Goal: Task Accomplishment & Management: Manage account settings

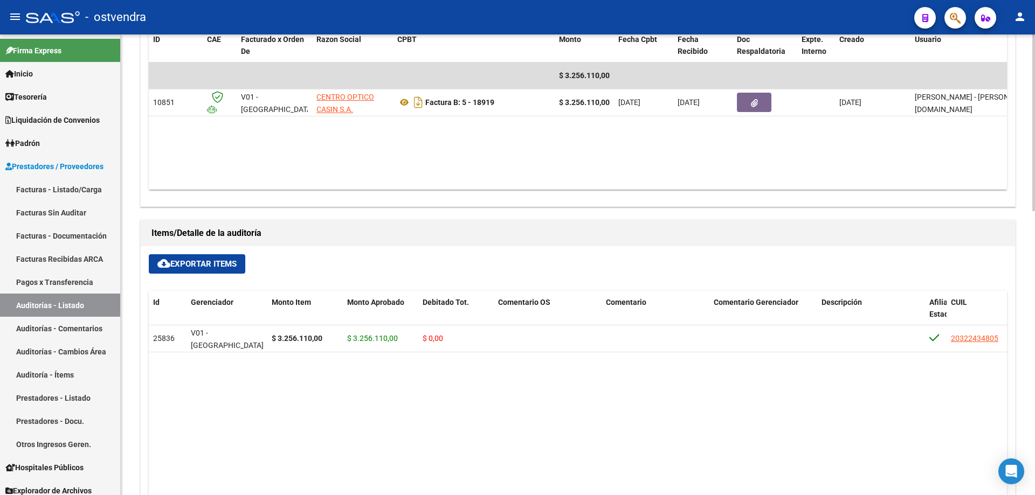
scroll to position [593, 0]
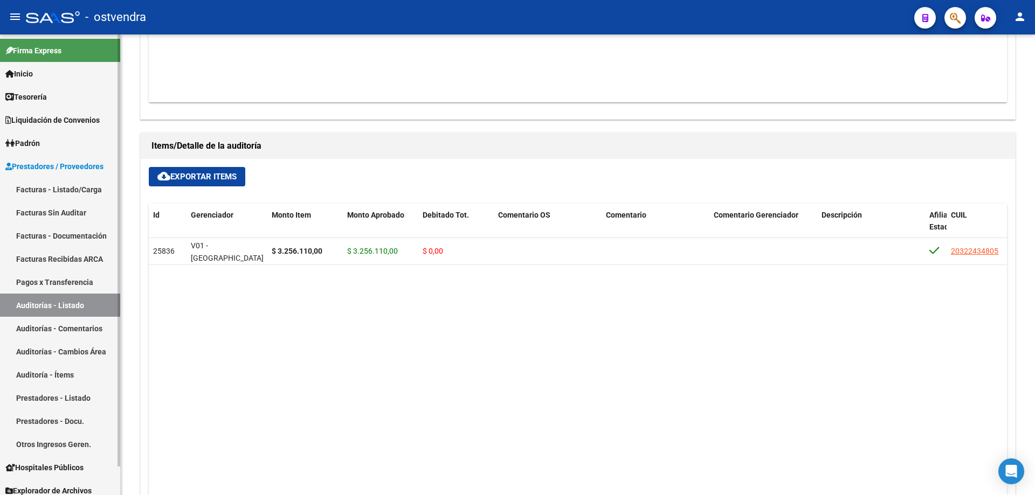
click at [57, 311] on link "Auditorías - Listado" at bounding box center [60, 305] width 120 height 23
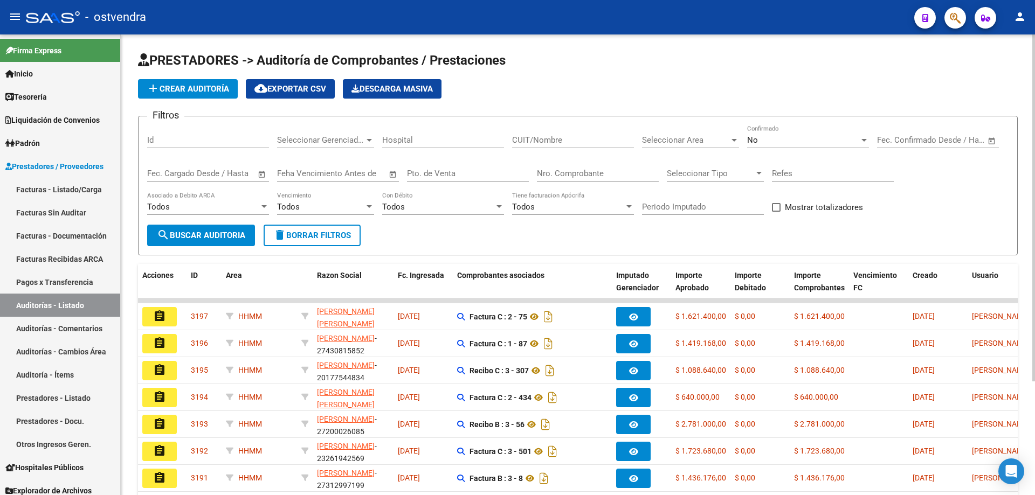
click at [675, 134] on div "Seleccionar Area Seleccionar Area" at bounding box center [690, 136] width 97 height 23
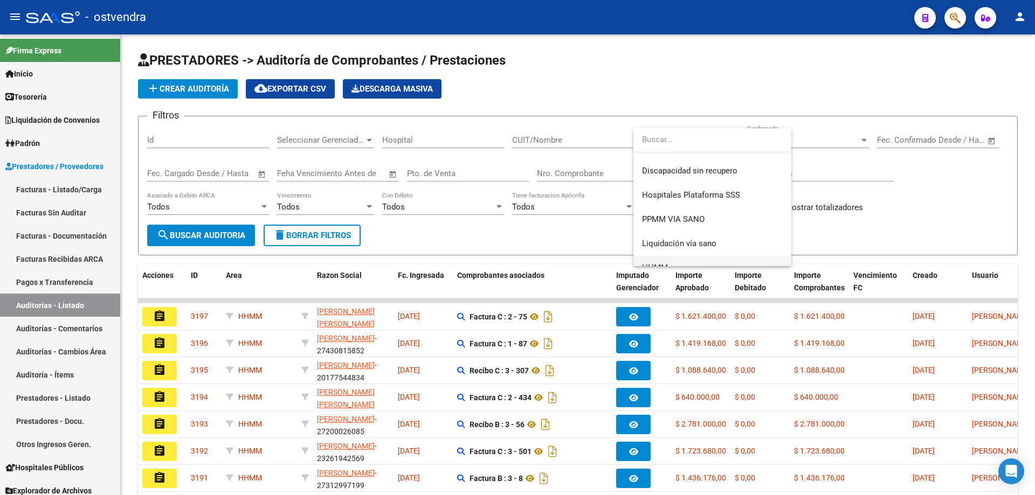
scroll to position [226, 0]
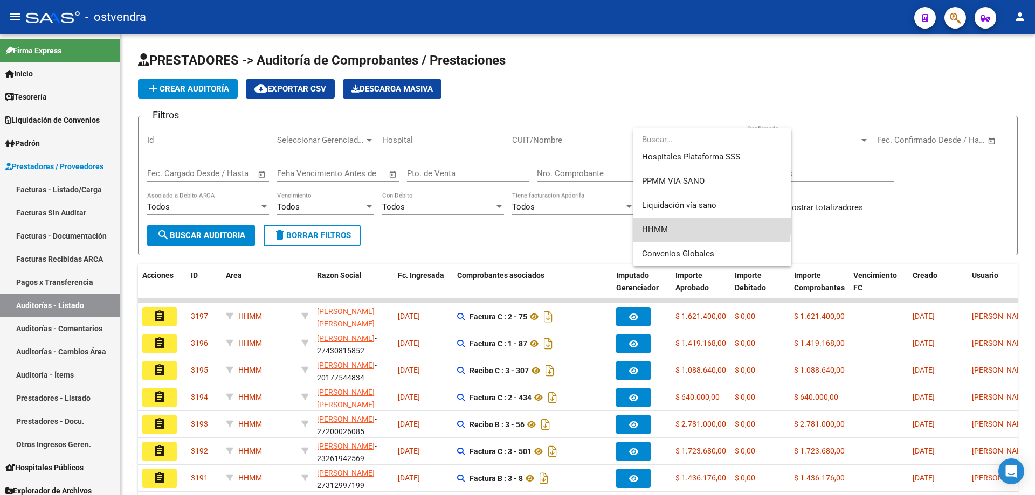
click at [667, 221] on span "HHMM" at bounding box center [712, 230] width 141 height 24
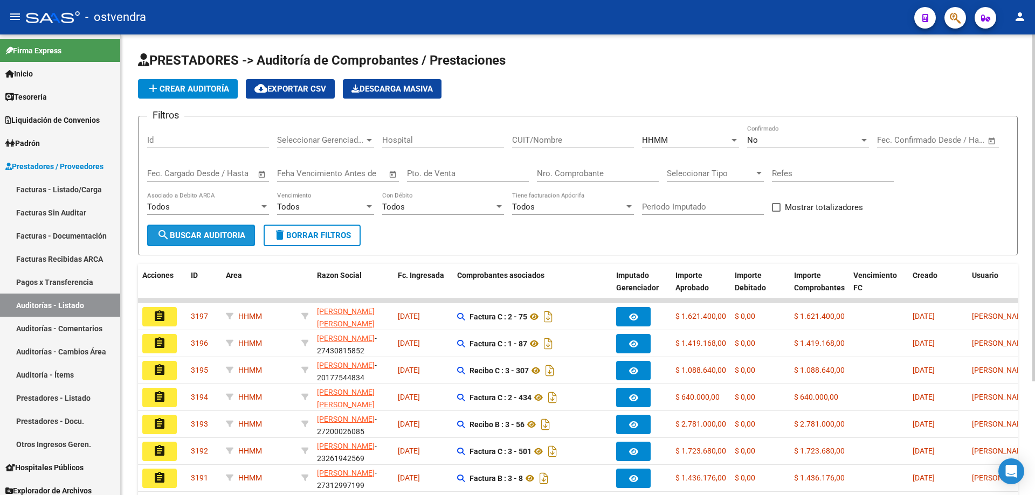
click at [238, 228] on button "search Buscar Auditoria" at bounding box center [201, 236] width 108 height 22
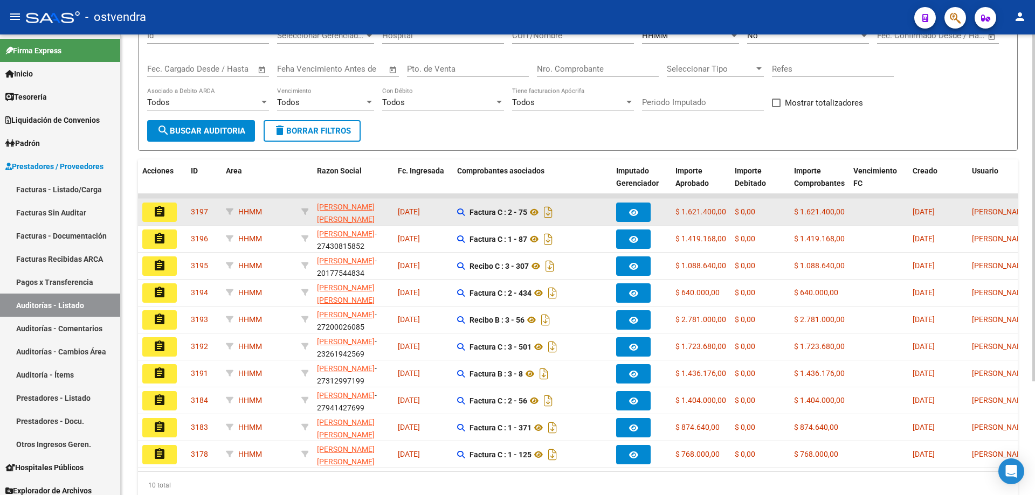
scroll to position [151, 0]
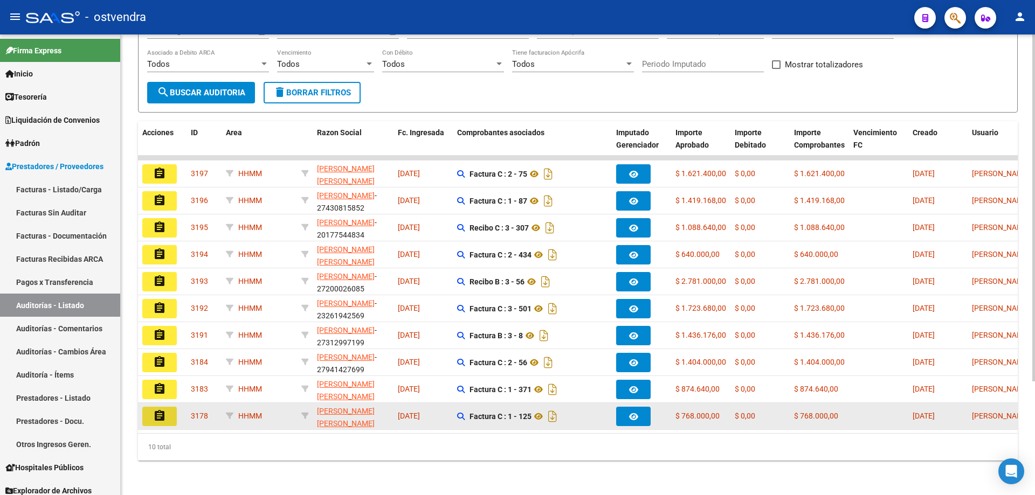
click at [165, 410] on mat-icon "assignment" at bounding box center [159, 416] width 13 height 13
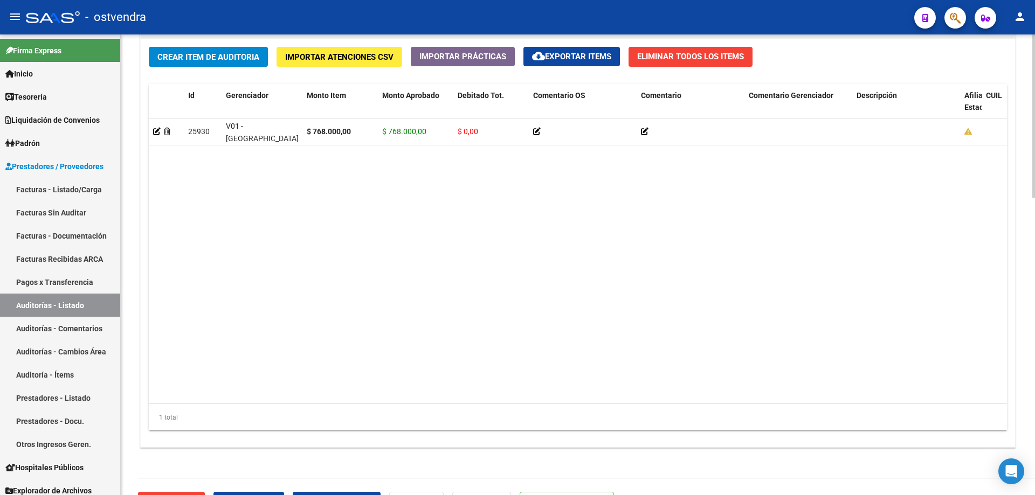
scroll to position [837, 0]
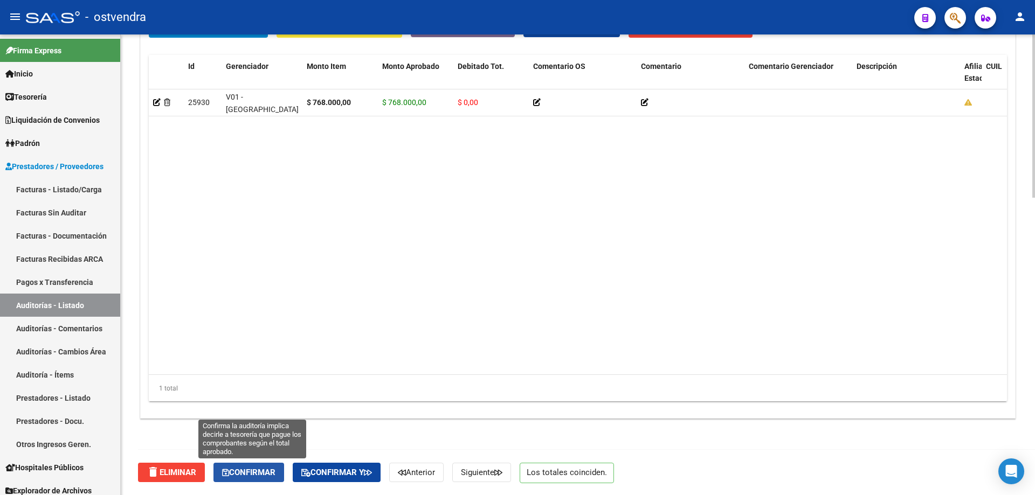
click at [266, 466] on button "Confirmar" at bounding box center [248, 472] width 71 height 19
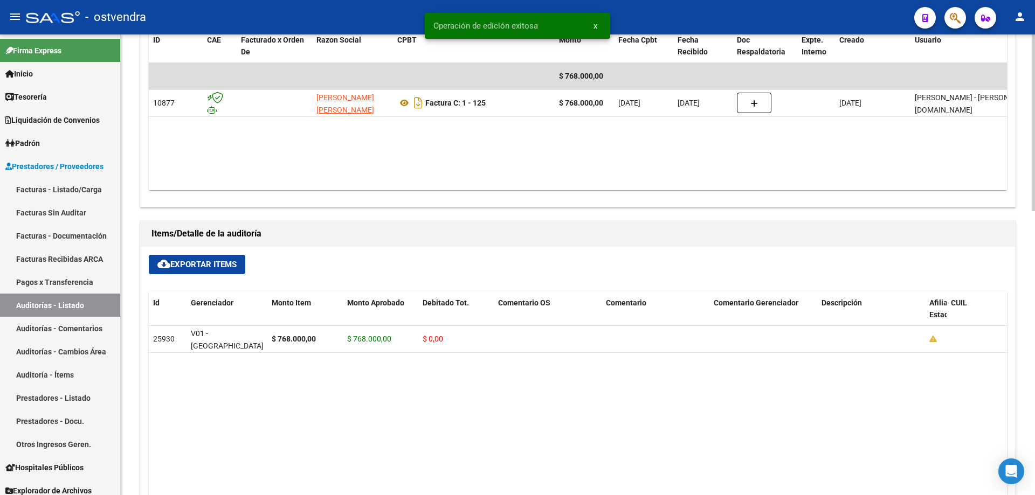
scroll to position [526, 0]
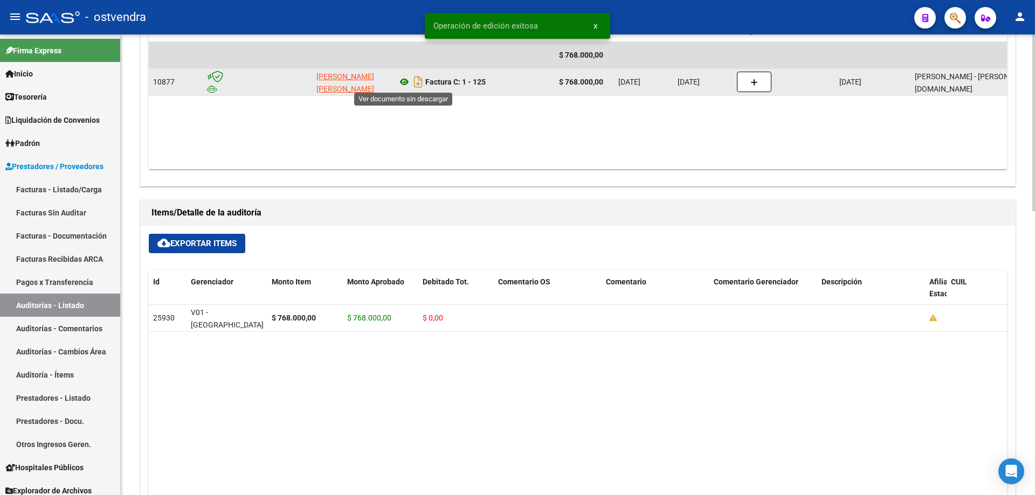
click at [408, 83] on icon at bounding box center [404, 81] width 14 height 13
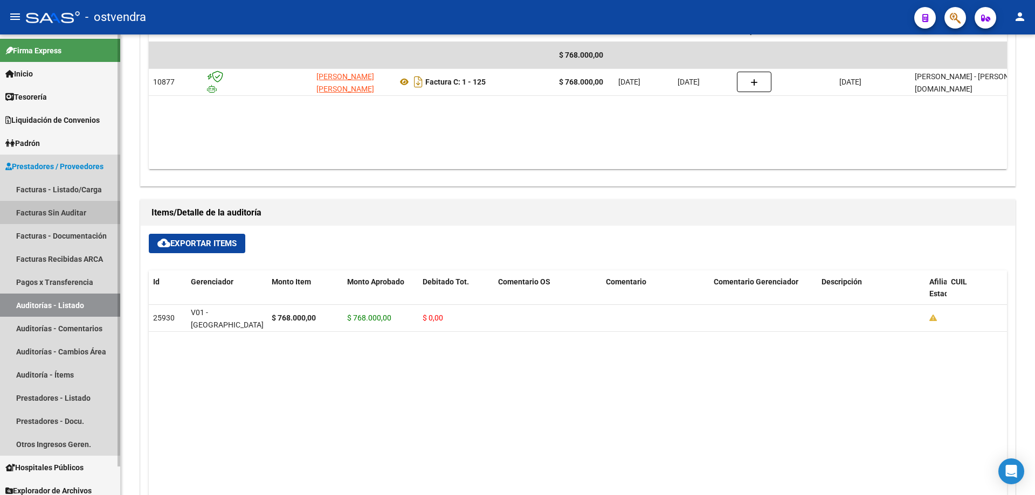
click at [37, 220] on link "Facturas Sin Auditar" at bounding box center [60, 212] width 120 height 23
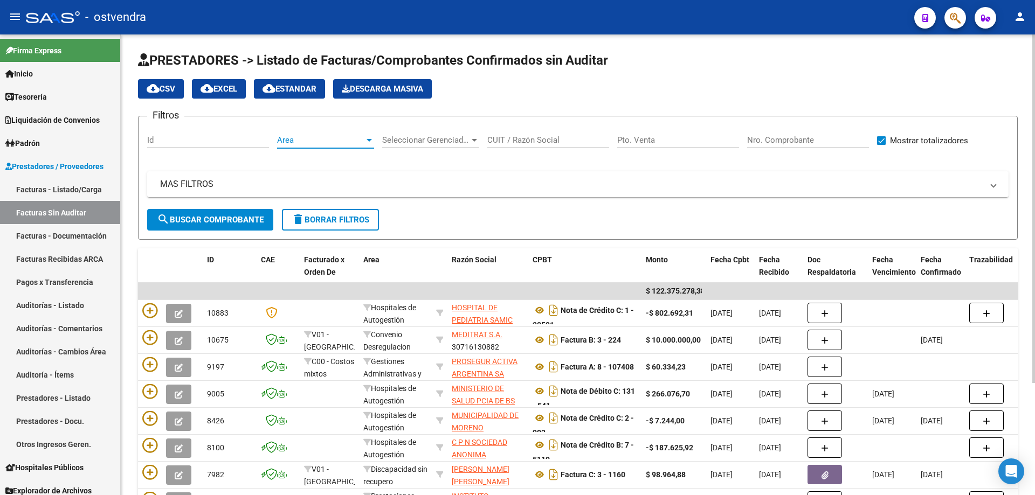
click at [301, 135] on span "Area" at bounding box center [320, 140] width 87 height 10
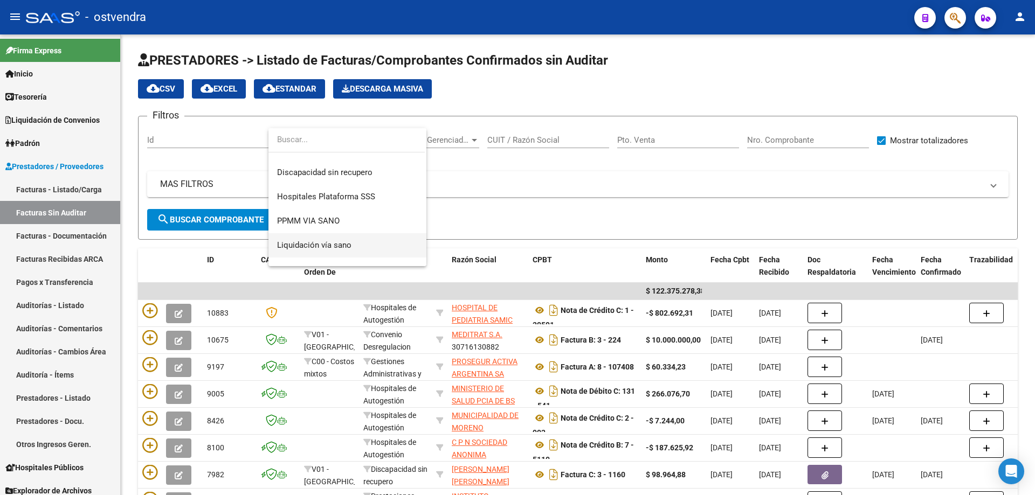
scroll to position [202, 0]
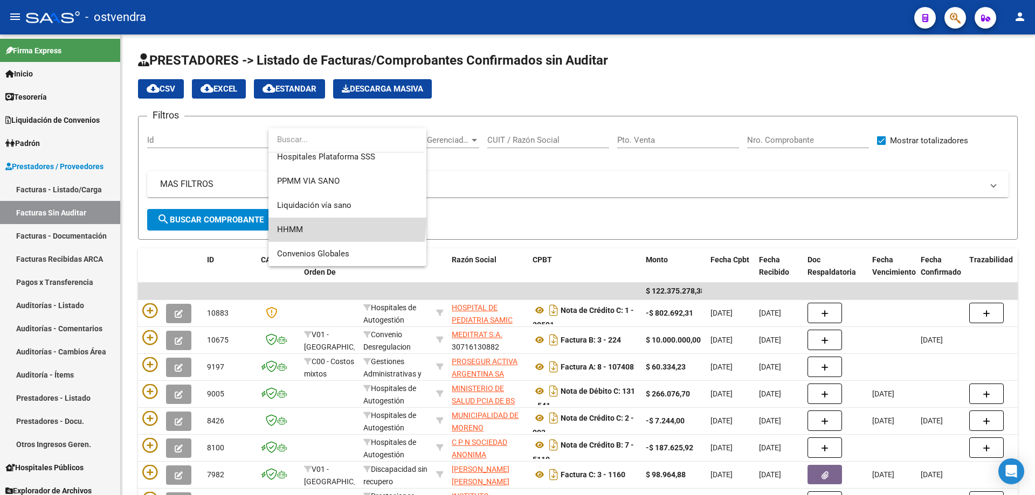
click at [286, 219] on span "HHMM" at bounding box center [347, 230] width 141 height 24
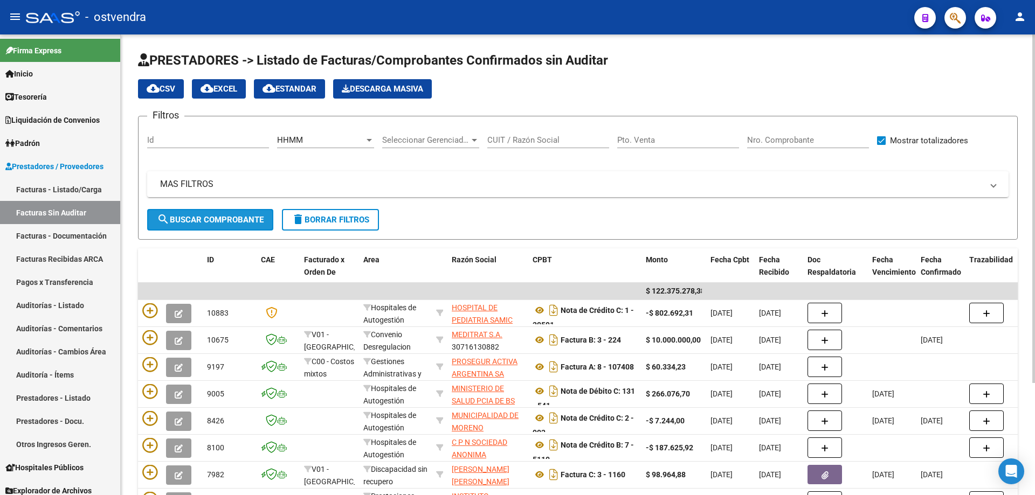
click at [252, 215] on span "search Buscar Comprobante" at bounding box center [210, 220] width 107 height 10
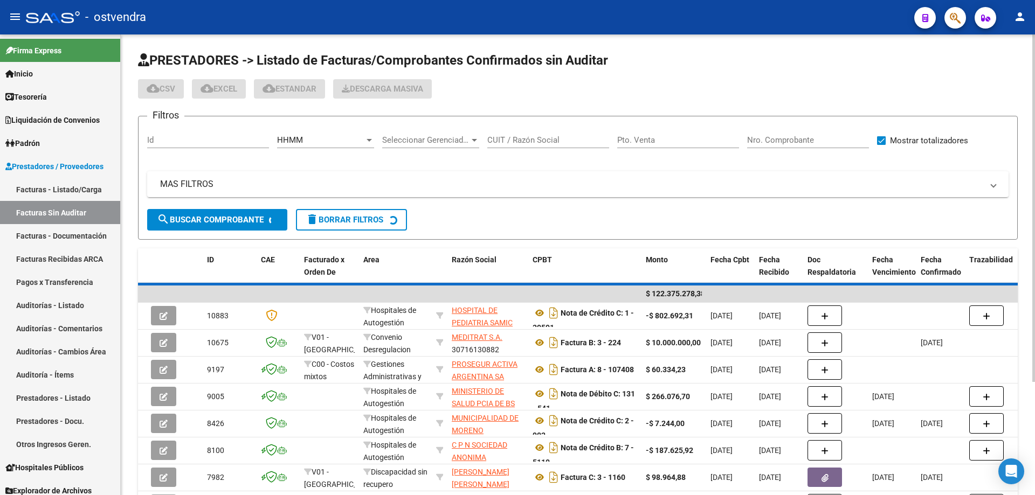
scroll to position [0, 0]
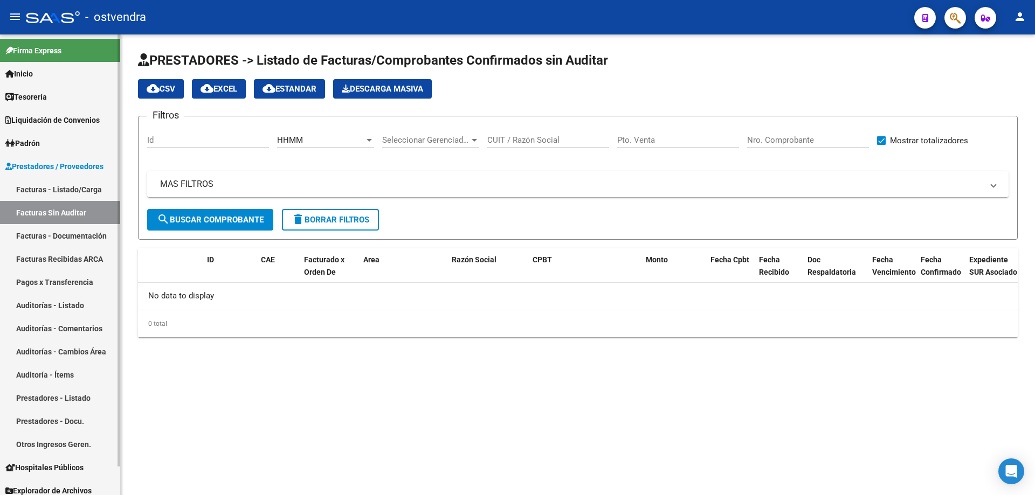
click at [23, 315] on link "Auditorías - Listado" at bounding box center [60, 305] width 120 height 23
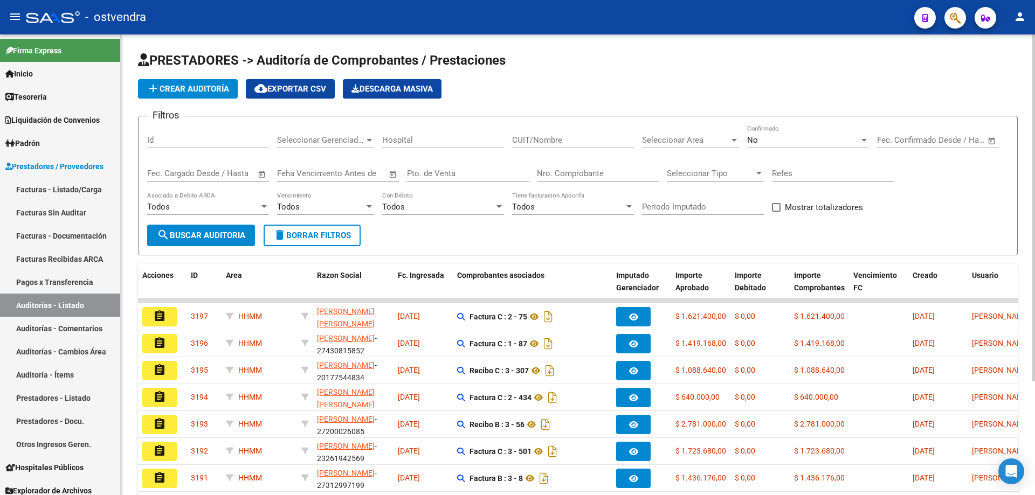
click at [768, 141] on div "No" at bounding box center [803, 140] width 112 height 10
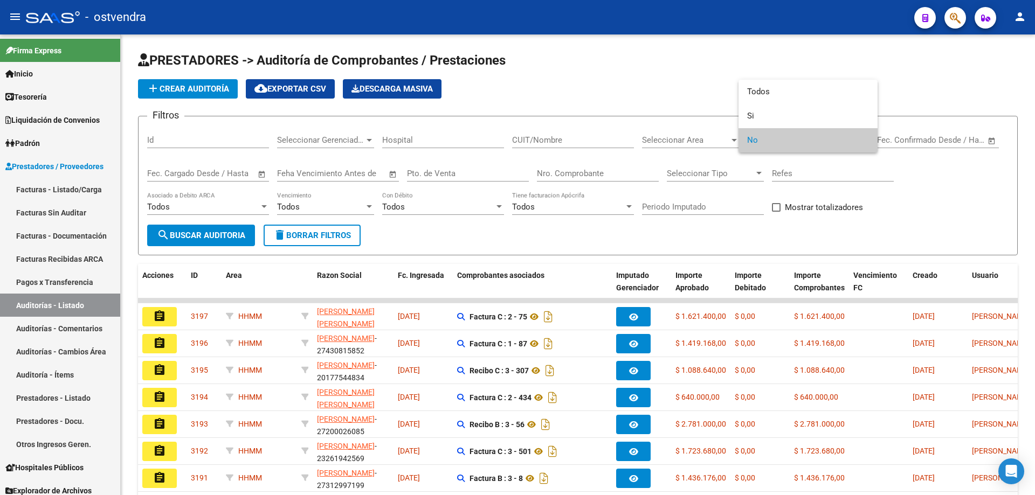
click at [653, 136] on div at bounding box center [517, 247] width 1035 height 495
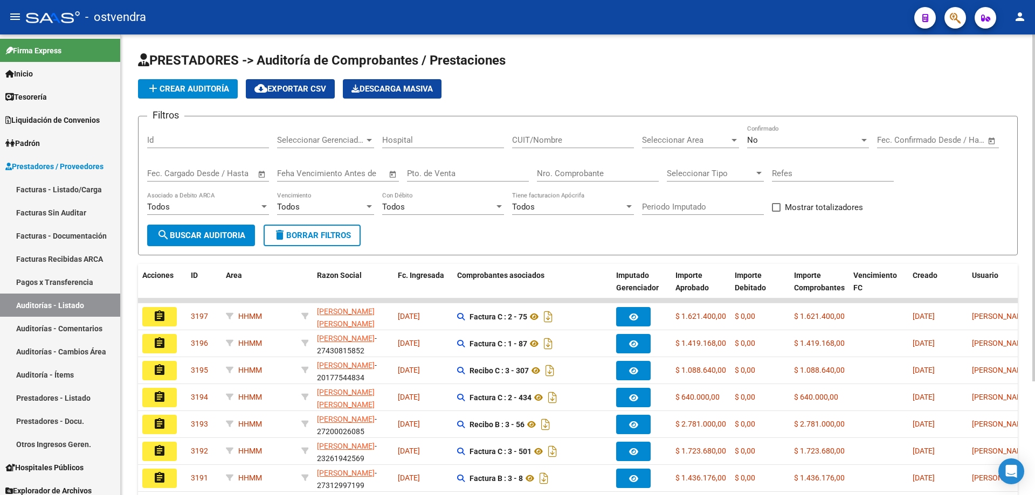
click at [653, 138] on span "Seleccionar Area" at bounding box center [685, 140] width 87 height 10
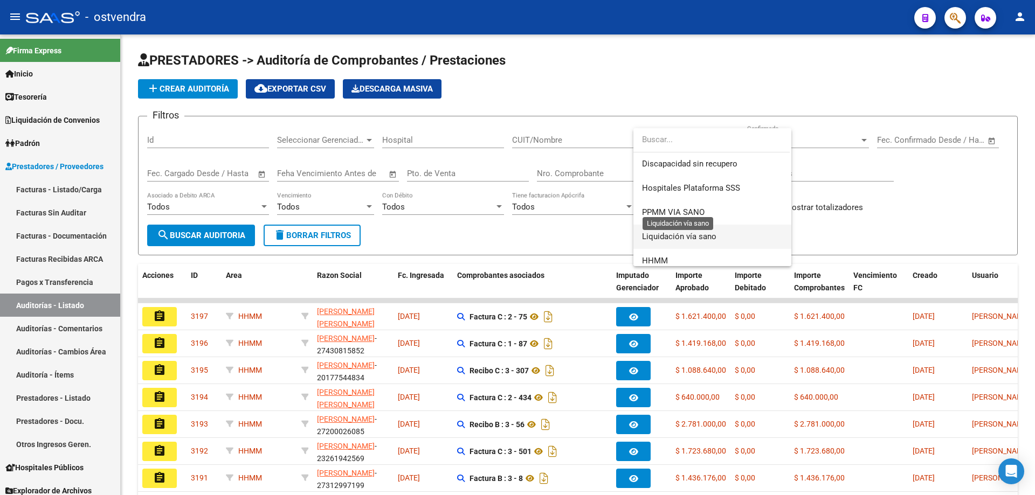
scroll to position [226, 0]
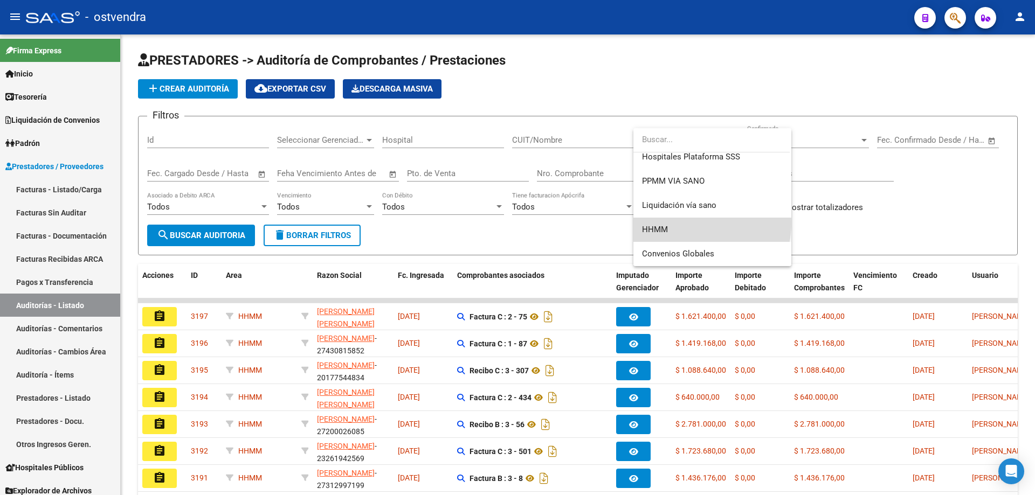
click at [689, 223] on span "HHMM" at bounding box center [712, 230] width 141 height 24
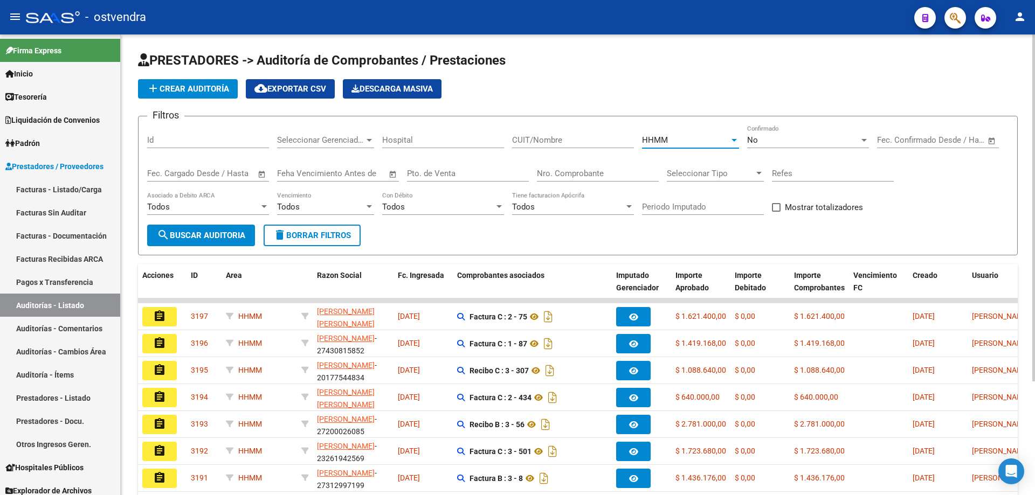
click at [245, 241] on button "search Buscar Auditoria" at bounding box center [201, 236] width 108 height 22
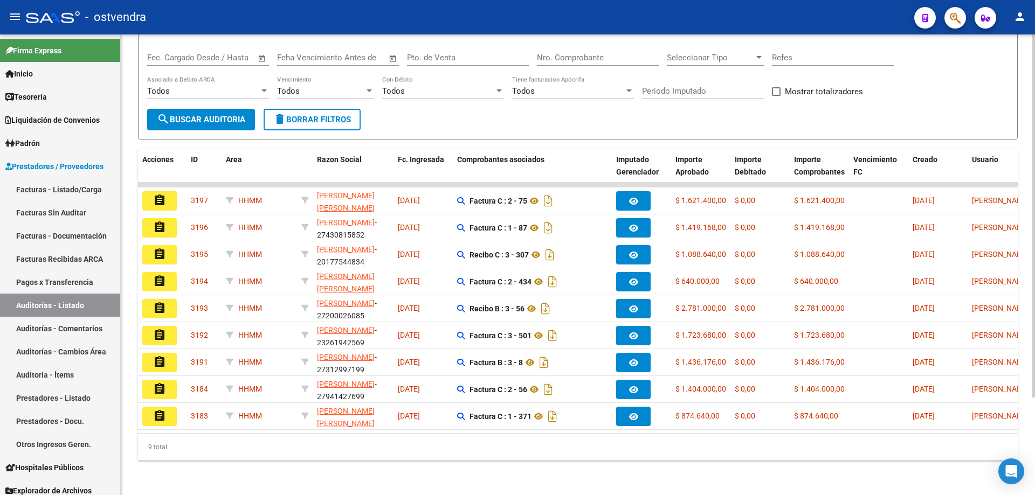
scroll to position [124, 0]
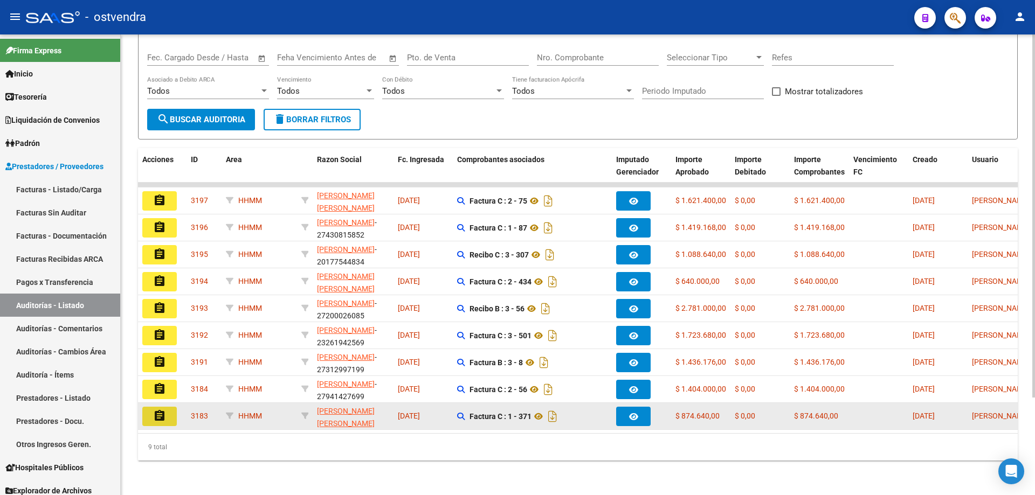
click at [158, 410] on mat-icon "assignment" at bounding box center [159, 416] width 13 height 13
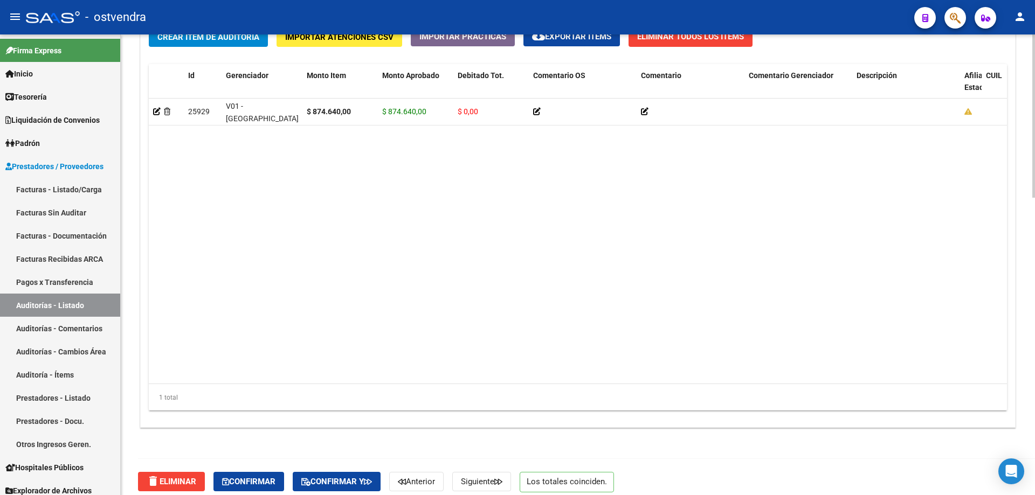
scroll to position [837, 0]
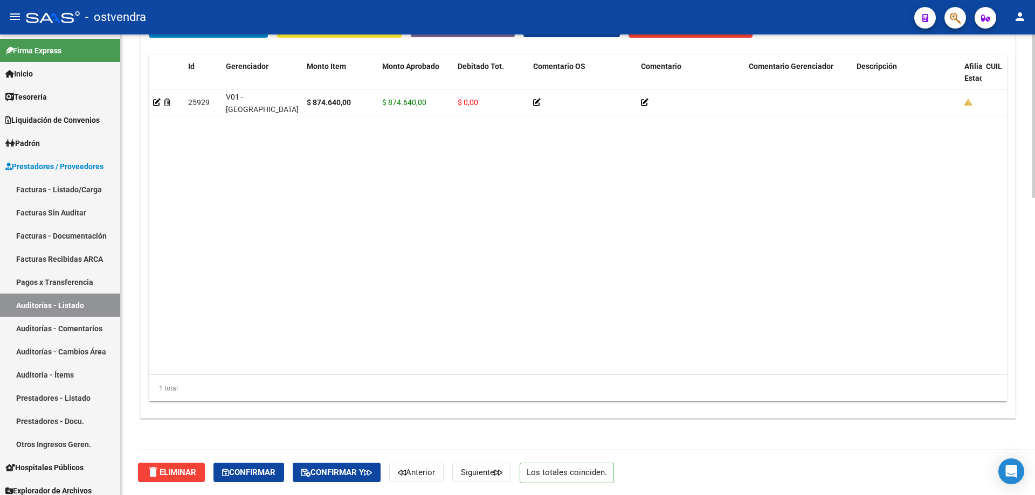
click at [241, 484] on div "delete Eliminar Confirmar Confirmar y Anterior Siguiente Los totales coinciden." at bounding box center [582, 472] width 889 height 45
click at [241, 477] on button "Confirmar" at bounding box center [248, 472] width 71 height 19
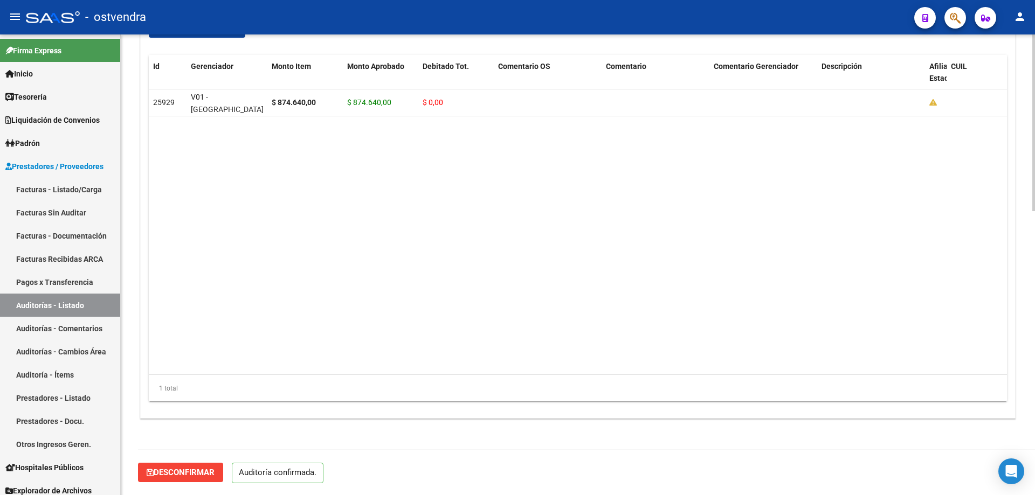
scroll to position [741, 0]
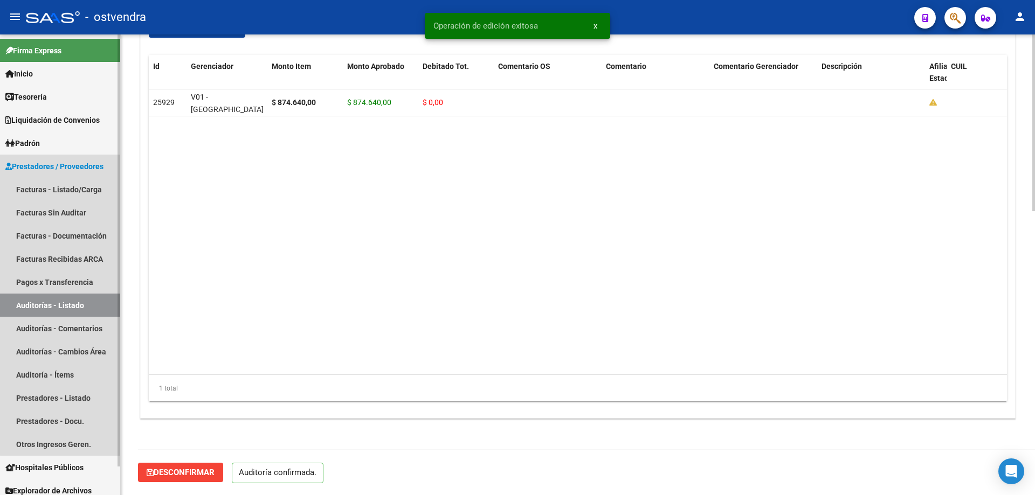
click at [109, 300] on link "Auditorías - Listado" at bounding box center [60, 305] width 120 height 23
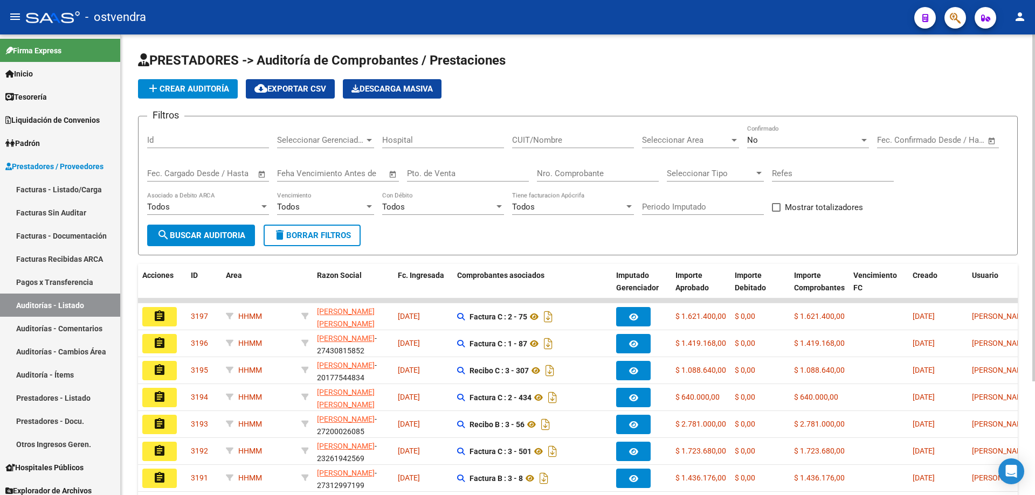
click at [696, 145] on div "Seleccionar Area Seleccionar Area" at bounding box center [690, 136] width 97 height 23
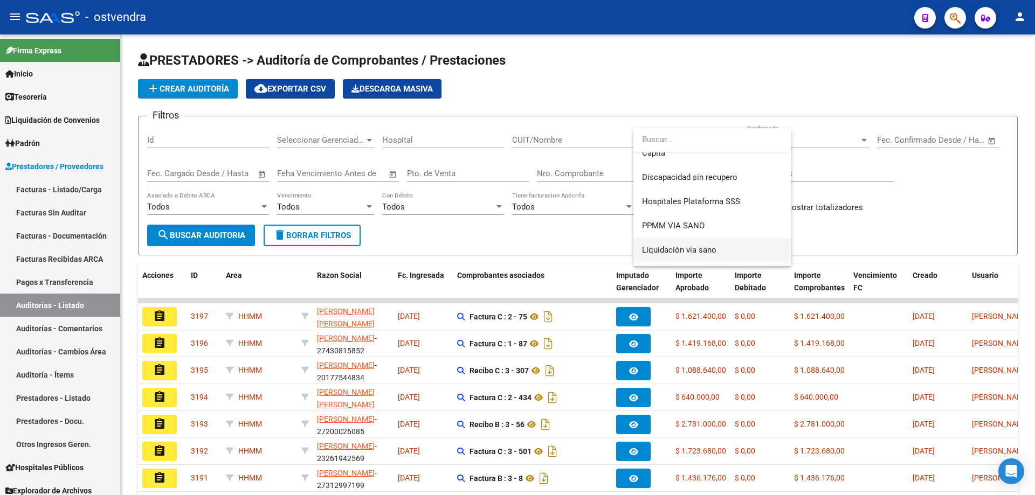
scroll to position [216, 0]
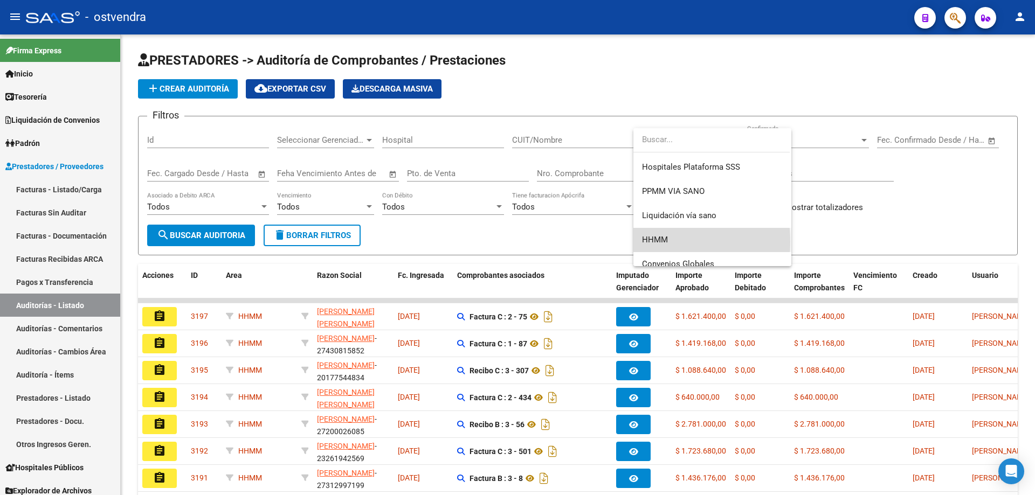
click at [641, 242] on mat-option "HHMM" at bounding box center [712, 240] width 158 height 24
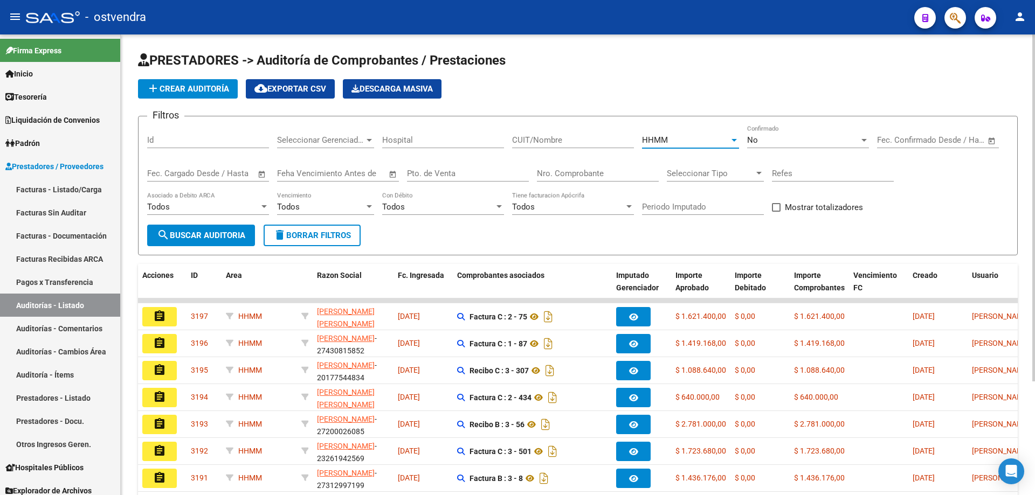
click at [241, 230] on button "search Buscar Auditoria" at bounding box center [201, 236] width 108 height 22
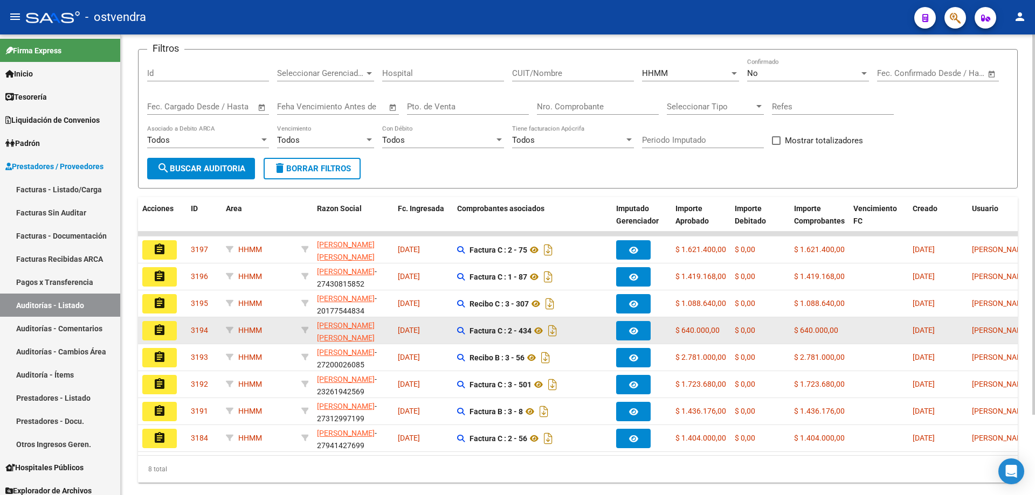
scroll to position [97, 0]
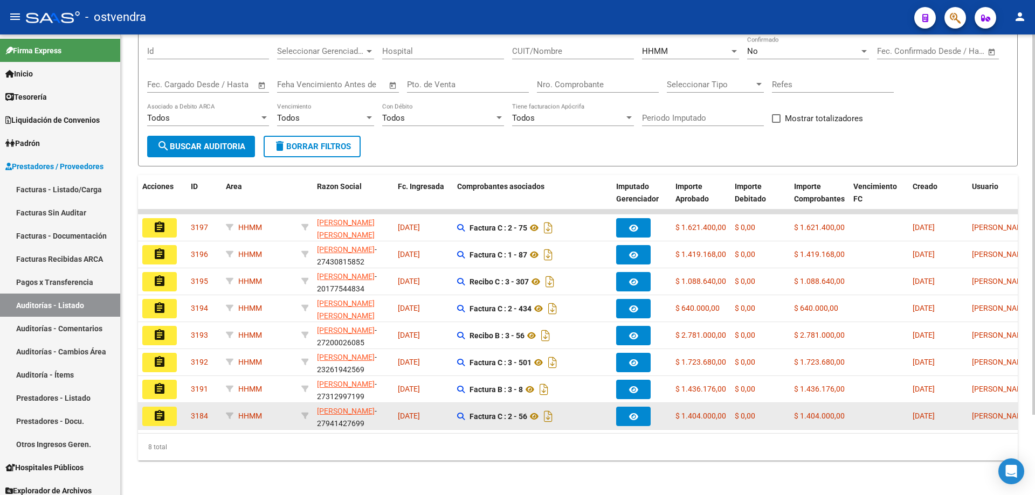
click at [161, 419] on datatable-body-cell "assignment" at bounding box center [162, 416] width 48 height 26
click at [161, 413] on mat-icon "assignment" at bounding box center [159, 416] width 13 height 13
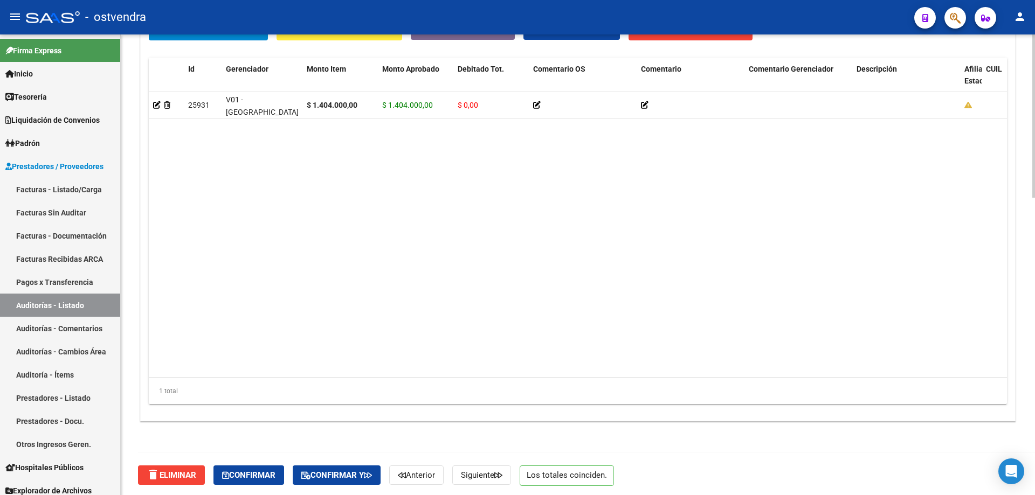
scroll to position [837, 0]
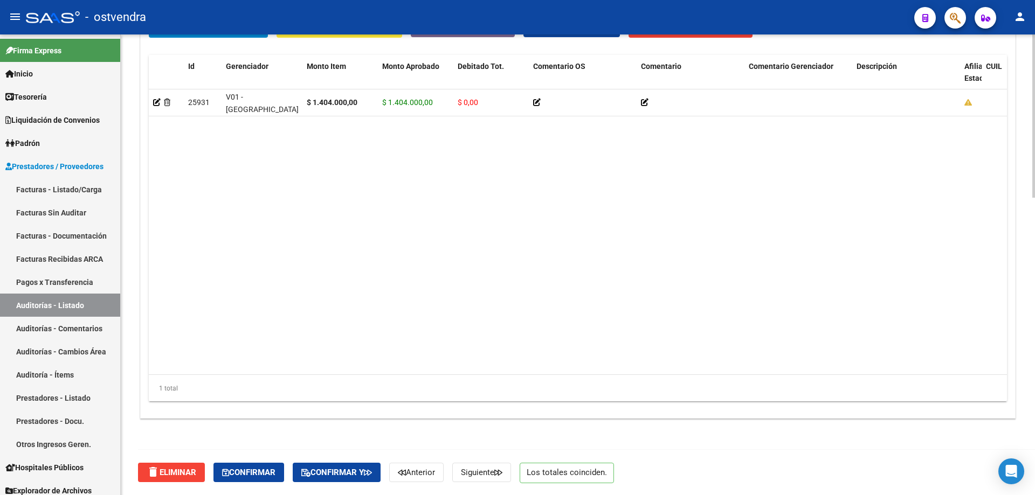
drag, startPoint x: 244, startPoint y: 462, endPoint x: 334, endPoint y: 356, distance: 138.8
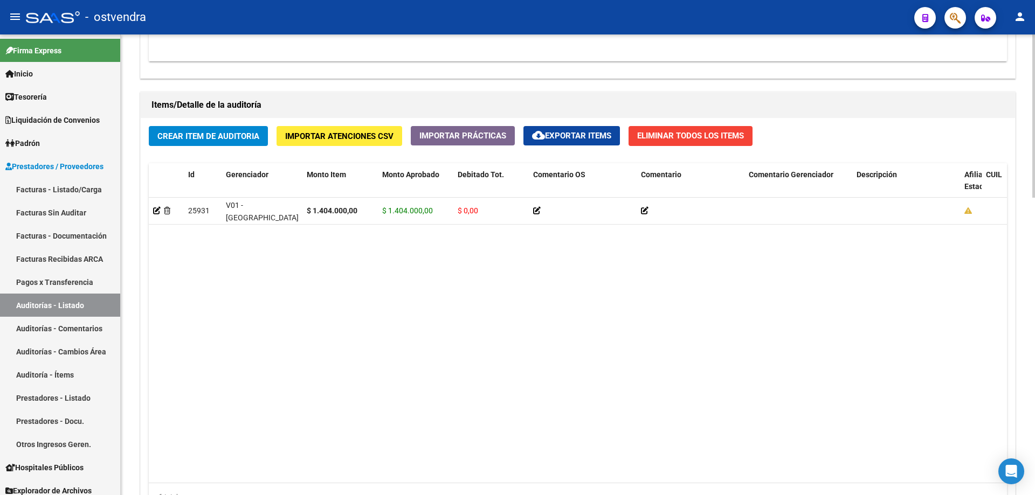
scroll to position [568, 0]
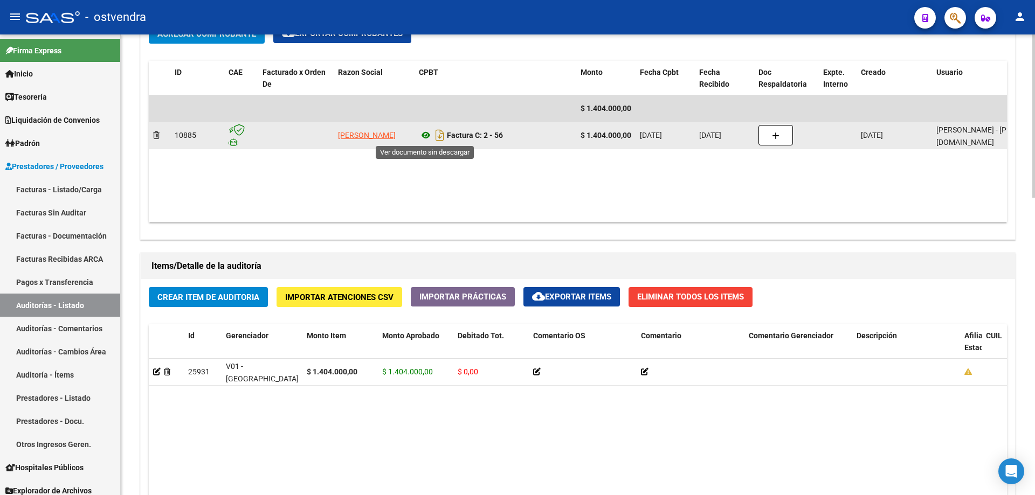
click at [429, 142] on icon at bounding box center [426, 135] width 14 height 13
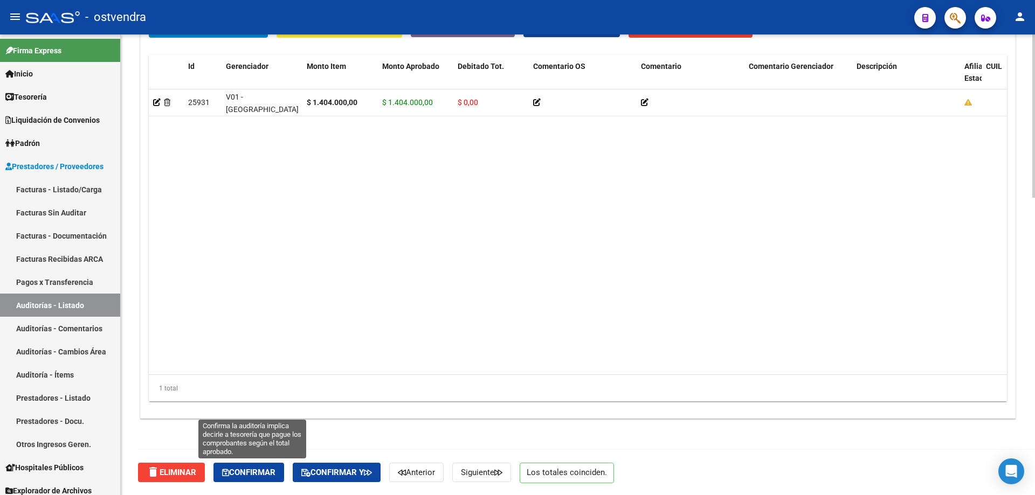
click at [275, 474] on span "Confirmar" at bounding box center [248, 473] width 53 height 10
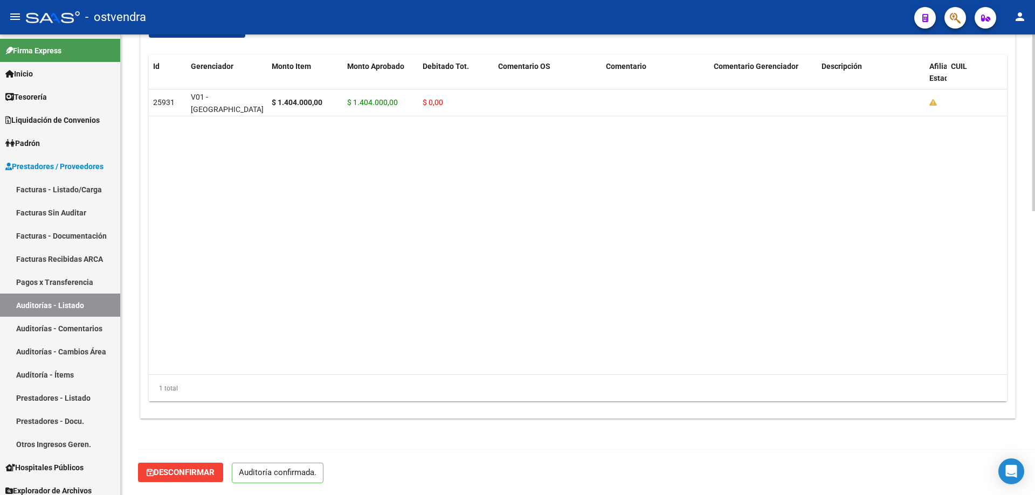
scroll to position [741, 0]
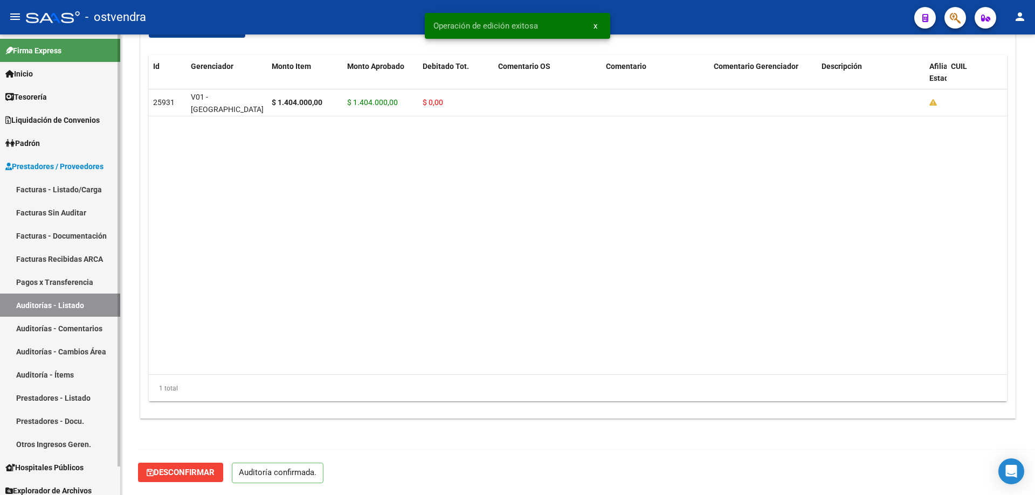
click at [74, 94] on link "Tesorería" at bounding box center [60, 96] width 120 height 23
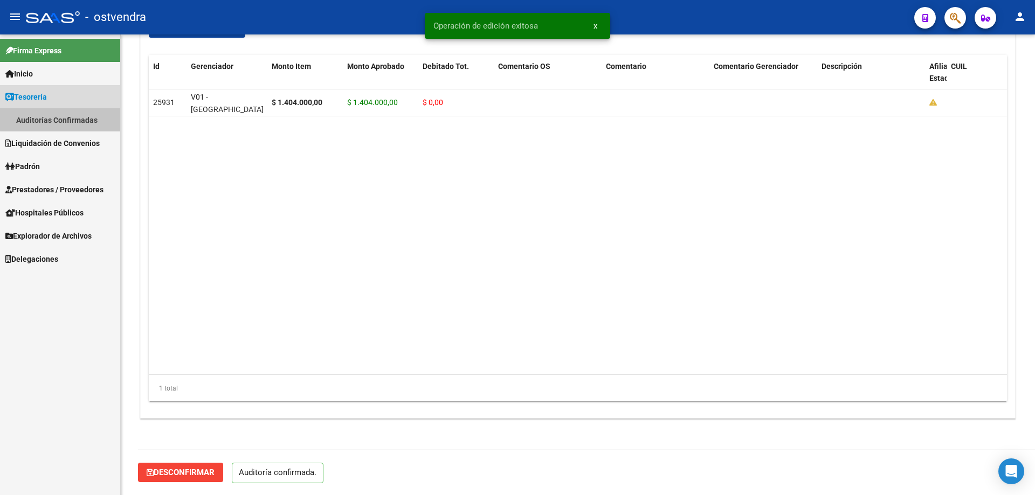
click at [77, 118] on link "Auditorías Confirmadas" at bounding box center [60, 119] width 120 height 23
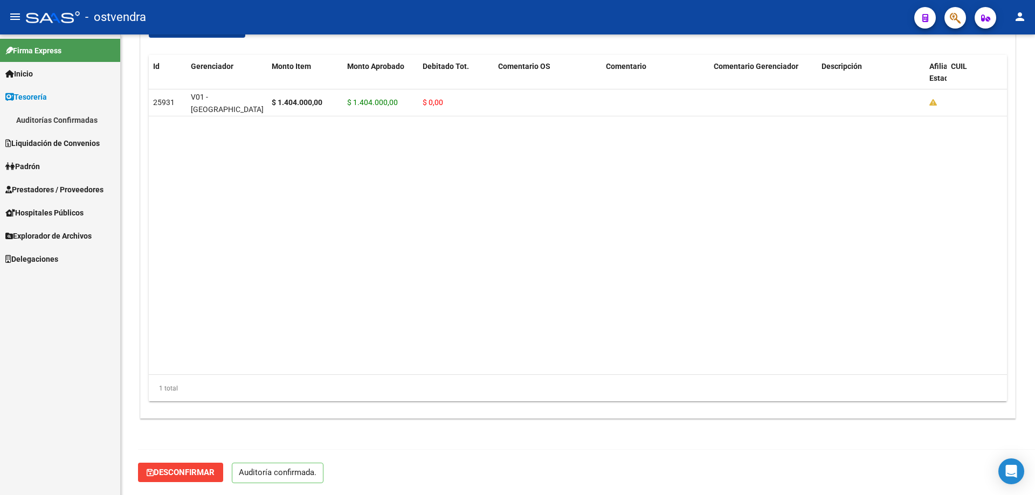
click at [33, 110] on link "Auditorías Confirmadas" at bounding box center [60, 119] width 120 height 23
click at [33, 116] on link "Auditorías Confirmadas" at bounding box center [60, 119] width 120 height 23
click at [39, 115] on link "Auditorías Confirmadas" at bounding box center [60, 119] width 120 height 23
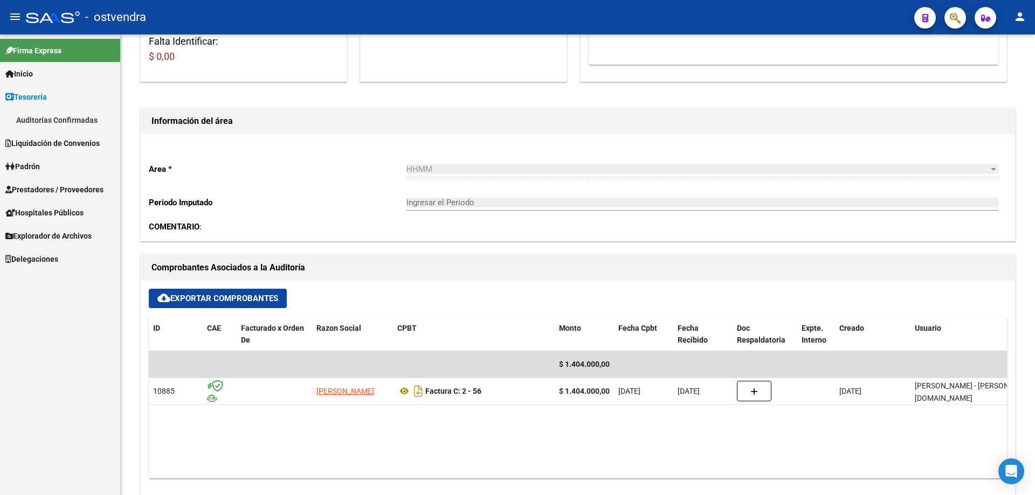
scroll to position [203, 0]
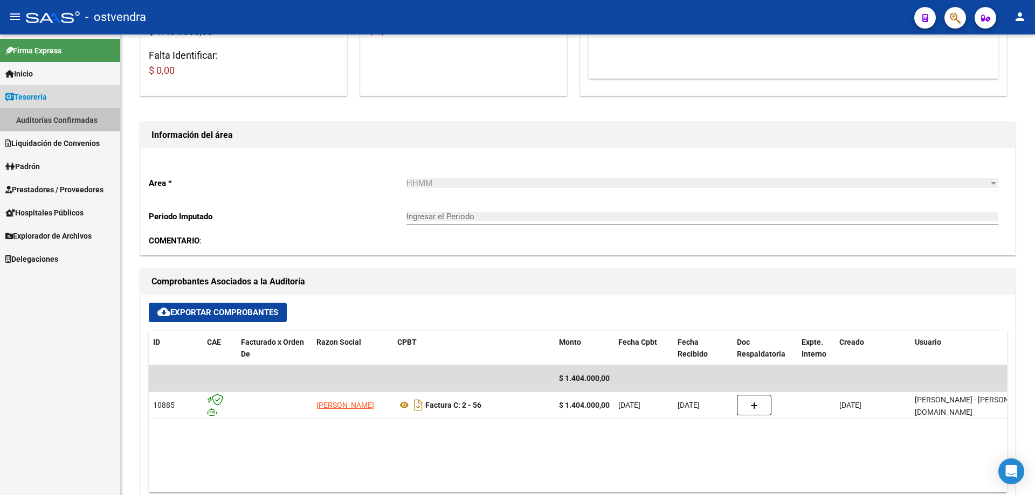
click at [66, 120] on link "Auditorías Confirmadas" at bounding box center [60, 119] width 120 height 23
click at [77, 147] on span "Liquidación de Convenios" at bounding box center [52, 143] width 94 height 12
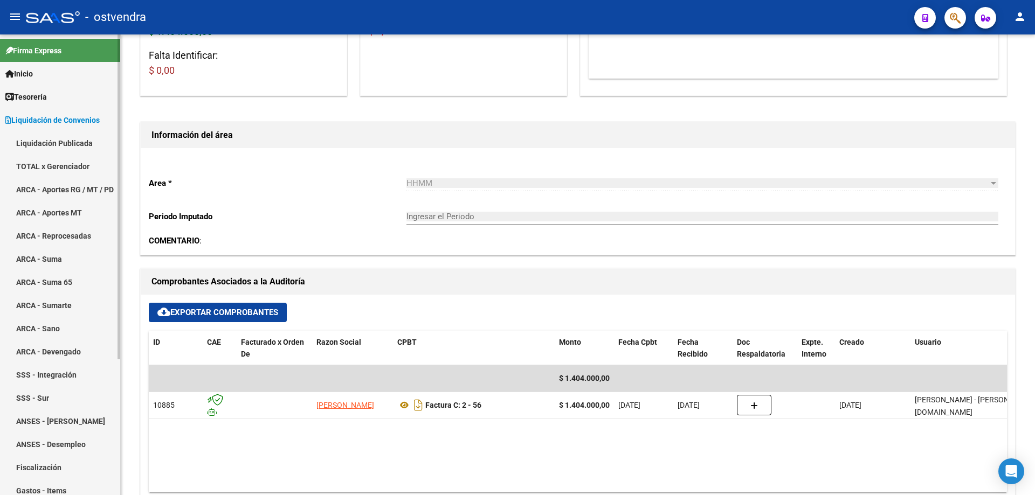
click at [74, 105] on link "Tesorería" at bounding box center [60, 96] width 120 height 23
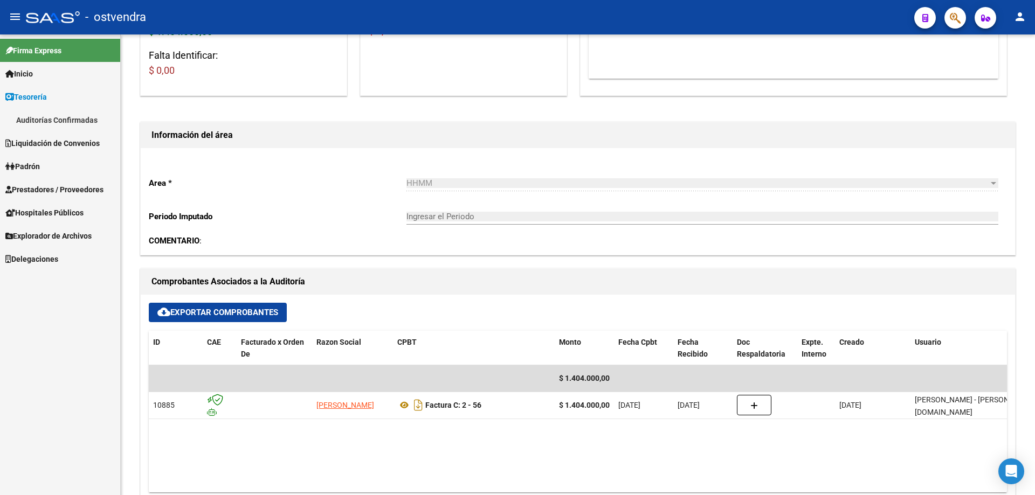
click at [74, 113] on link "Auditorías Confirmadas" at bounding box center [60, 119] width 120 height 23
click at [66, 182] on link "Prestadores / Proveedores" at bounding box center [60, 189] width 120 height 23
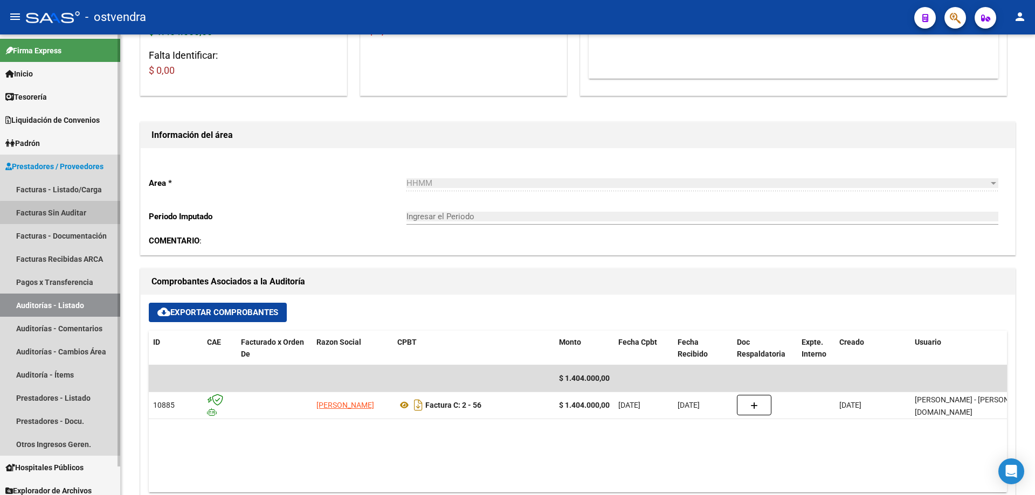
click at [69, 213] on link "Facturas Sin Auditar" at bounding box center [60, 212] width 120 height 23
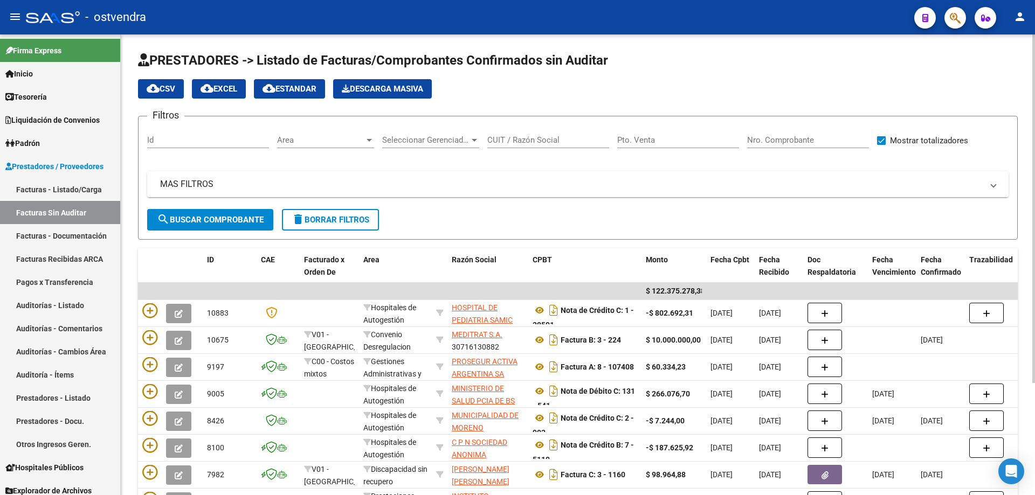
click at [510, 138] on input "CUIT / Razón Social" at bounding box center [548, 140] width 122 height 10
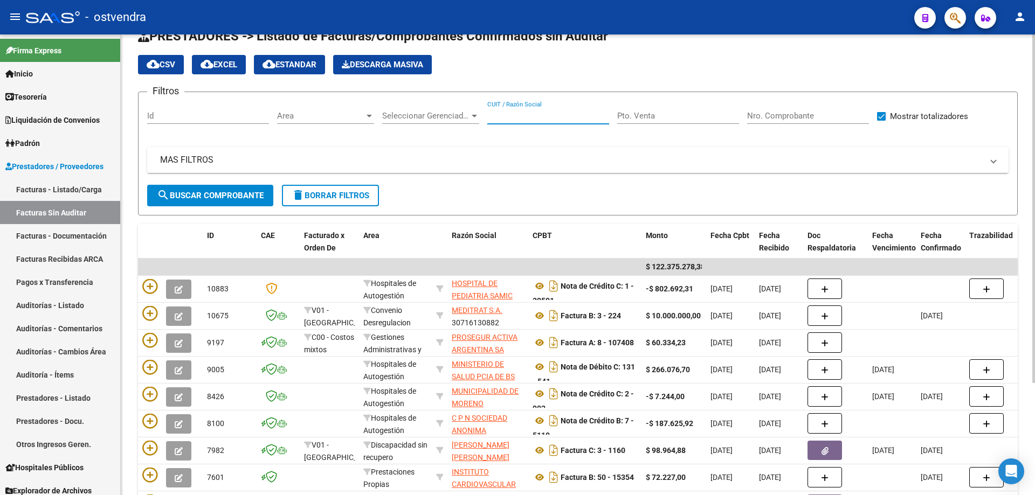
scroll to position [54, 0]
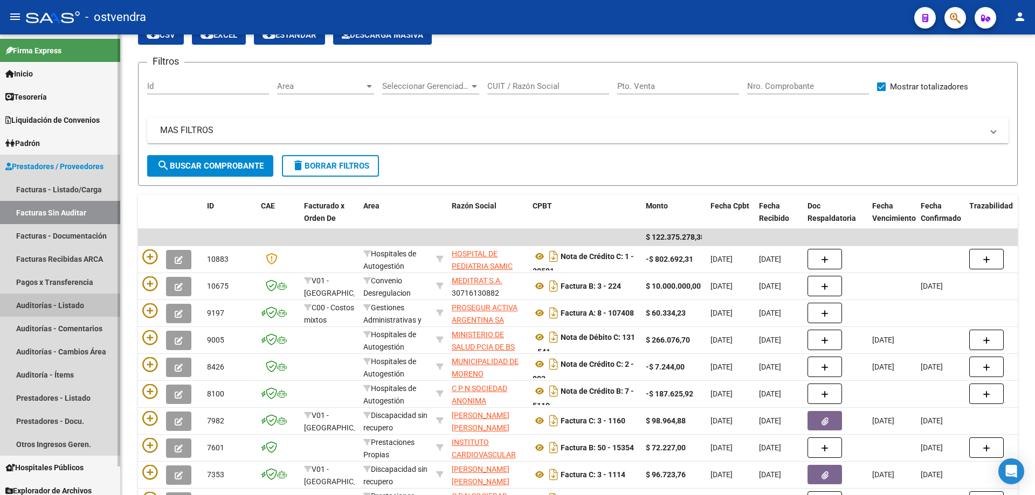
click at [42, 300] on link "Auditorías - Listado" at bounding box center [60, 305] width 120 height 23
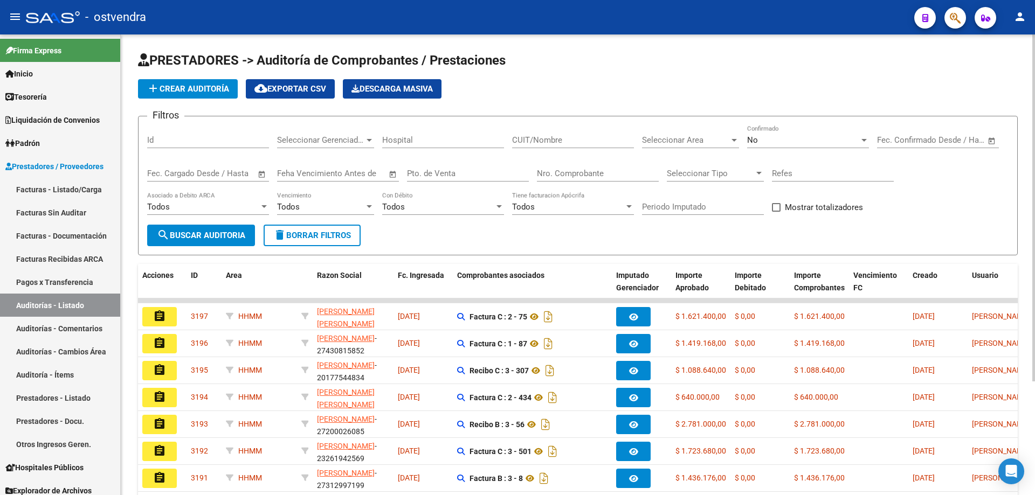
click at [666, 133] on div "Seleccionar Area Seleccionar Area" at bounding box center [690, 136] width 97 height 23
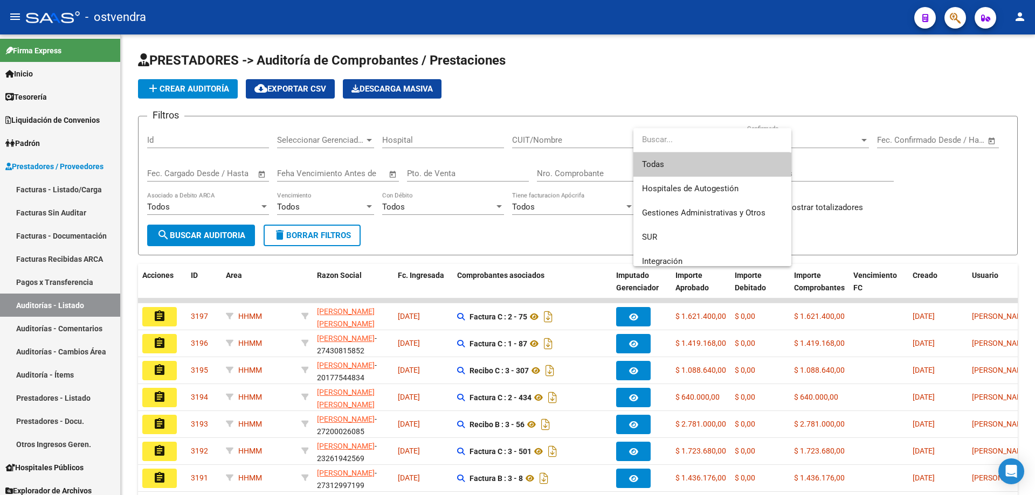
scroll to position [226, 0]
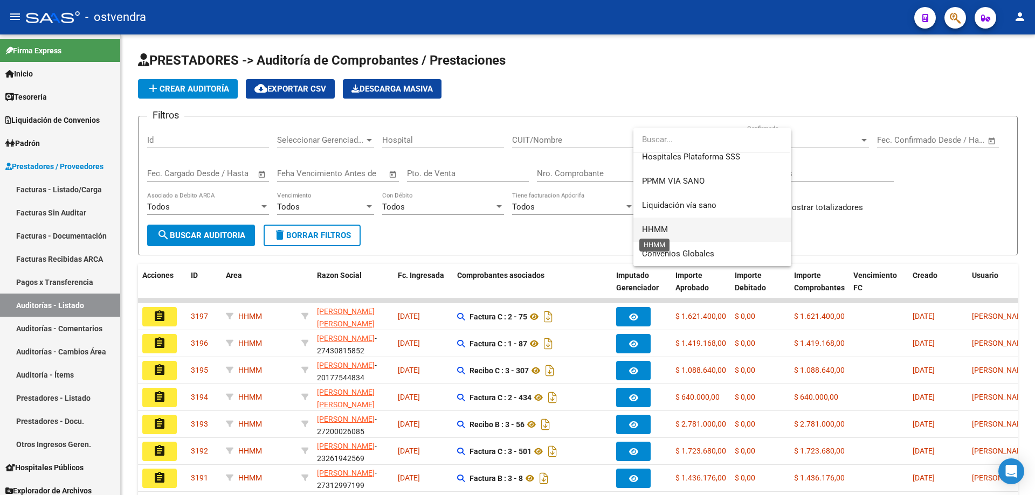
click at [658, 227] on span "HHMM" at bounding box center [655, 230] width 26 height 10
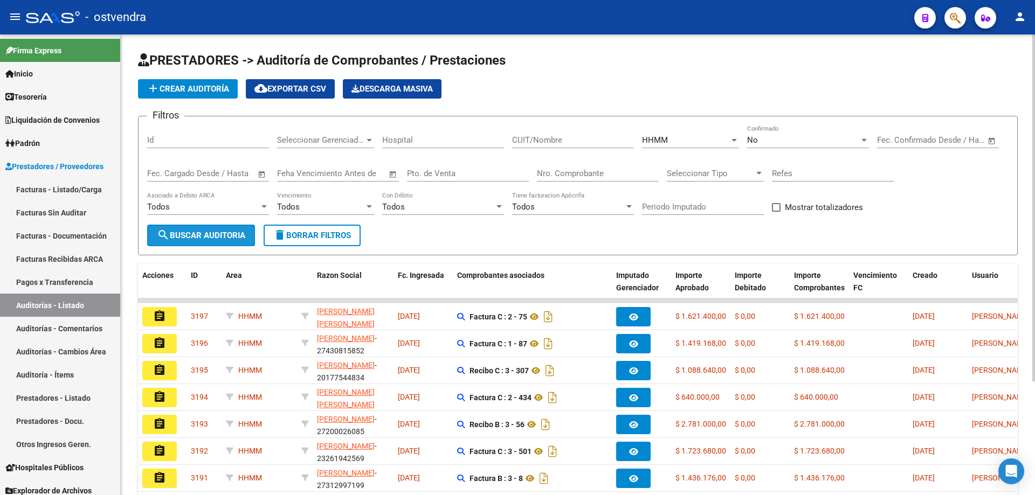
click at [208, 227] on button "search Buscar Auditoria" at bounding box center [201, 236] width 108 height 22
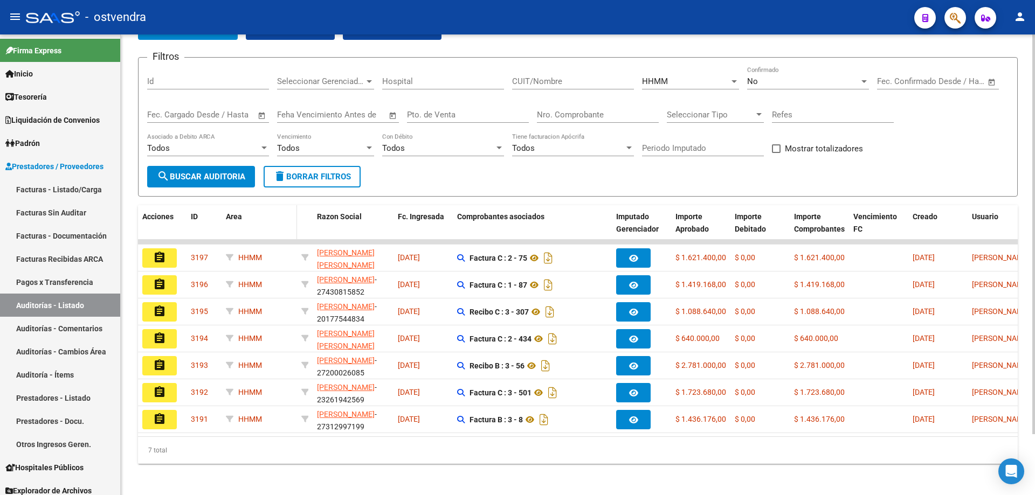
scroll to position [70, 0]
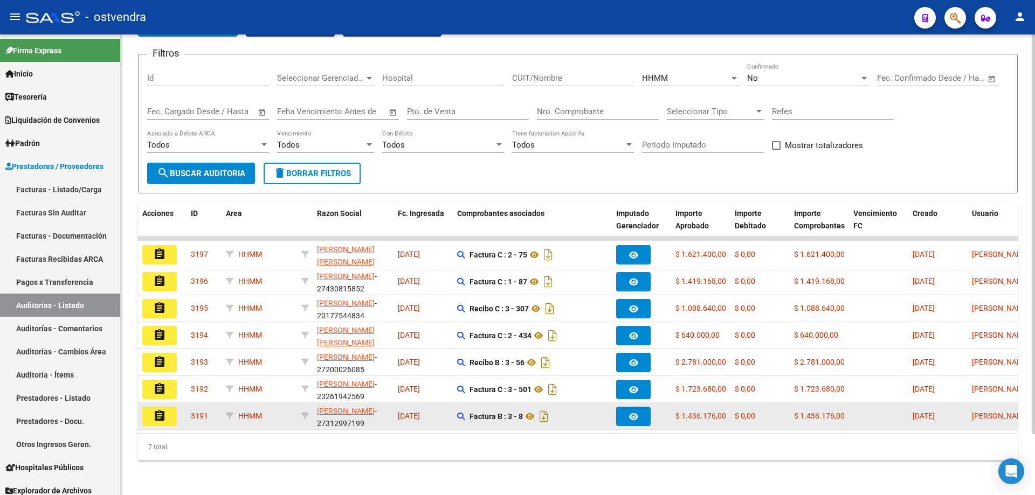
click at [152, 407] on button "assignment" at bounding box center [159, 416] width 34 height 19
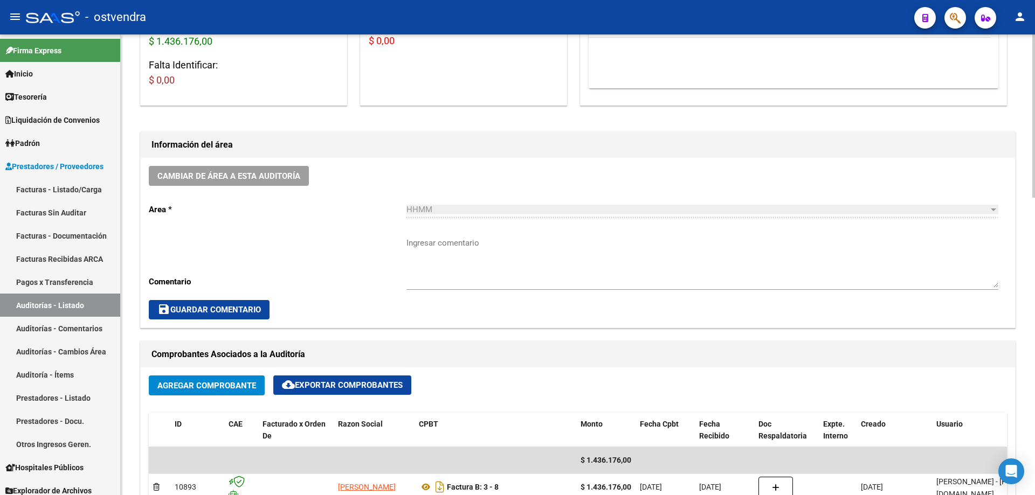
scroll to position [593, 0]
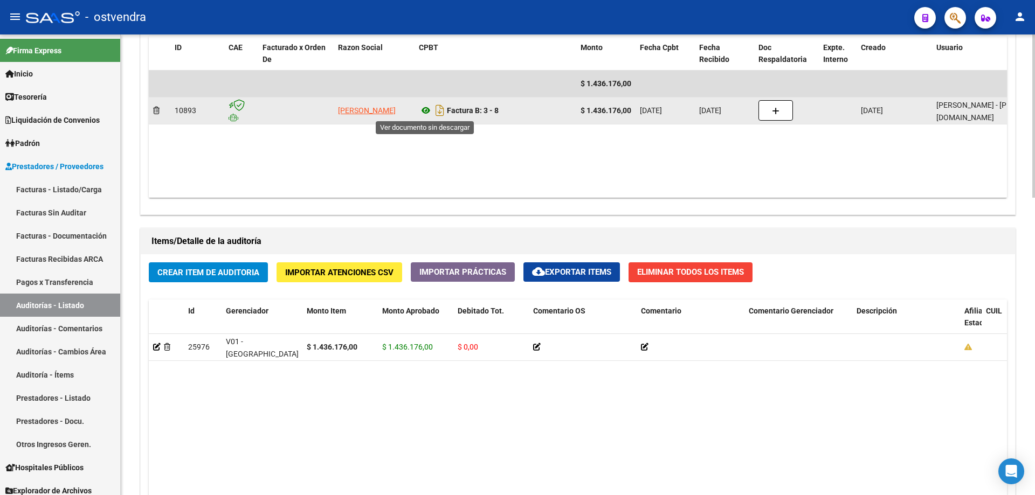
click at [423, 114] on icon at bounding box center [426, 110] width 14 height 13
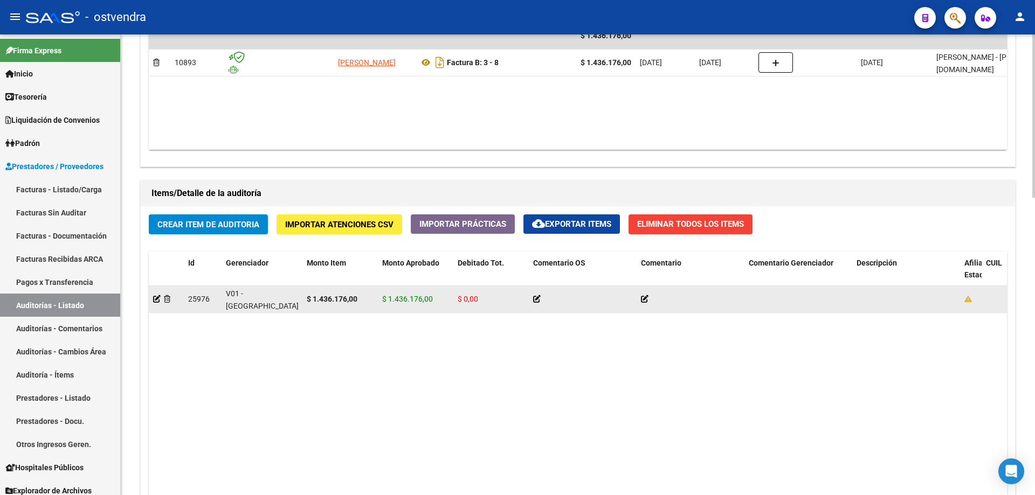
scroll to position [837, 0]
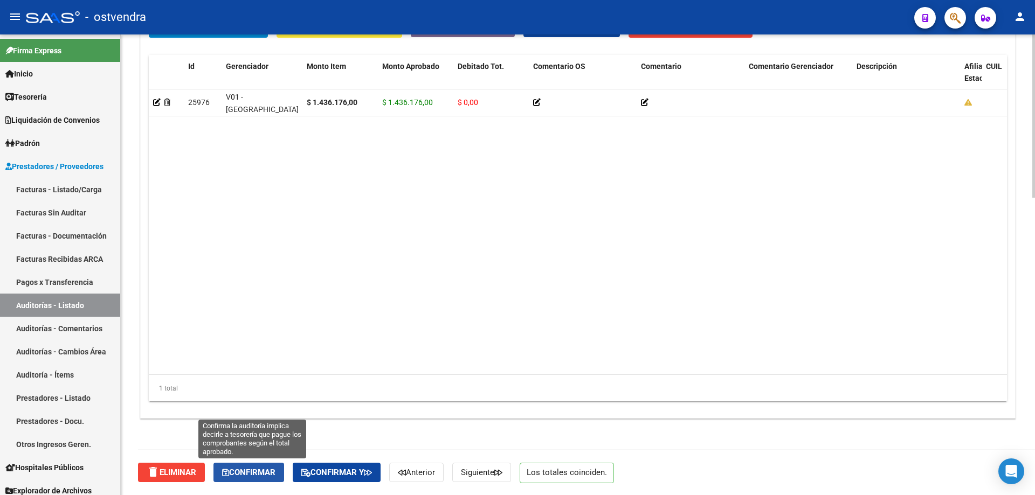
click at [254, 463] on button "Confirmar" at bounding box center [248, 472] width 71 height 19
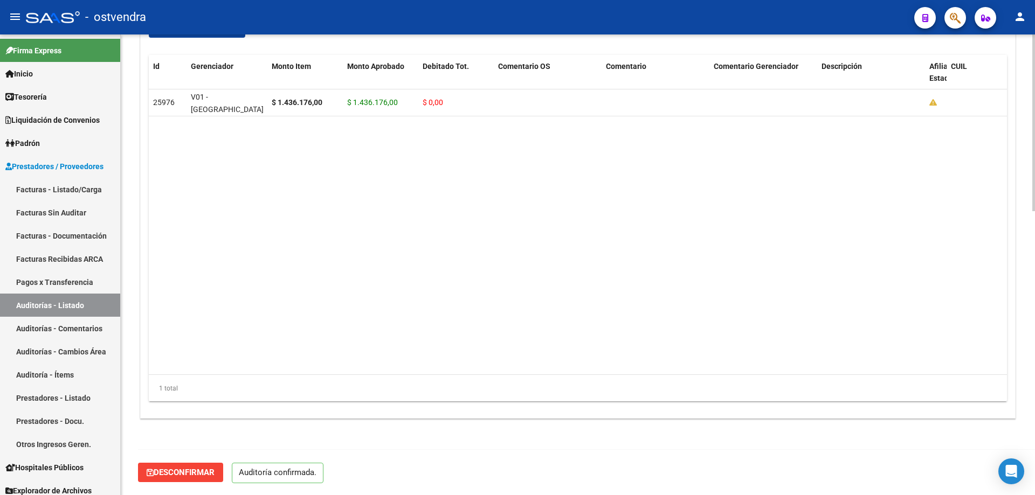
scroll to position [741, 0]
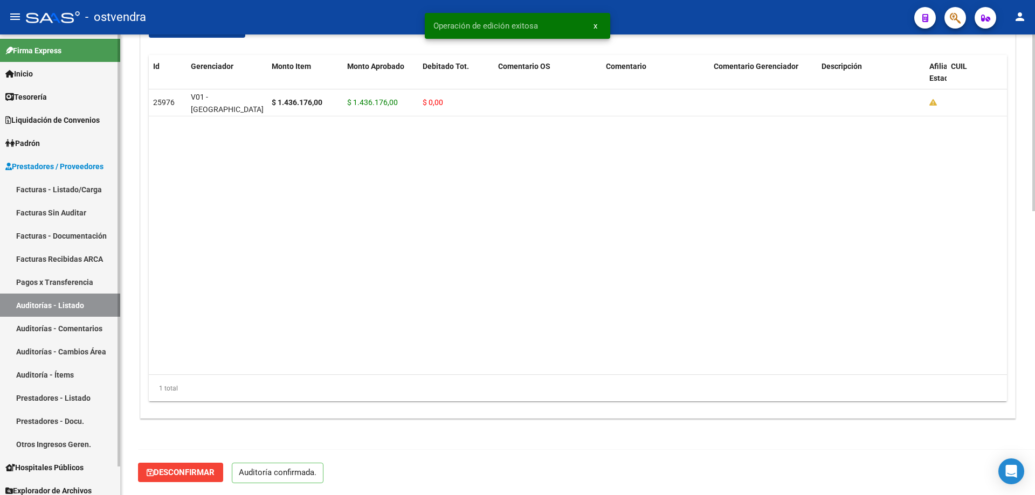
click at [60, 98] on link "Tesorería" at bounding box center [60, 96] width 120 height 23
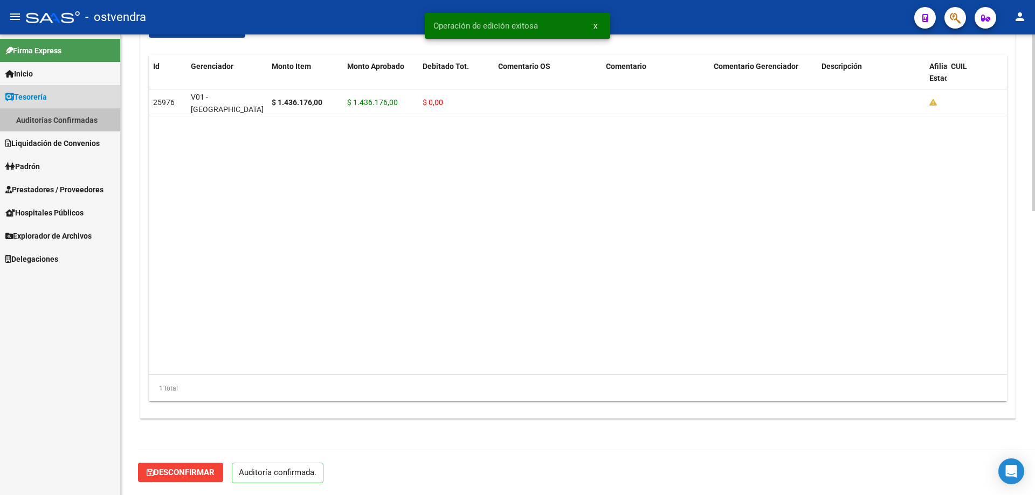
click at [45, 121] on link "Auditorías Confirmadas" at bounding box center [60, 119] width 120 height 23
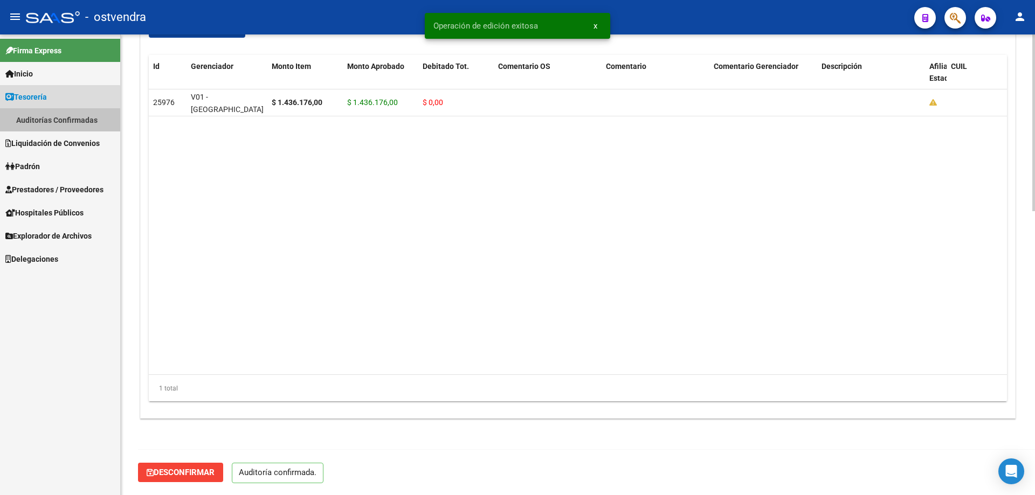
click at [45, 121] on link "Auditorías Confirmadas" at bounding box center [60, 119] width 120 height 23
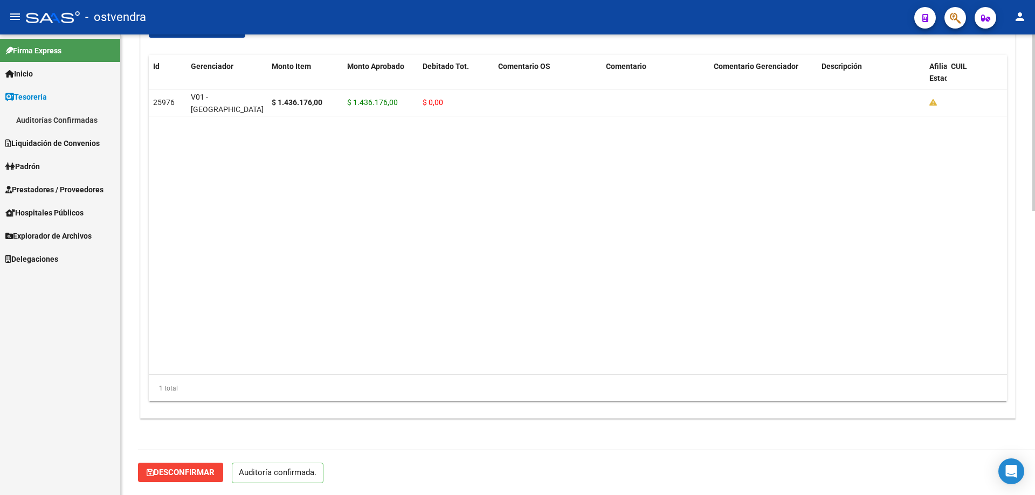
click at [55, 202] on link "Hospitales Públicos" at bounding box center [60, 212] width 120 height 23
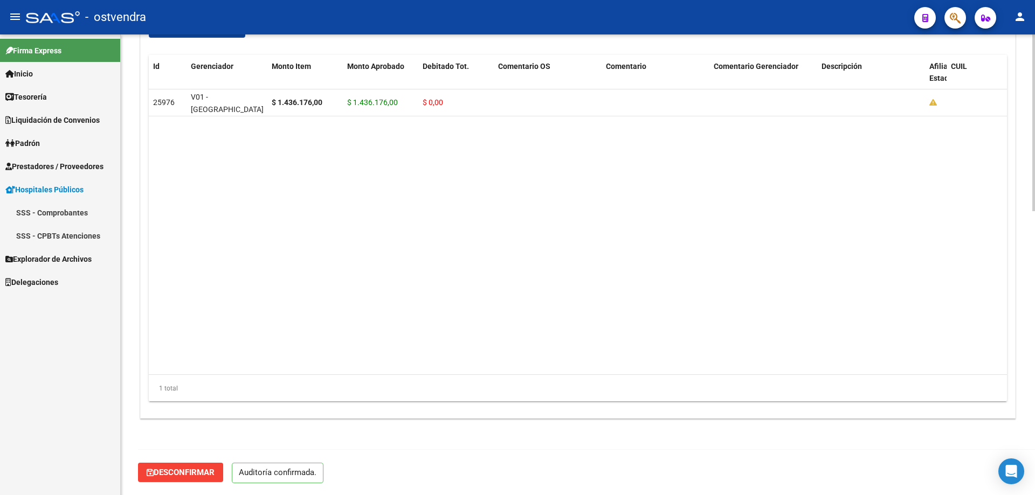
click at [75, 120] on span "Liquidación de Convenios" at bounding box center [52, 120] width 94 height 12
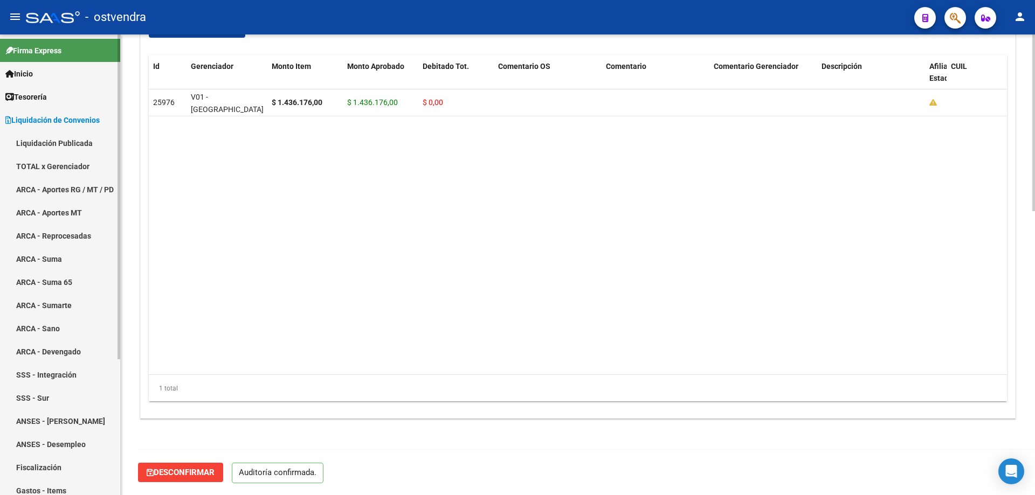
click at [75, 102] on link "Tesorería" at bounding box center [60, 96] width 120 height 23
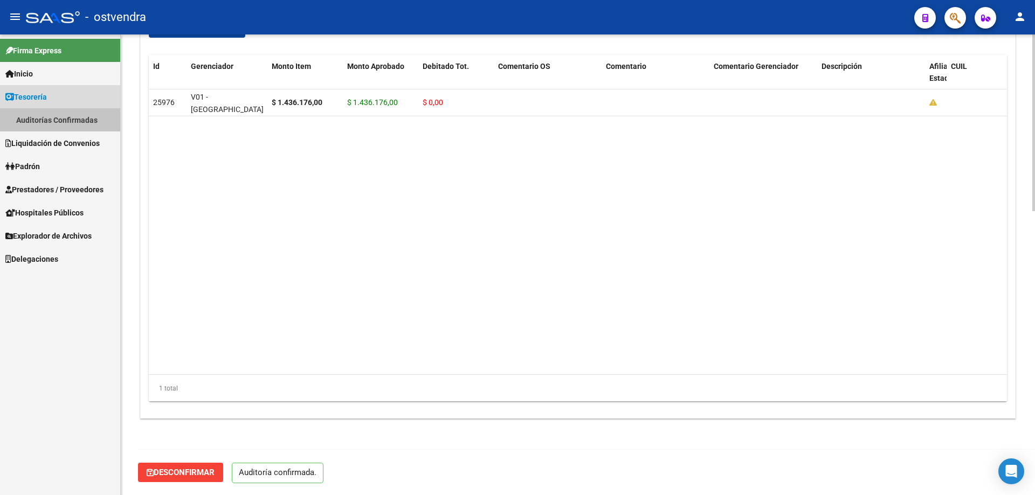
click at [63, 110] on link "Auditorías Confirmadas" at bounding box center [60, 119] width 120 height 23
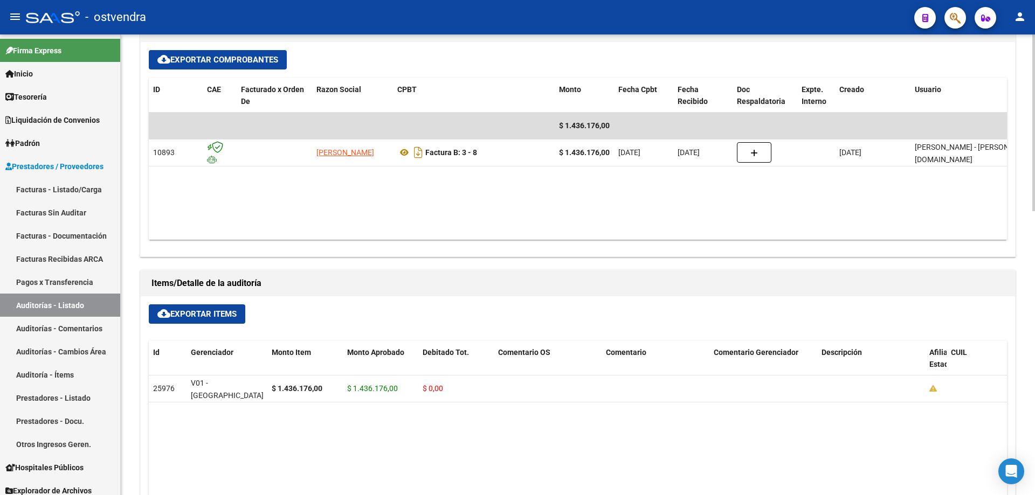
scroll to position [485, 0]
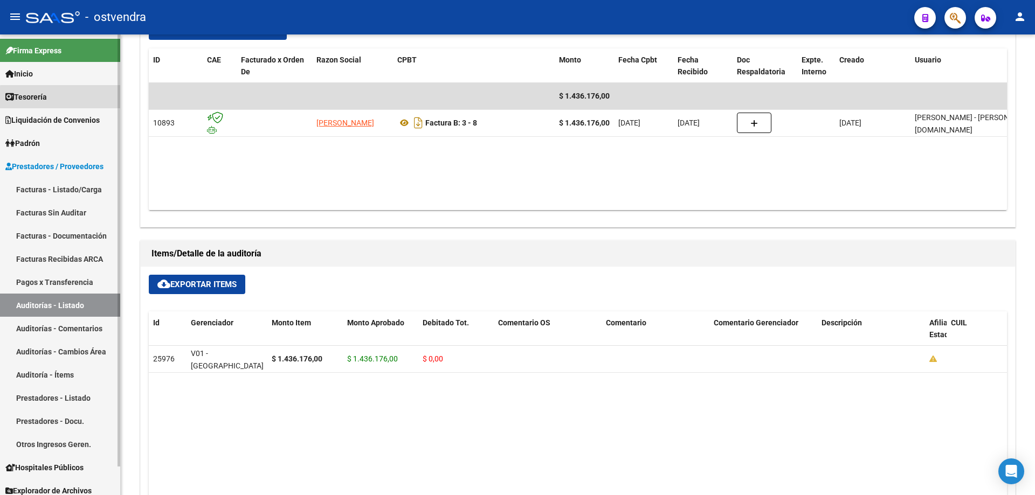
click at [64, 98] on link "Tesorería" at bounding box center [60, 96] width 120 height 23
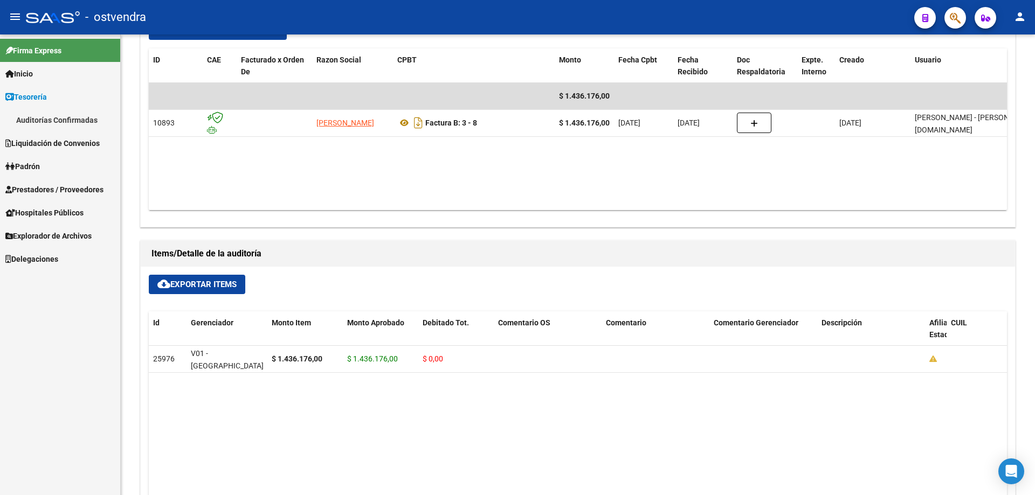
click at [60, 121] on link "Auditorías Confirmadas" at bounding box center [60, 119] width 120 height 23
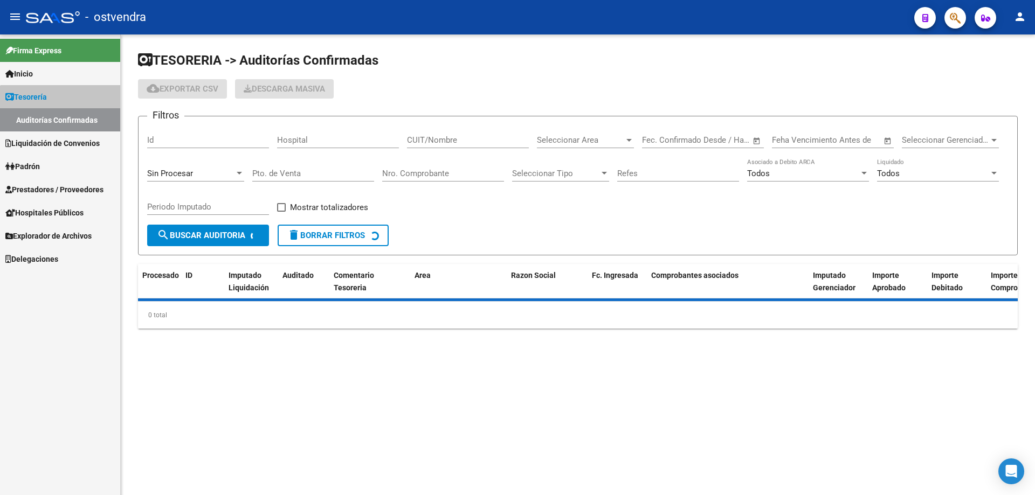
click at [60, 121] on link "Auditorías Confirmadas" at bounding box center [60, 119] width 120 height 23
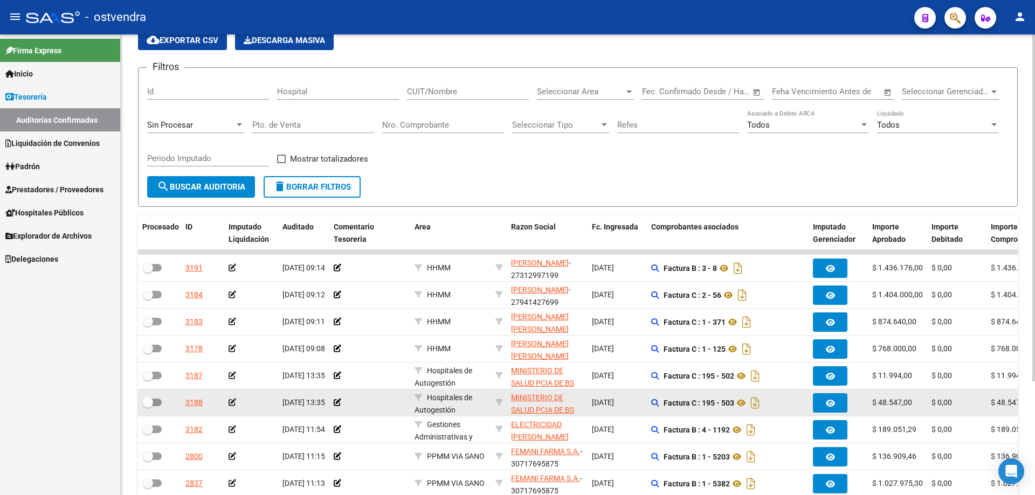
scroll to position [108, 0]
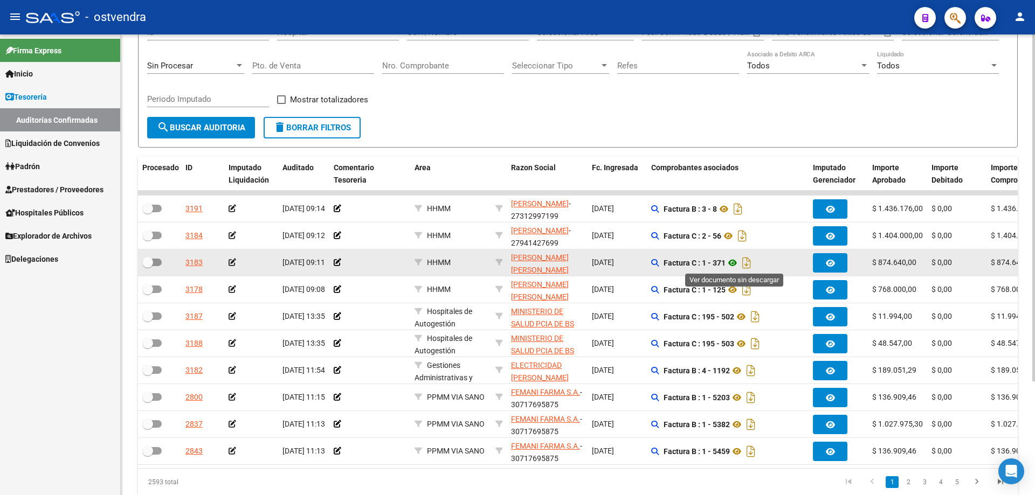
click at [736, 263] on icon at bounding box center [732, 262] width 14 height 13
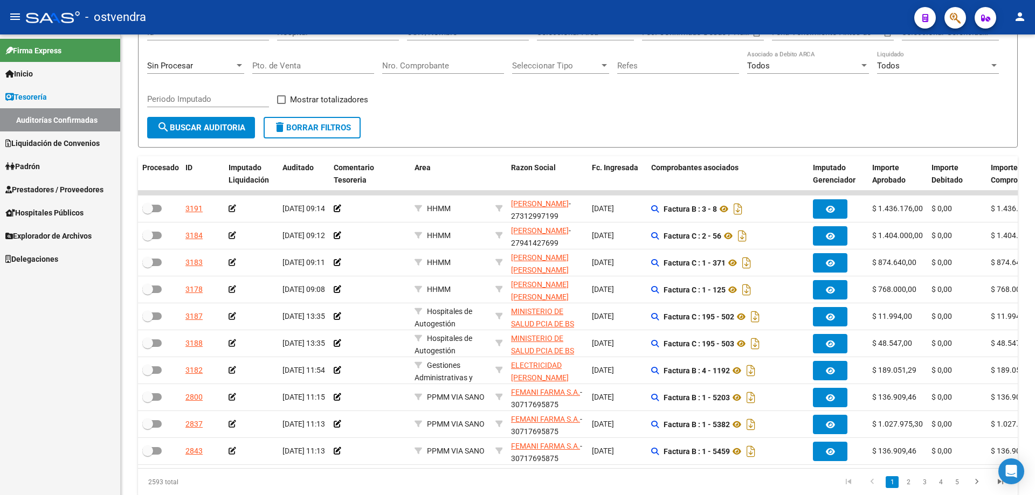
click at [40, 189] on span "Prestadores / Proveedores" at bounding box center [54, 190] width 98 height 12
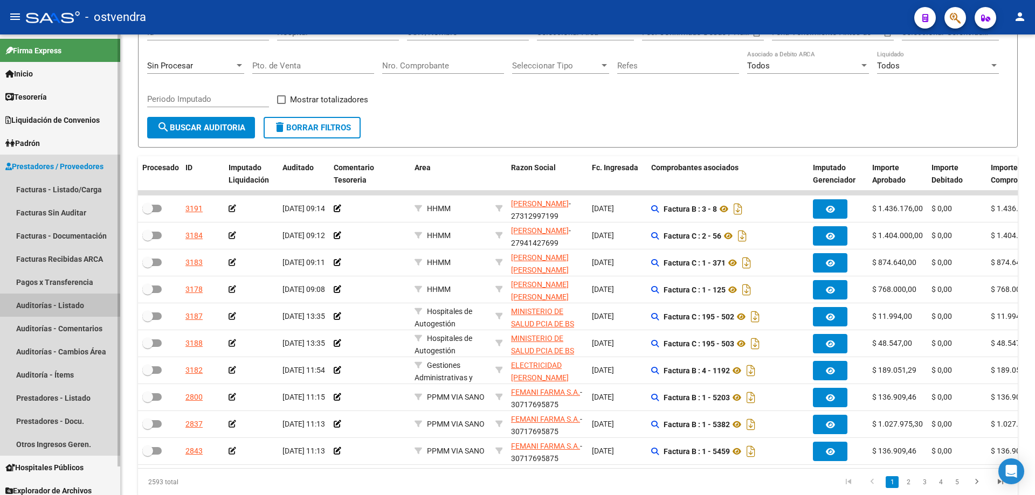
click at [71, 310] on link "Auditorías - Listado" at bounding box center [60, 305] width 120 height 23
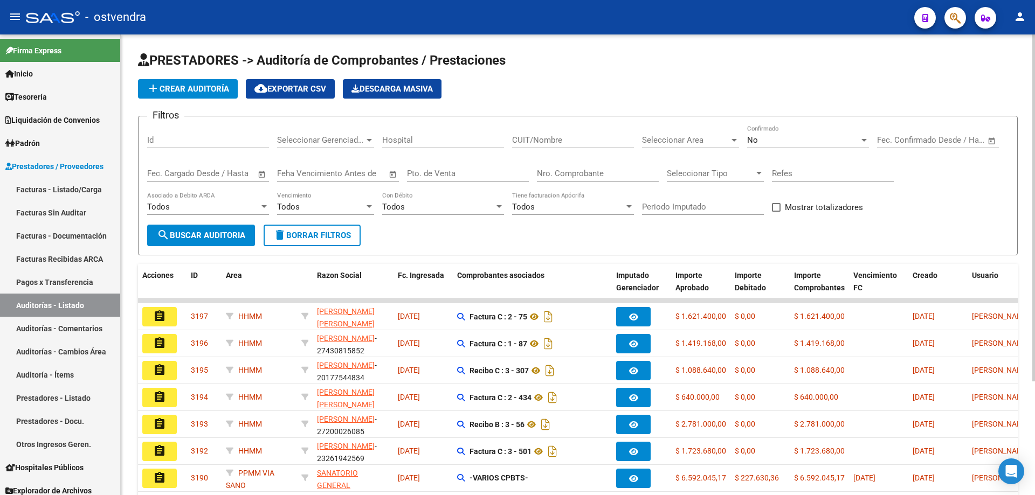
click at [700, 141] on span "Seleccionar Area" at bounding box center [685, 140] width 87 height 10
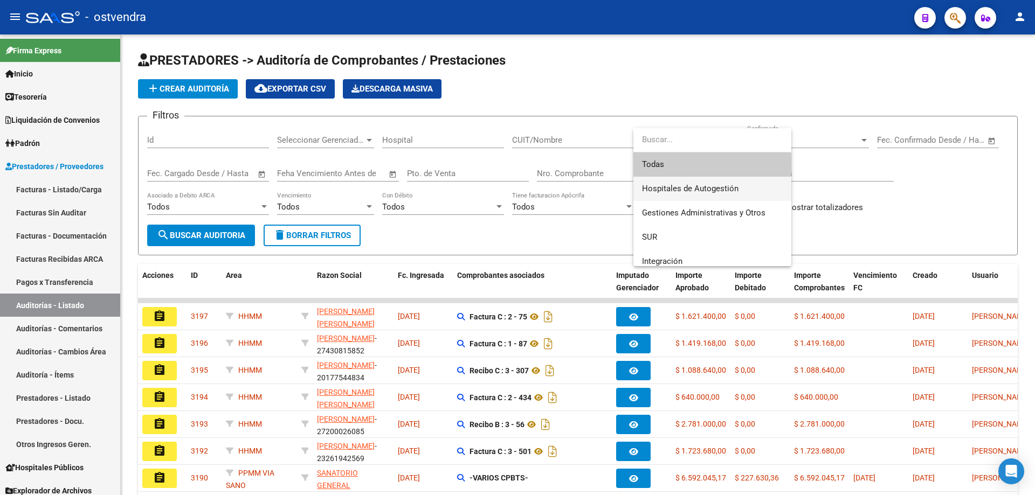
scroll to position [216, 0]
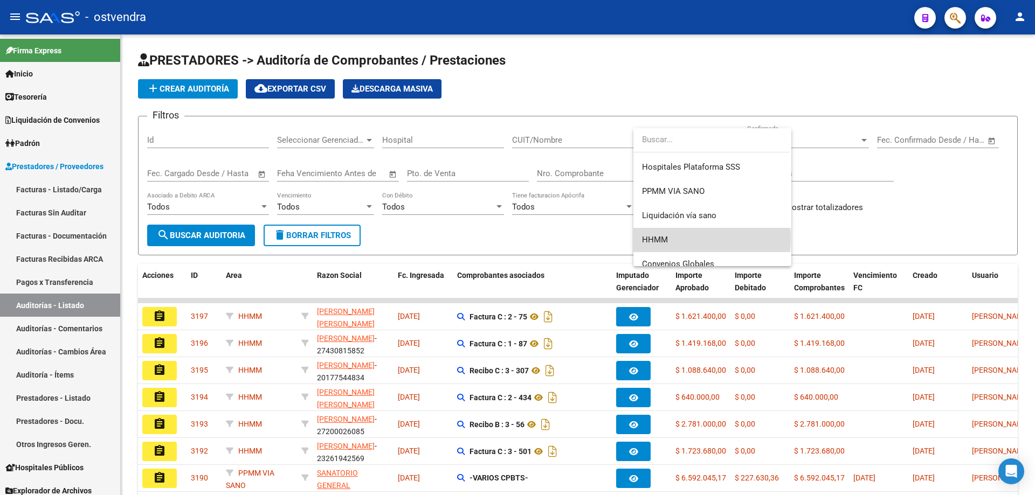
click at [689, 238] on span "HHMM" at bounding box center [712, 240] width 141 height 24
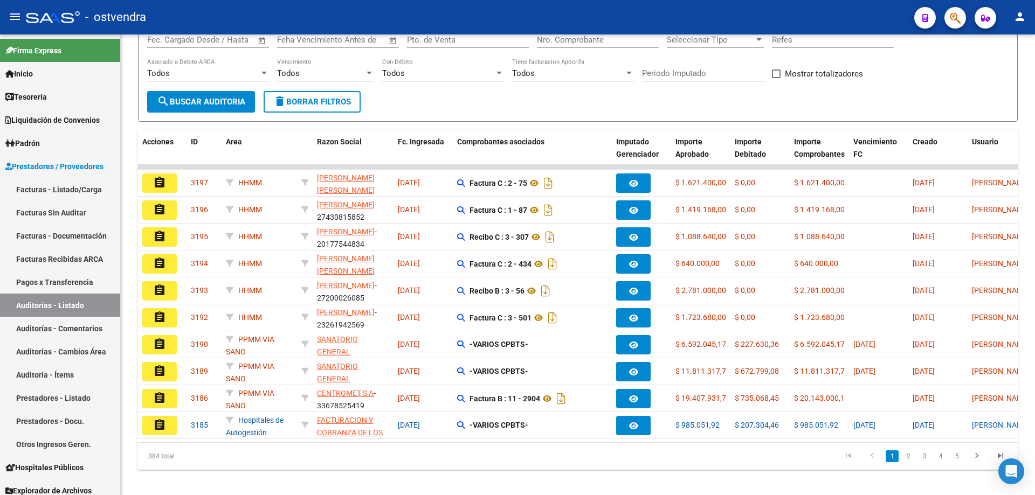
scroll to position [151, 0]
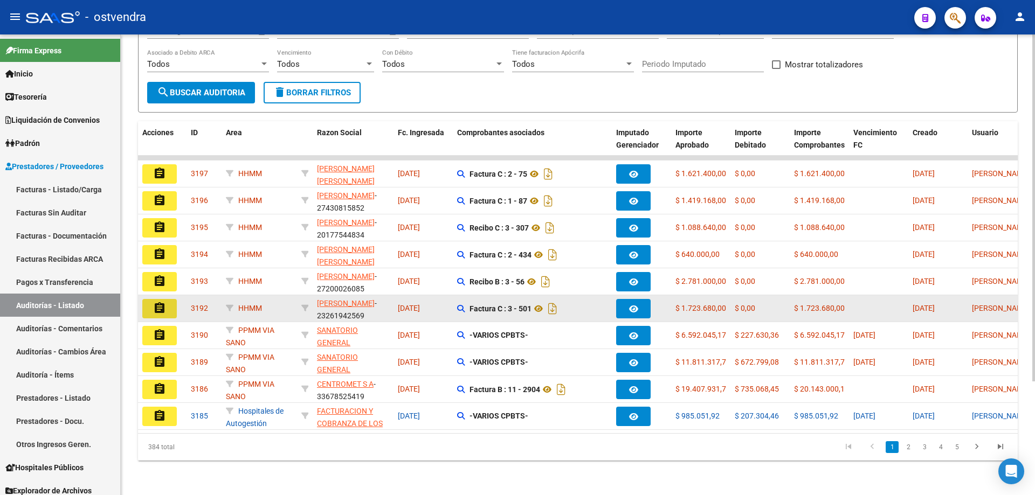
click at [159, 302] on mat-icon "assignment" at bounding box center [159, 308] width 13 height 13
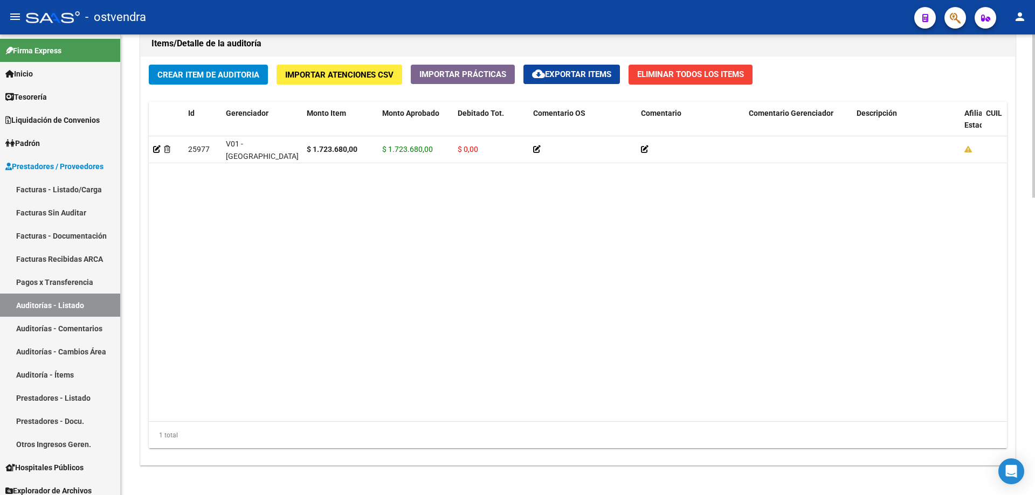
scroll to position [837, 0]
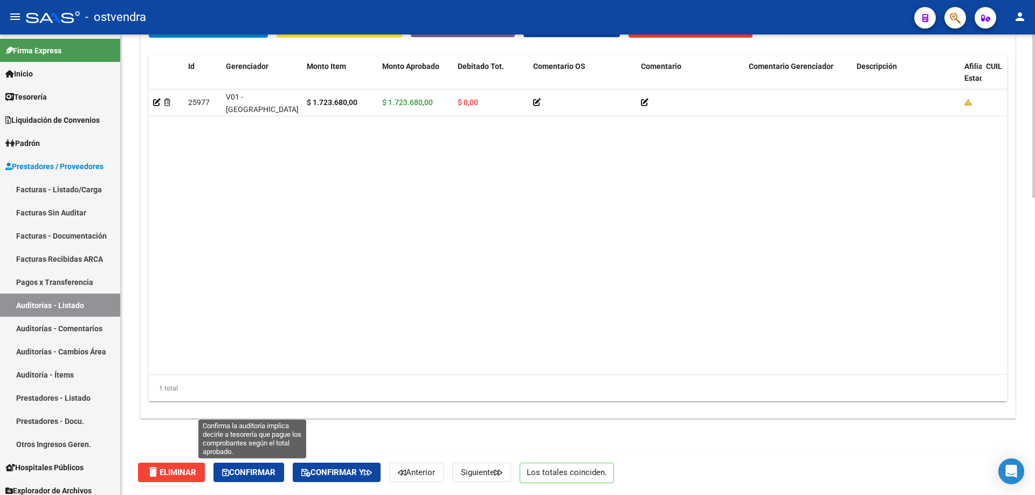
click at [251, 473] on span "Confirmar" at bounding box center [248, 473] width 53 height 10
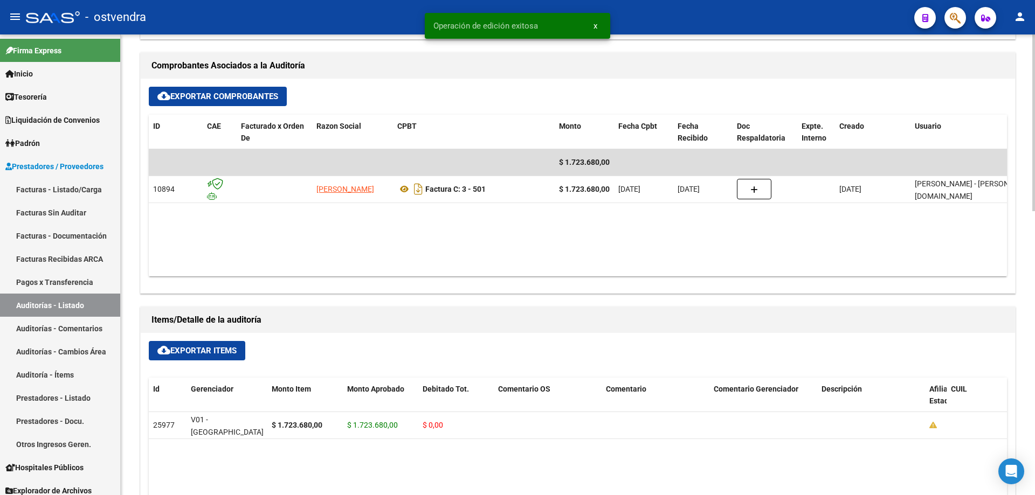
scroll to position [418, 0]
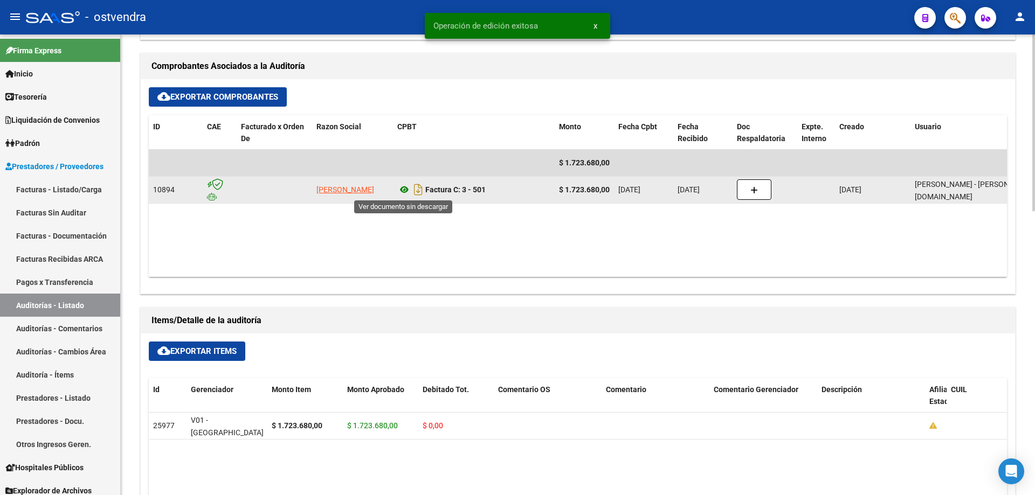
click at [403, 190] on icon at bounding box center [404, 189] width 14 height 13
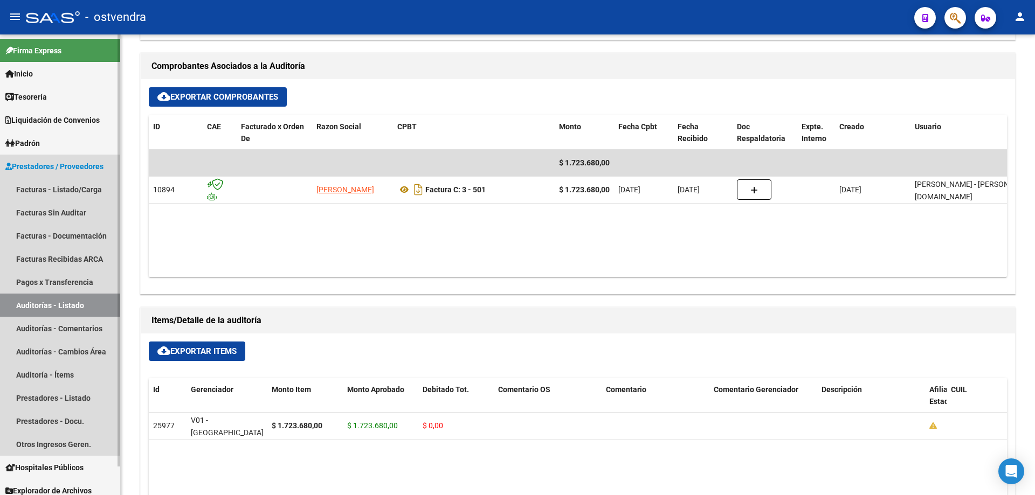
click at [44, 302] on link "Auditorías - Listado" at bounding box center [60, 305] width 120 height 23
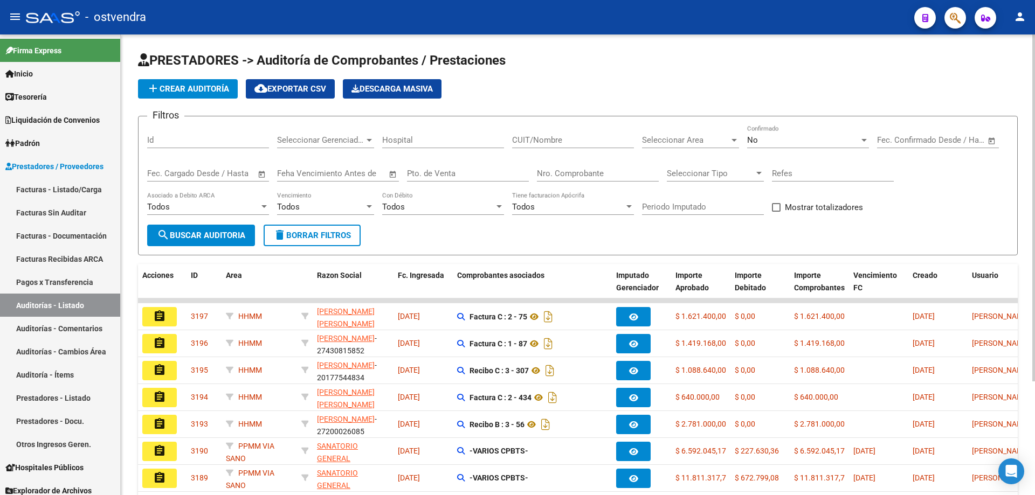
click at [658, 135] on span "Seleccionar Area" at bounding box center [685, 140] width 87 height 10
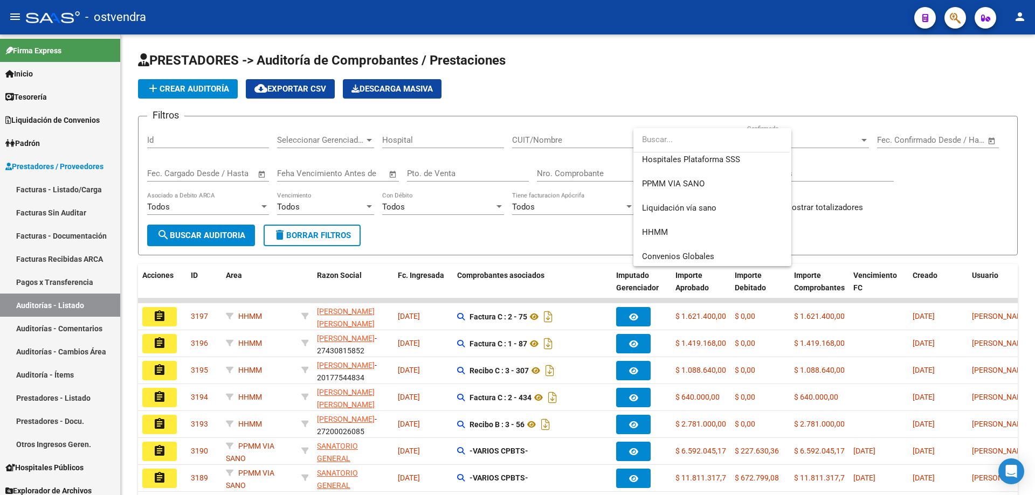
scroll to position [226, 0]
click at [668, 226] on span "HHMM" at bounding box center [712, 230] width 141 height 24
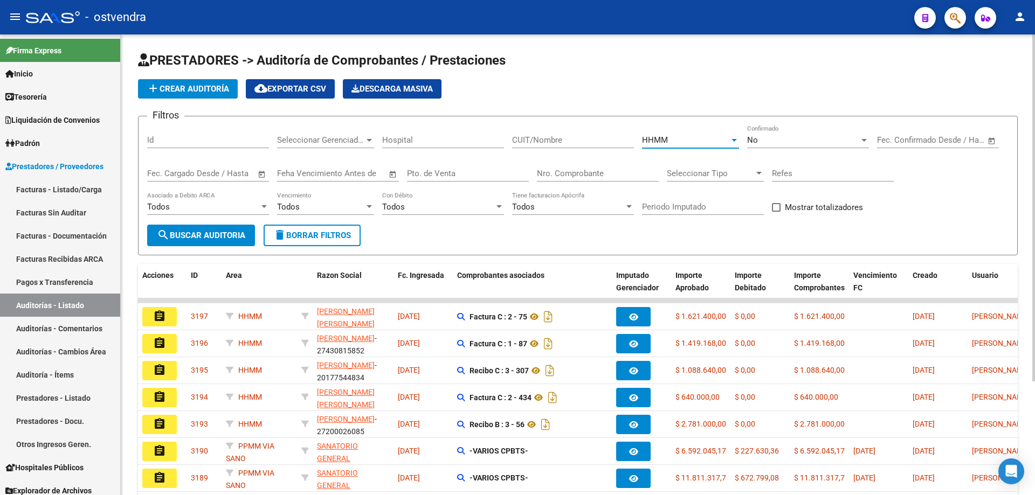
click at [226, 237] on span "search Buscar Auditoria" at bounding box center [201, 236] width 88 height 10
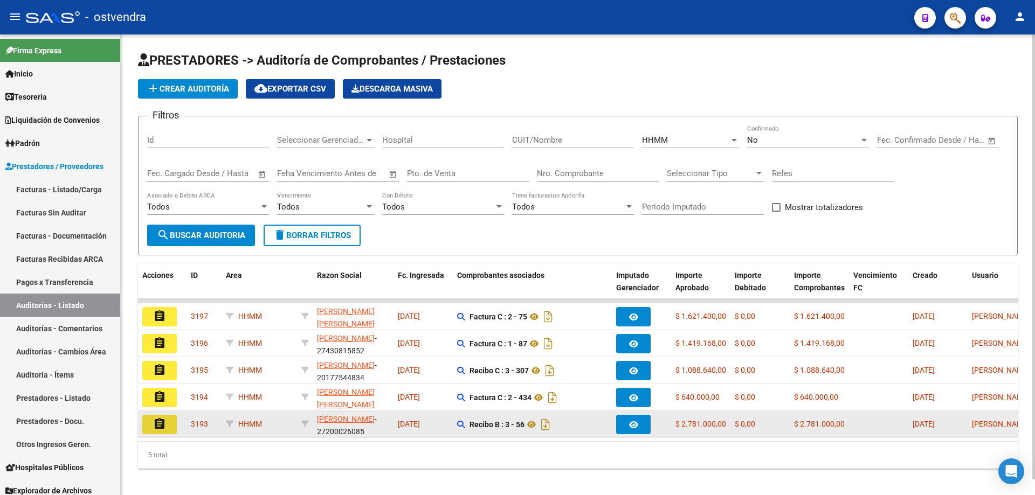
click at [166, 428] on button "assignment" at bounding box center [159, 424] width 34 height 19
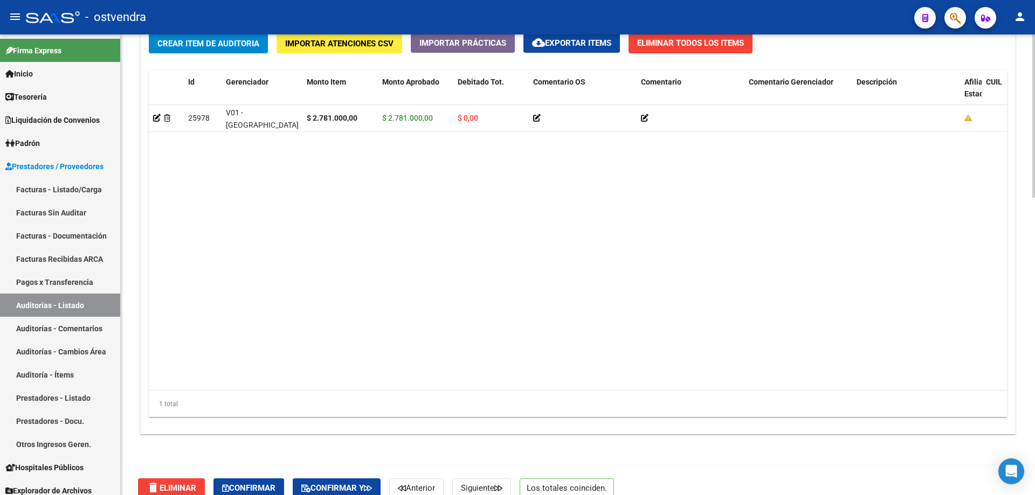
scroll to position [837, 0]
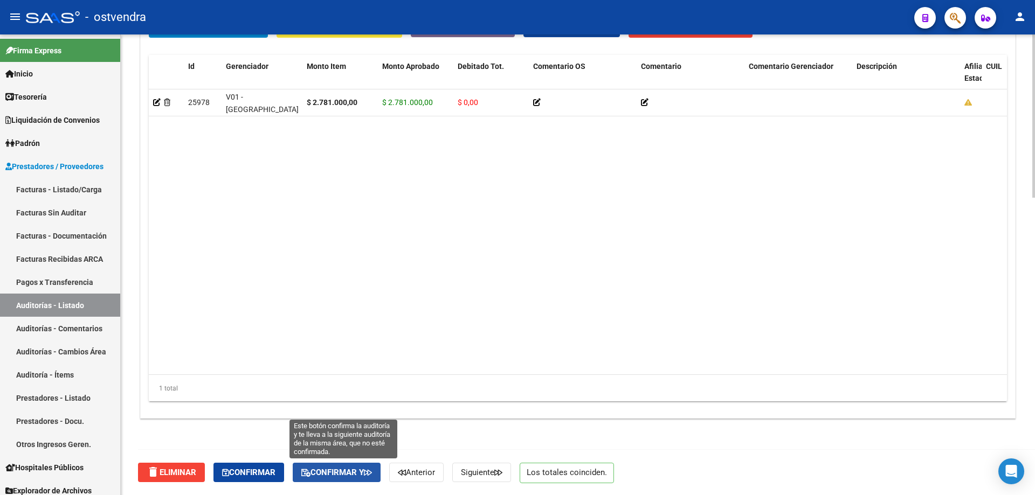
click at [323, 475] on span "Confirmar y" at bounding box center [336, 473] width 71 height 10
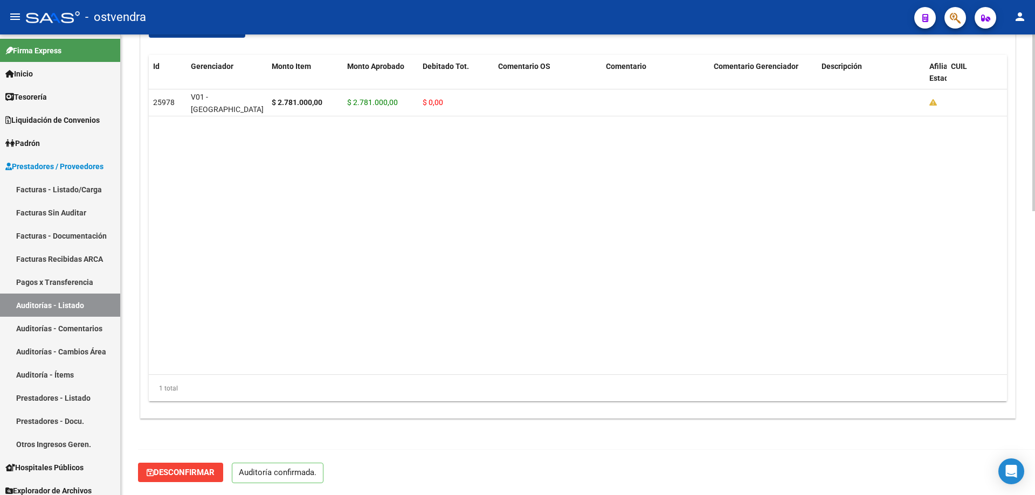
scroll to position [741, 0]
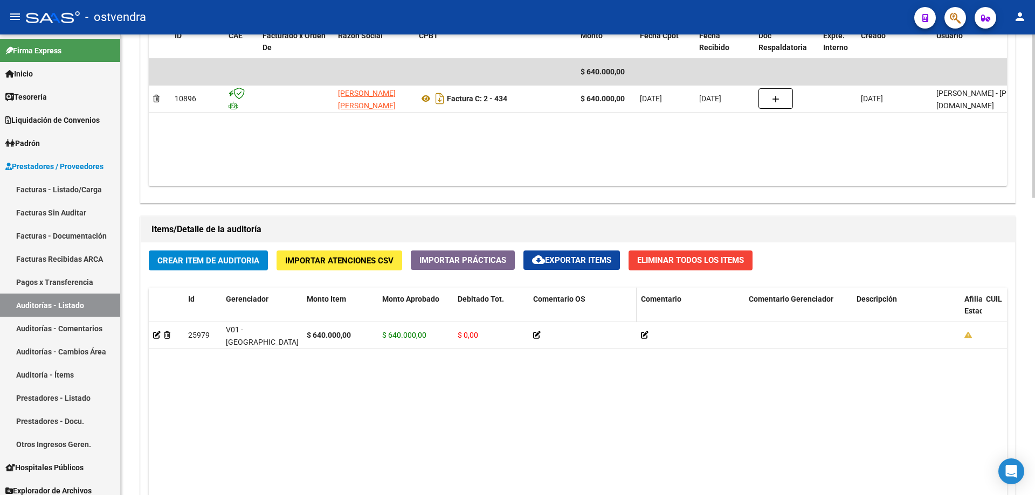
scroll to position [568, 0]
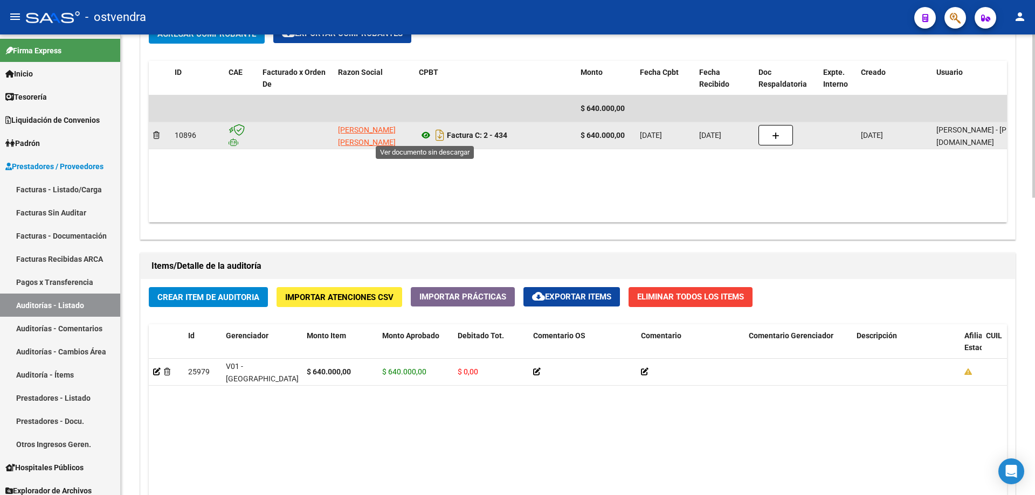
click at [426, 131] on icon at bounding box center [426, 135] width 14 height 13
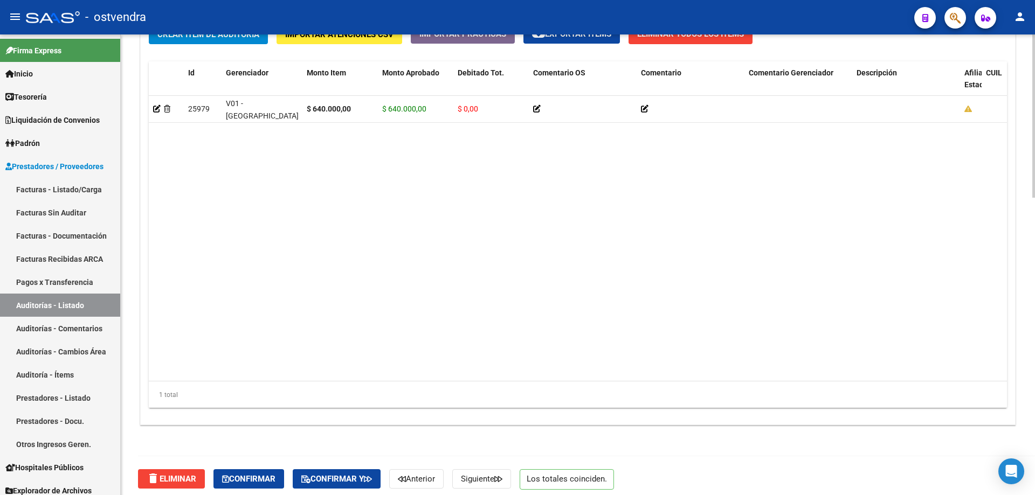
scroll to position [837, 0]
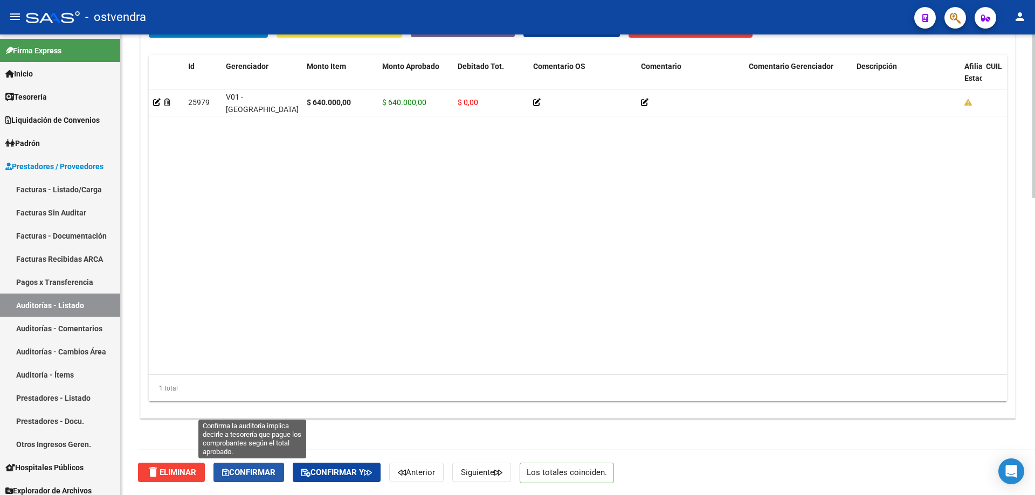
click at [261, 469] on span "Confirmar" at bounding box center [248, 473] width 53 height 10
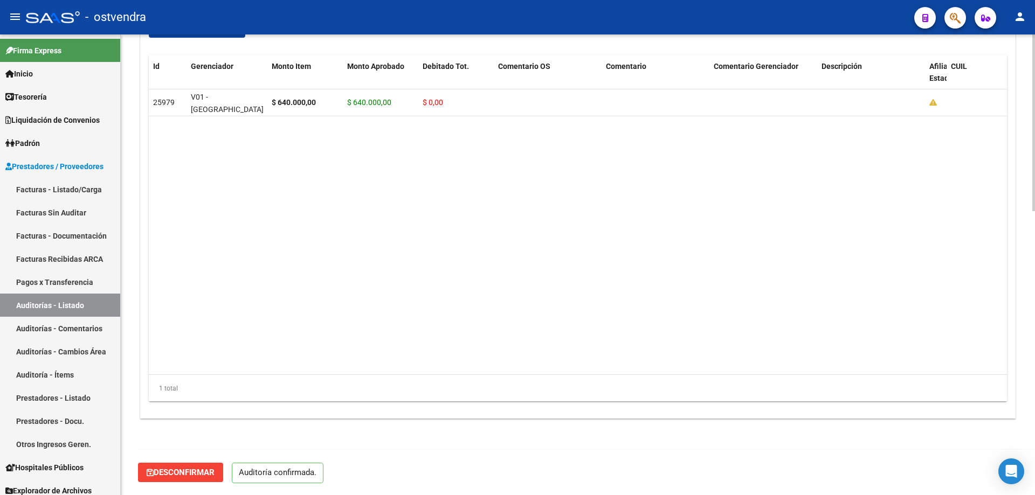
scroll to position [741, 0]
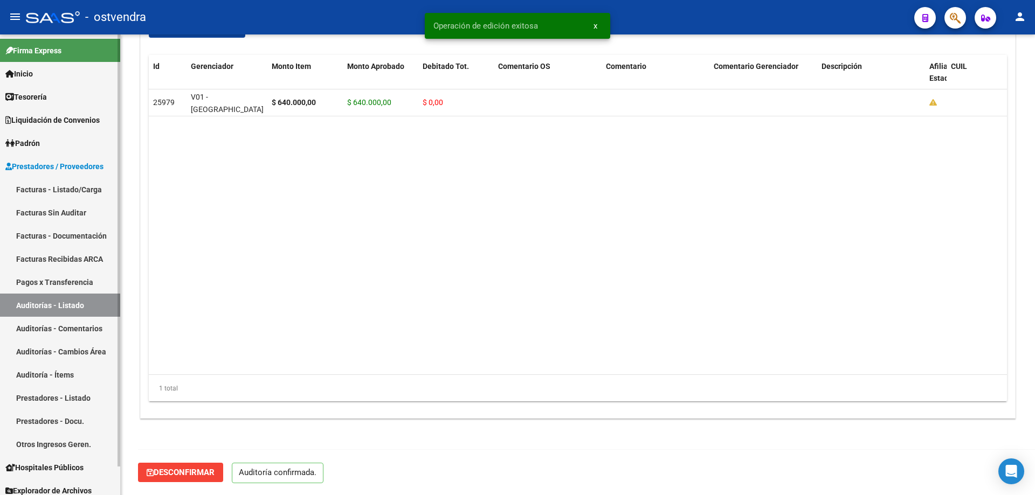
click at [54, 213] on link "Facturas Sin Auditar" at bounding box center [60, 212] width 120 height 23
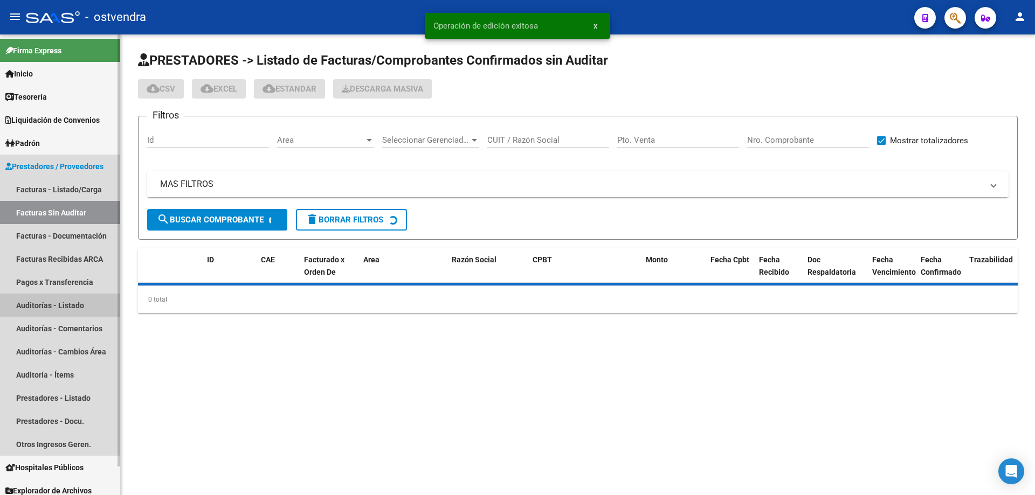
click at [46, 306] on link "Auditorías - Listado" at bounding box center [60, 305] width 120 height 23
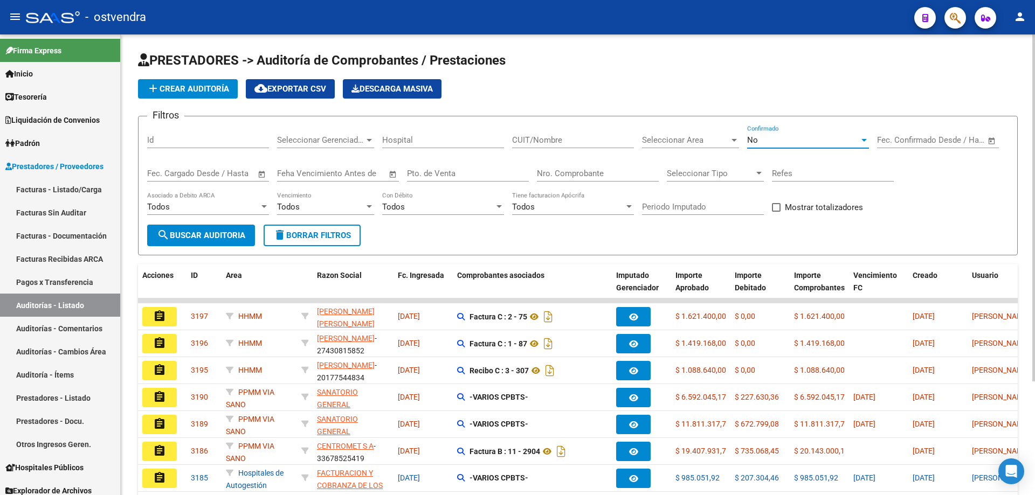
click at [774, 138] on div "No" at bounding box center [803, 140] width 112 height 10
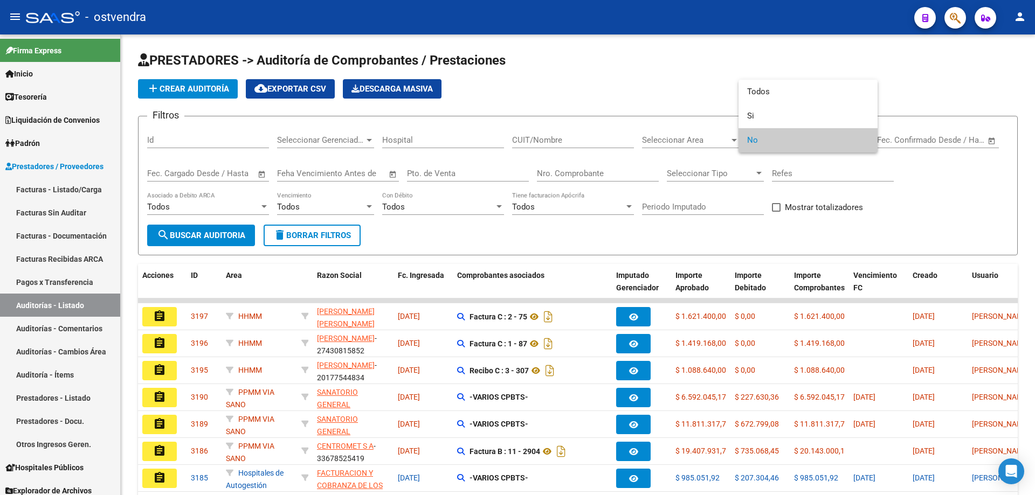
click at [512, 152] on div at bounding box center [517, 247] width 1035 height 495
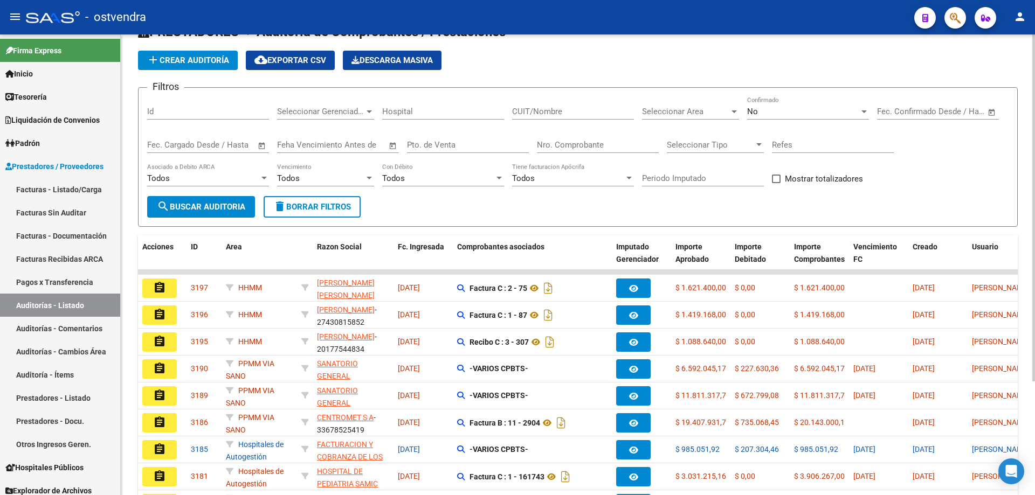
scroll to position [151, 0]
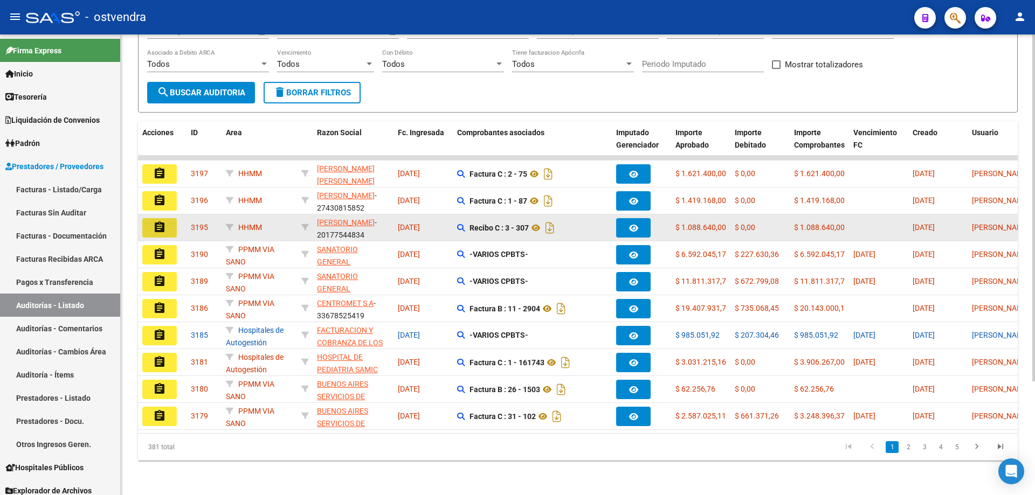
click at [161, 221] on mat-icon "assignment" at bounding box center [159, 227] width 13 height 13
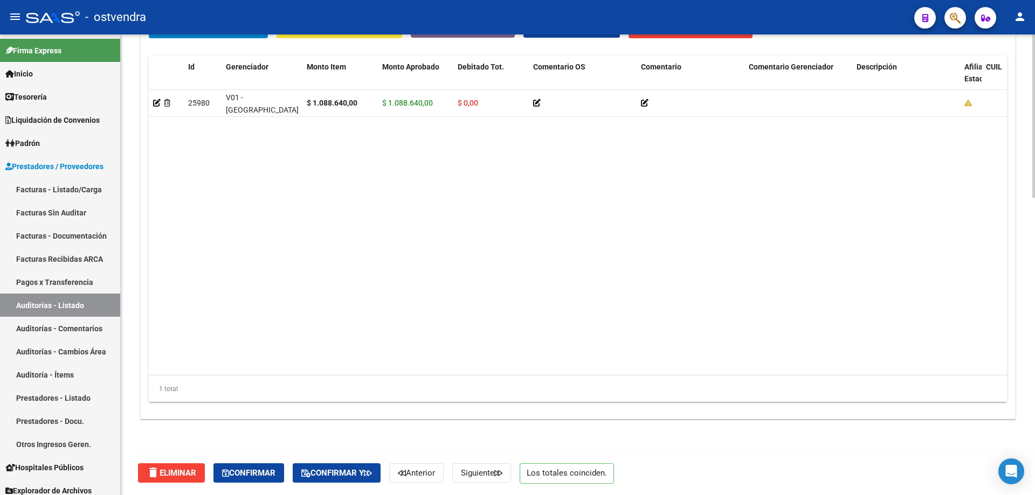
scroll to position [837, 0]
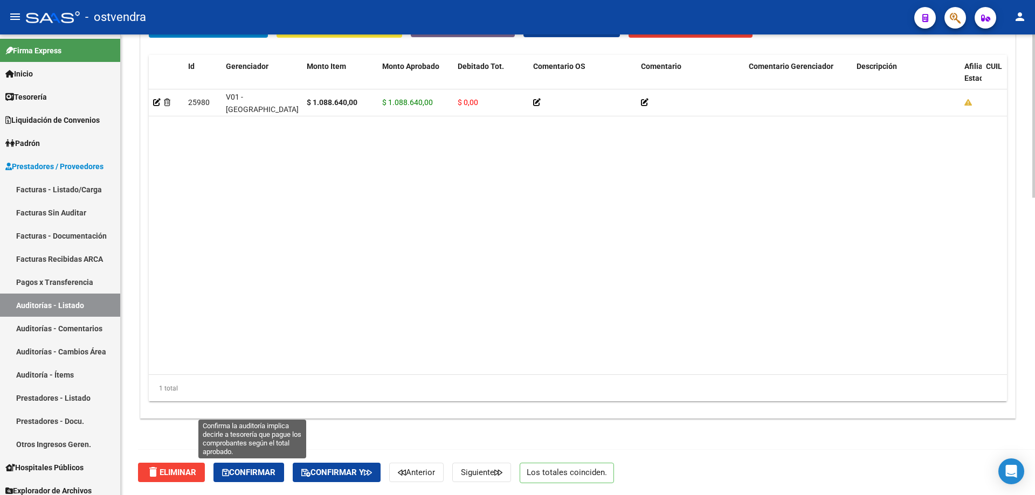
click at [271, 481] on button "Confirmar" at bounding box center [248, 472] width 71 height 19
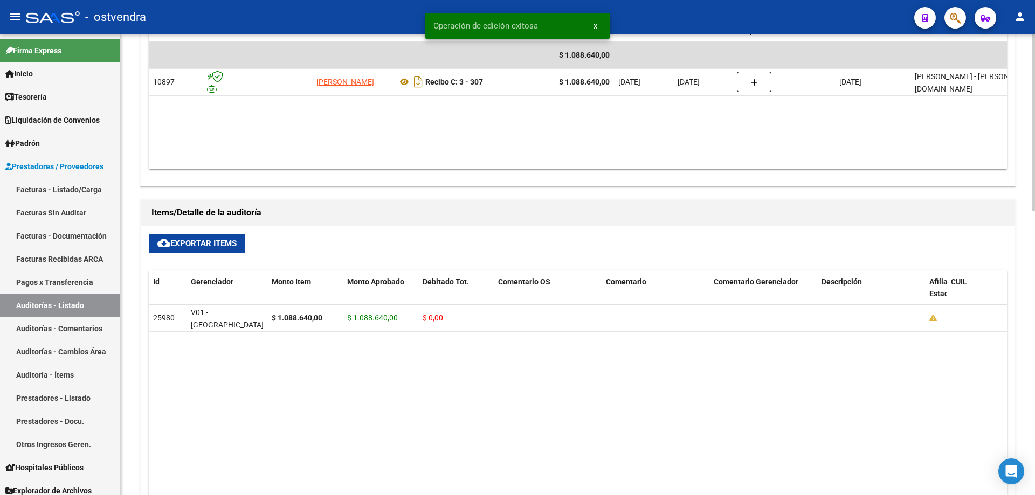
scroll to position [472, 0]
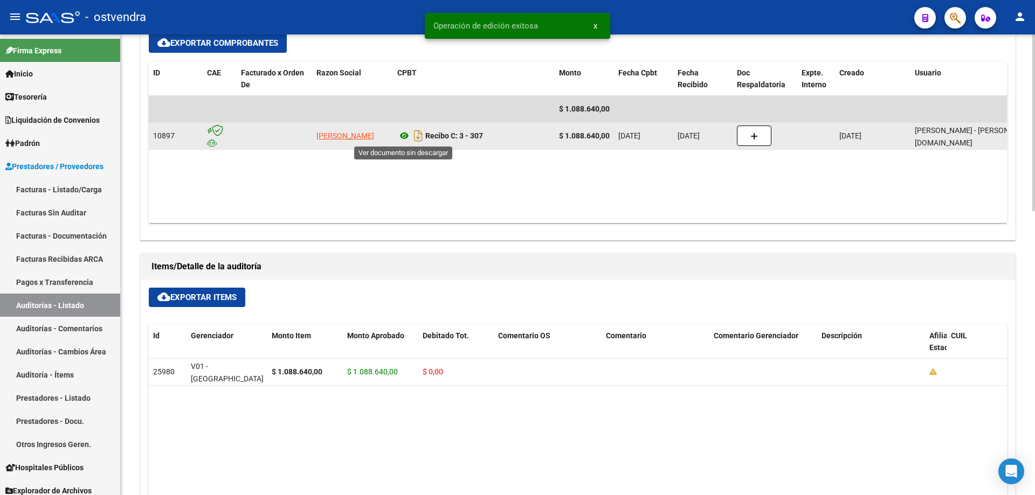
click at [401, 136] on icon at bounding box center [404, 135] width 14 height 13
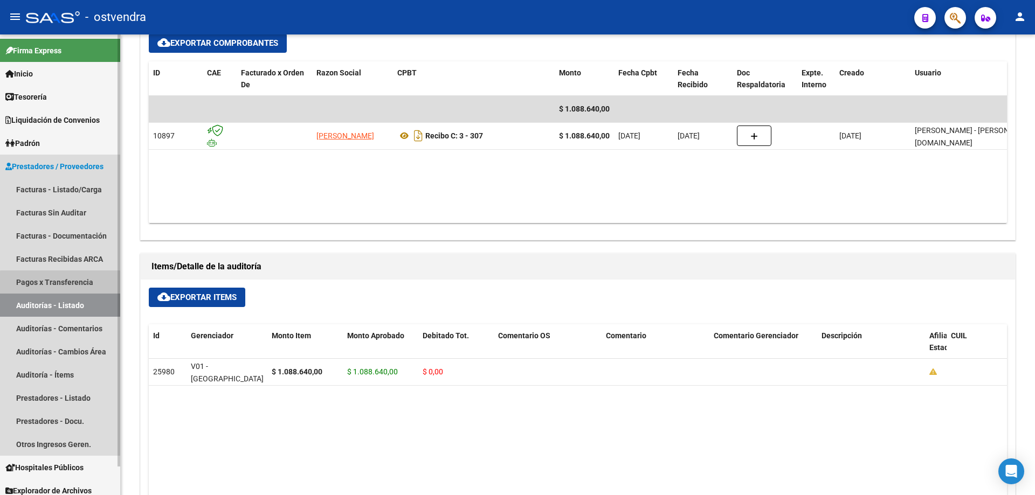
click at [63, 292] on link "Pagos x Transferencia" at bounding box center [60, 281] width 120 height 23
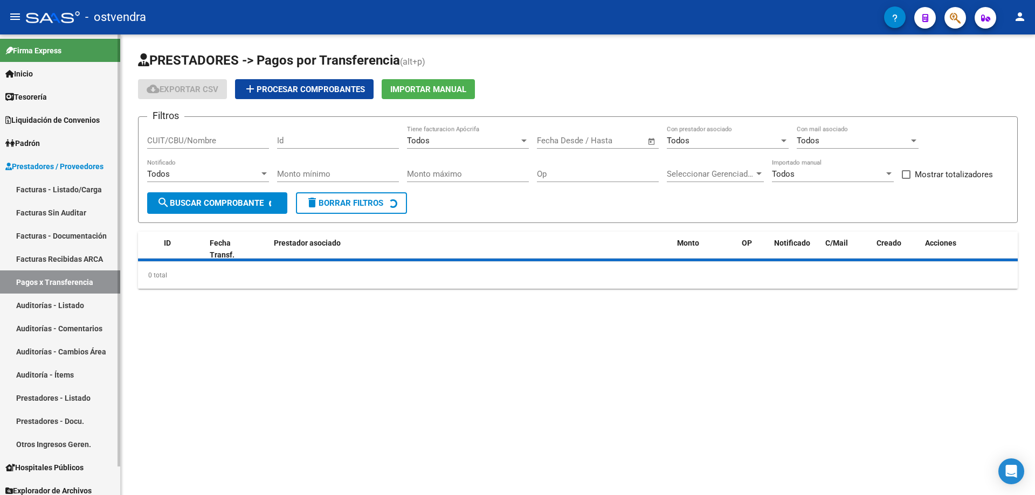
click at [63, 298] on link "Auditorías - Listado" at bounding box center [60, 305] width 120 height 23
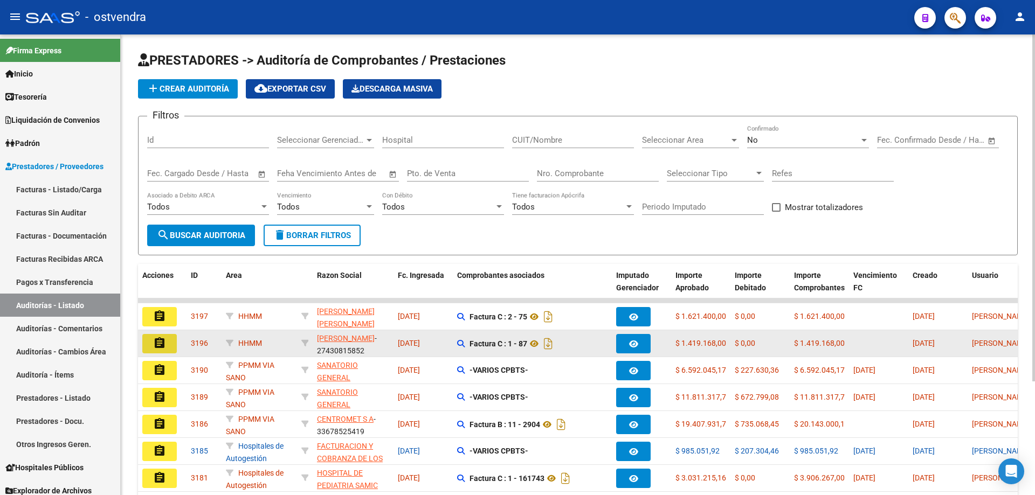
click at [152, 336] on button "assignment" at bounding box center [159, 343] width 34 height 19
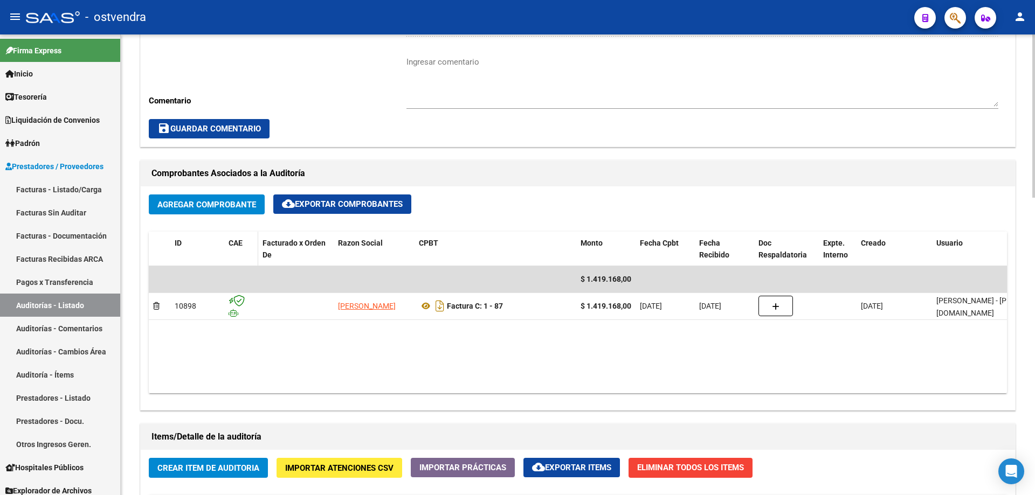
scroll to position [593, 0]
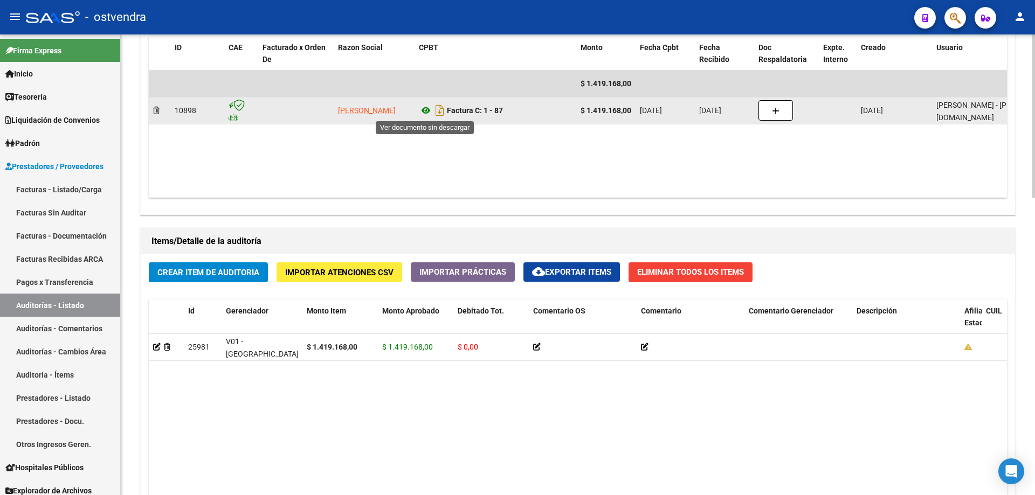
click at [429, 113] on icon at bounding box center [426, 110] width 14 height 13
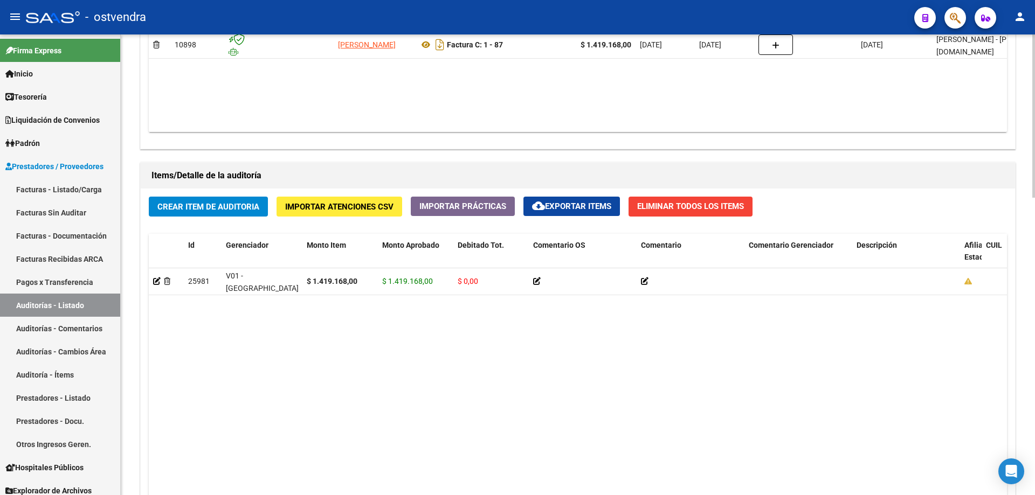
scroll to position [837, 0]
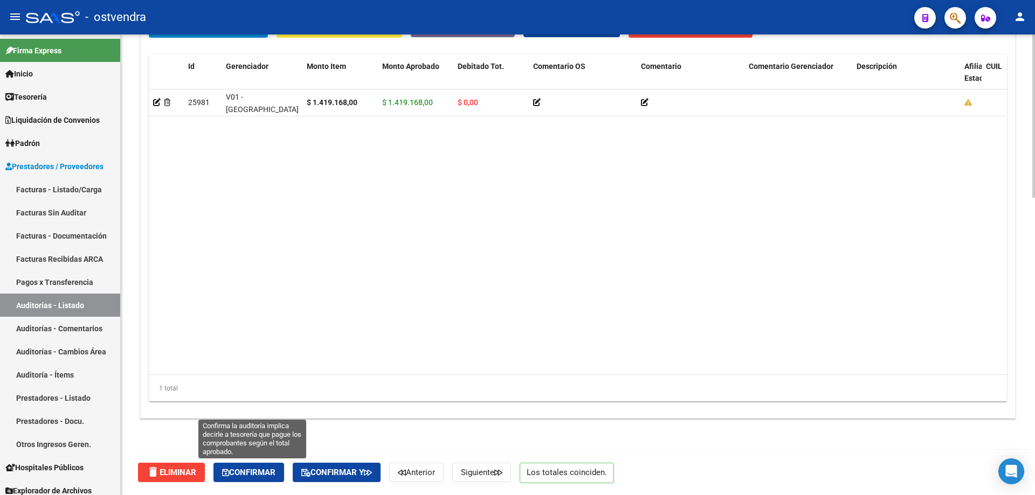
click at [229, 466] on button "Confirmar" at bounding box center [248, 472] width 71 height 19
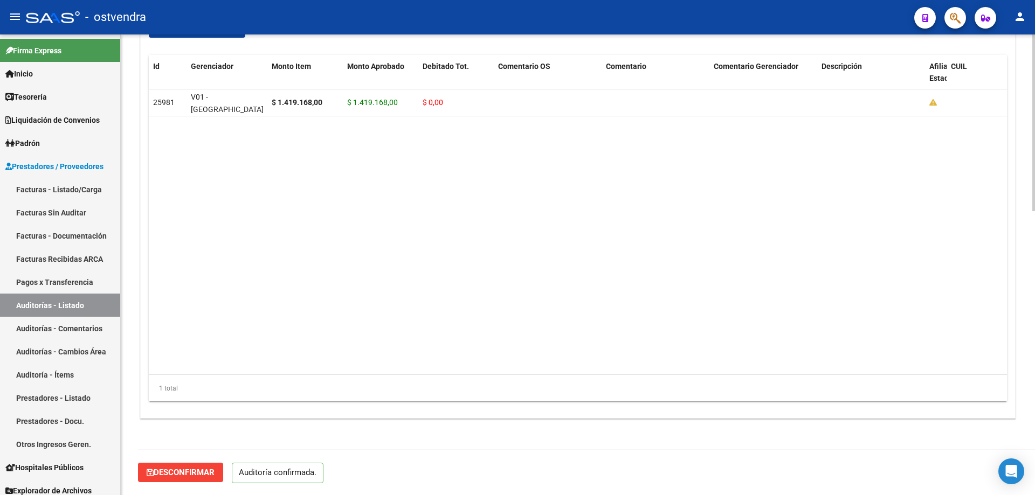
scroll to position [741, 0]
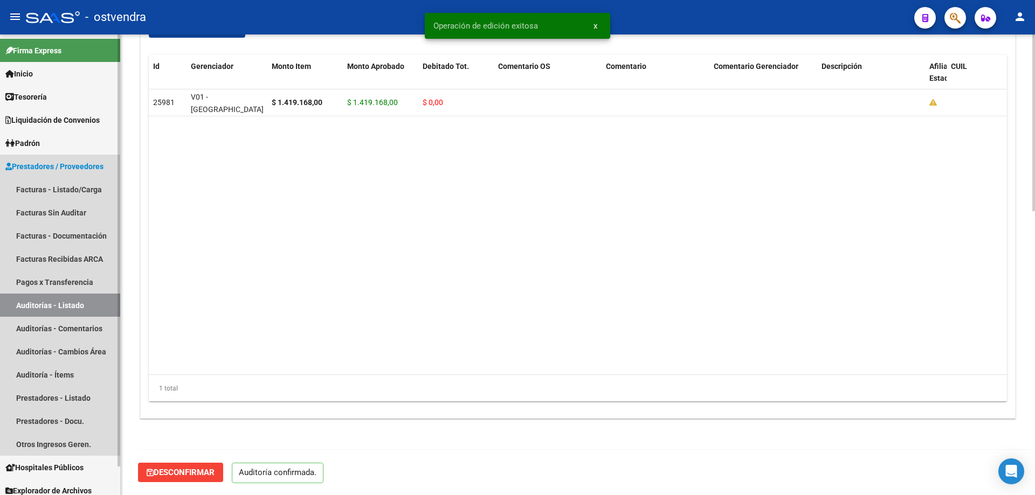
click at [70, 308] on link "Auditorías - Listado" at bounding box center [60, 305] width 120 height 23
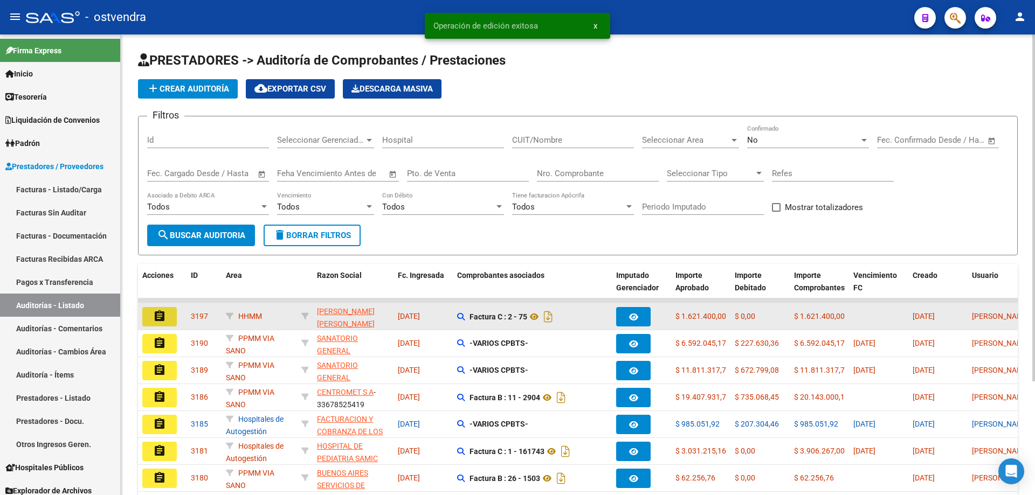
click at [156, 311] on mat-icon "assignment" at bounding box center [159, 316] width 13 height 13
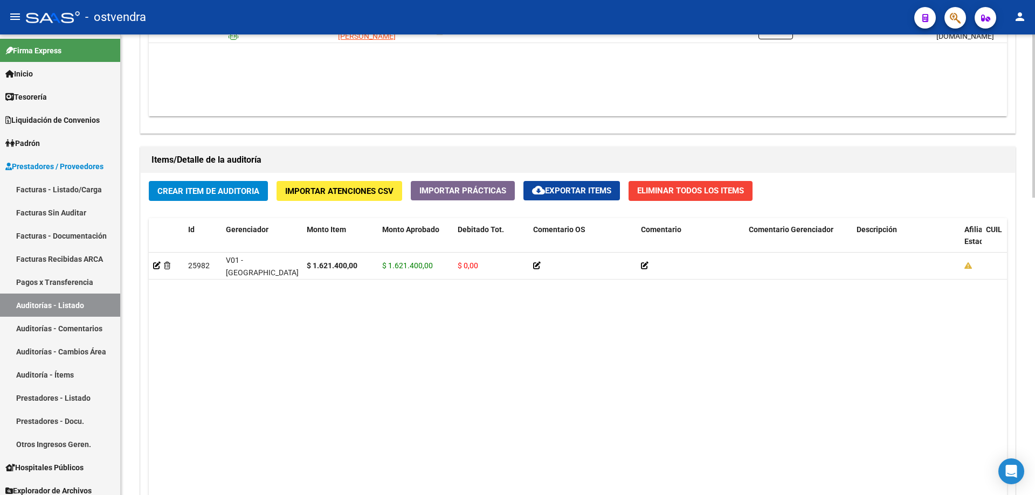
scroll to position [647, 0]
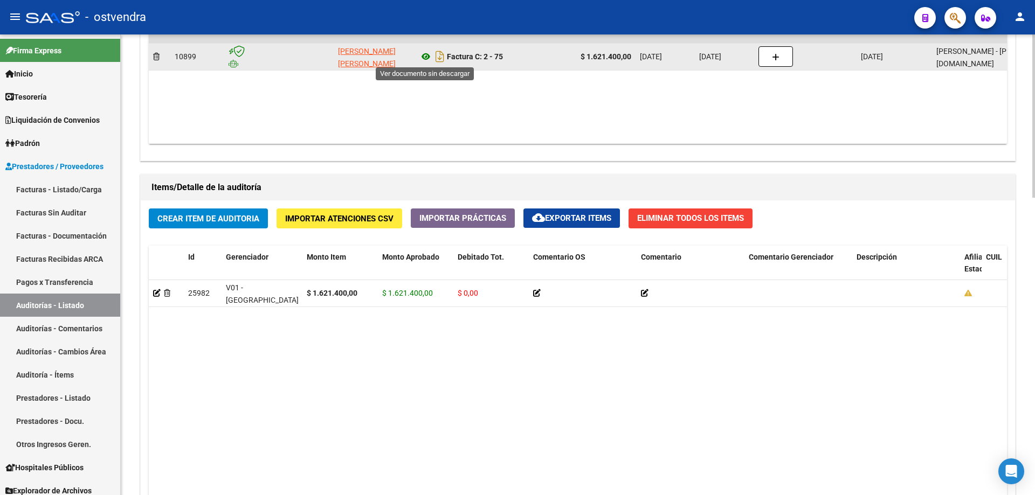
click at [431, 57] on icon at bounding box center [426, 56] width 14 height 13
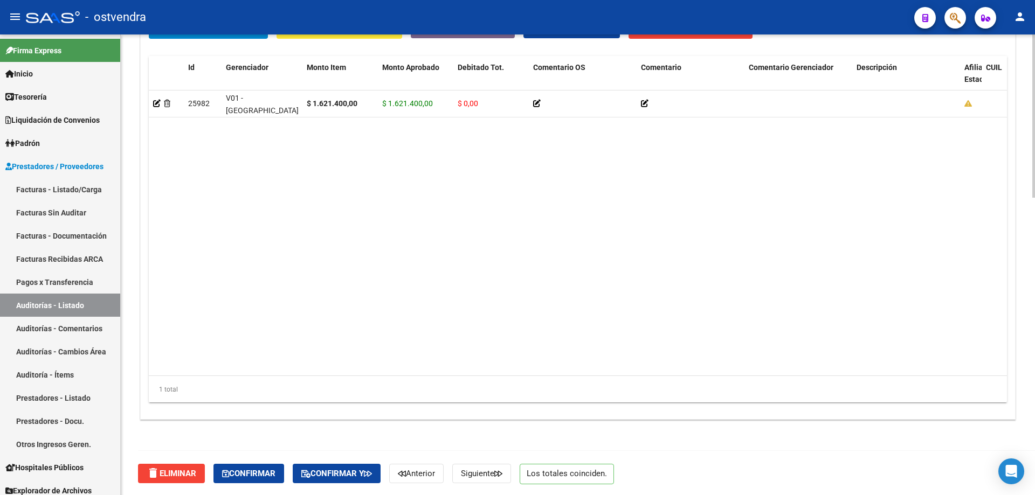
scroll to position [837, 0]
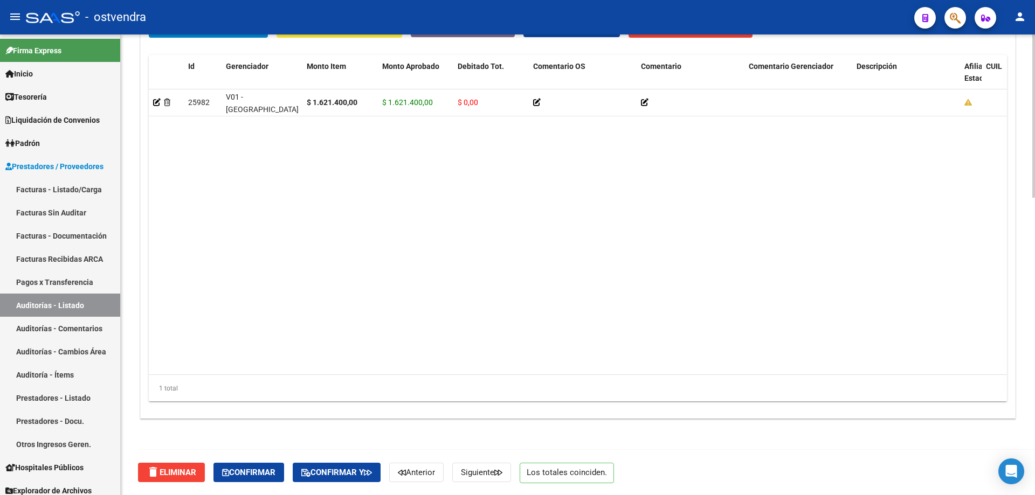
drag, startPoint x: 253, startPoint y: 483, endPoint x: 249, endPoint y: 477, distance: 7.2
click at [253, 483] on div "delete Eliminar Confirmar Confirmar y Anterior Siguiente Los totales coinciden." at bounding box center [582, 472] width 889 height 45
click at [249, 476] on span "Confirmar" at bounding box center [248, 473] width 53 height 10
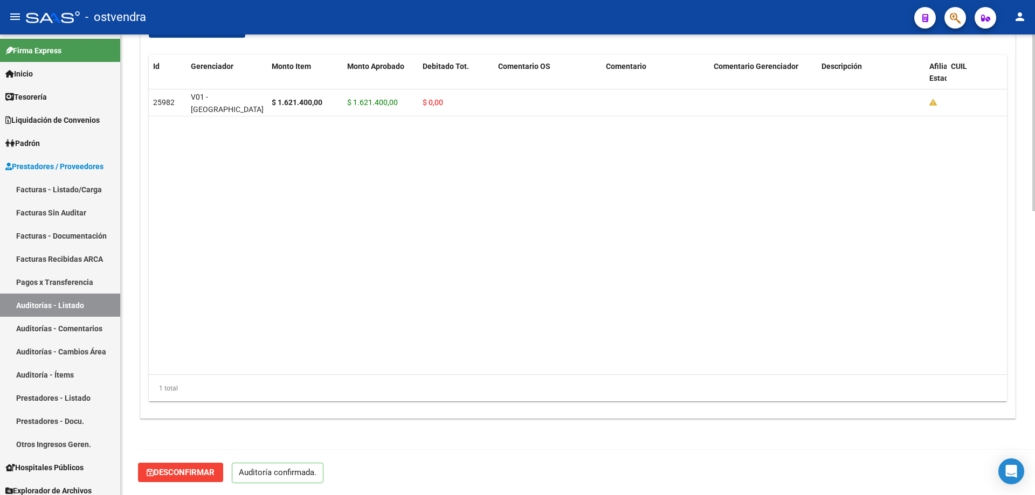
scroll to position [741, 0]
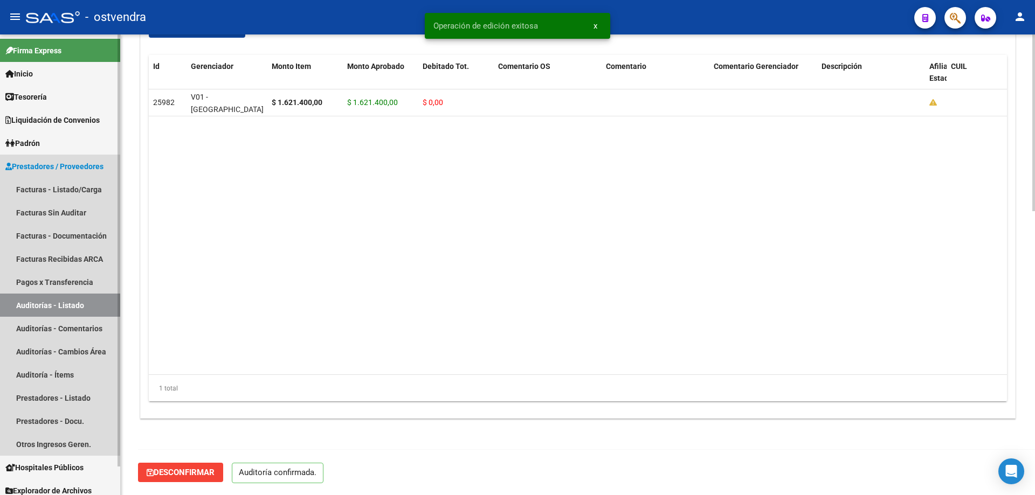
click at [68, 303] on link "Auditorías - Listado" at bounding box center [60, 305] width 120 height 23
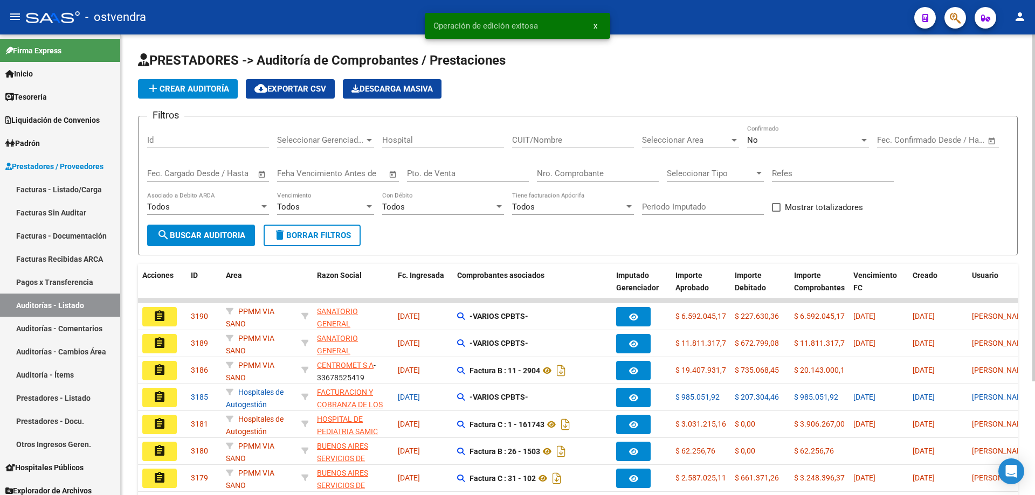
click at [661, 143] on span "Seleccionar Area" at bounding box center [685, 140] width 87 height 10
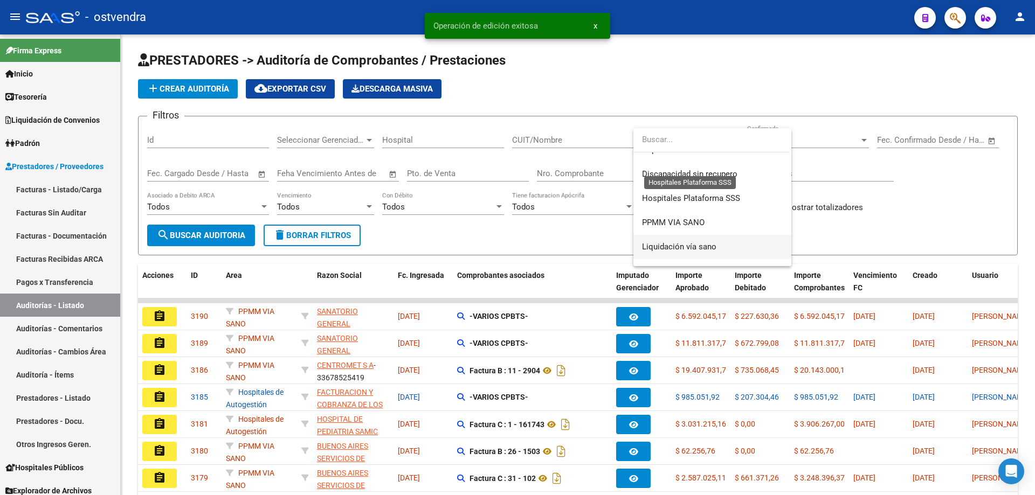
scroll to position [216, 0]
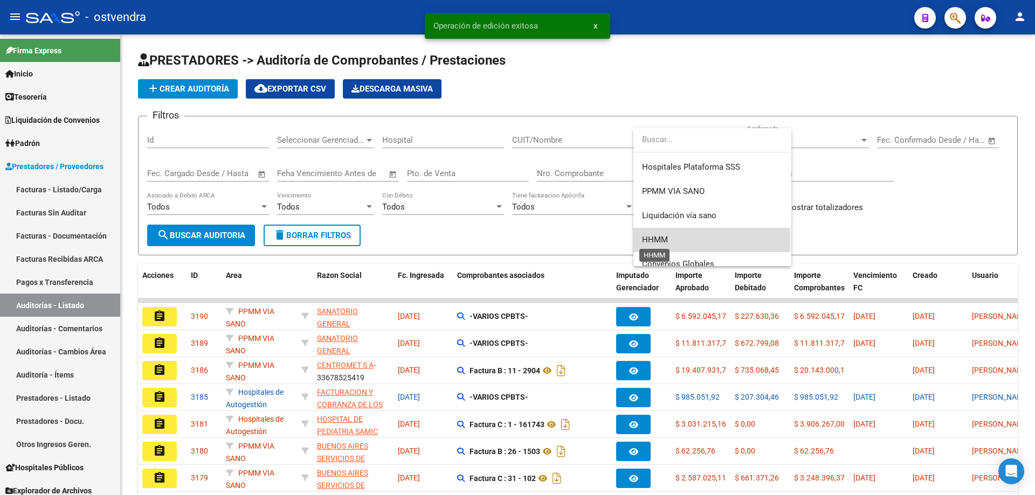
click at [660, 240] on span "HHMM" at bounding box center [655, 240] width 26 height 10
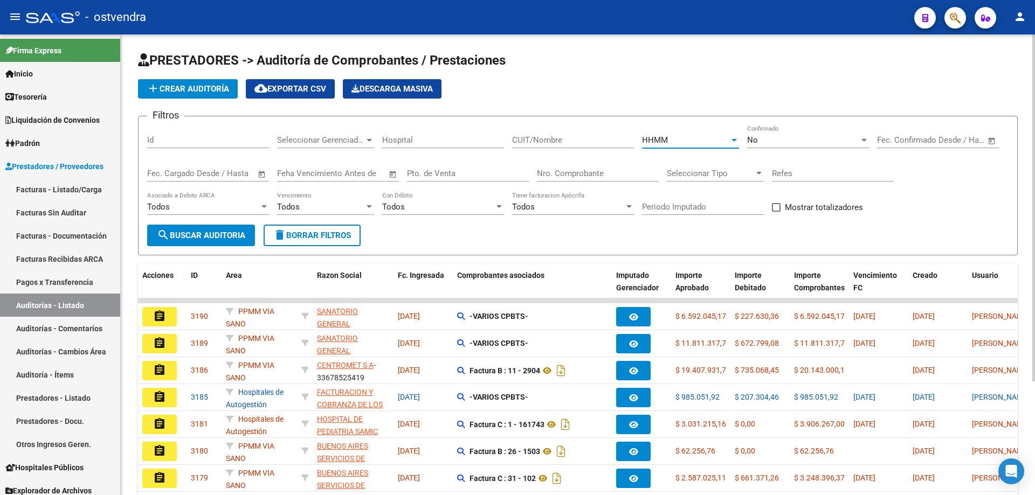
click at [212, 231] on span "search Buscar Auditoria" at bounding box center [201, 236] width 88 height 10
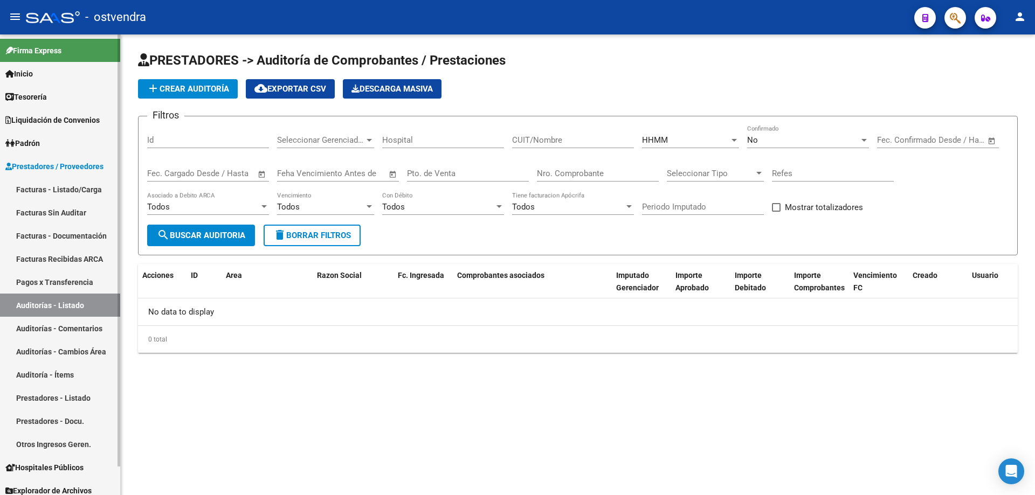
click at [43, 92] on span "Tesorería" at bounding box center [25, 97] width 41 height 12
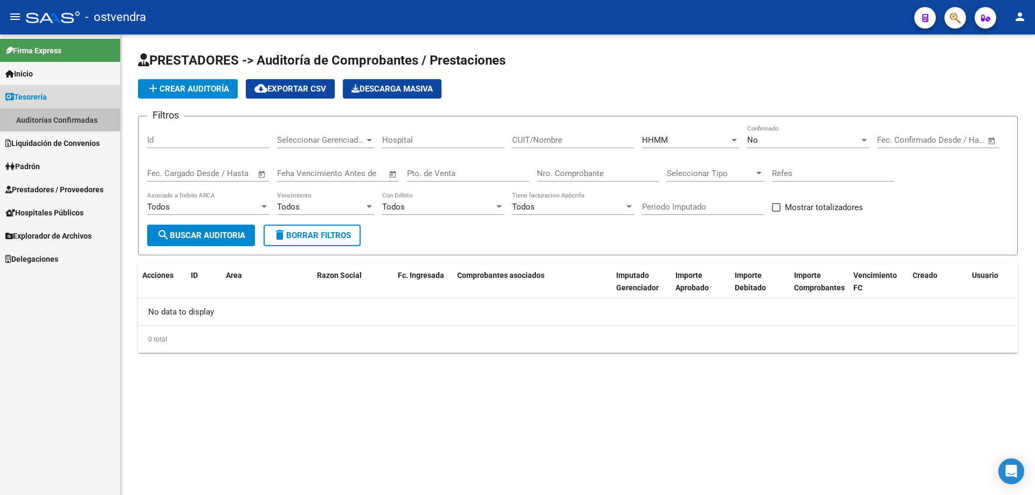
click at [80, 121] on link "Auditorías Confirmadas" at bounding box center [60, 119] width 120 height 23
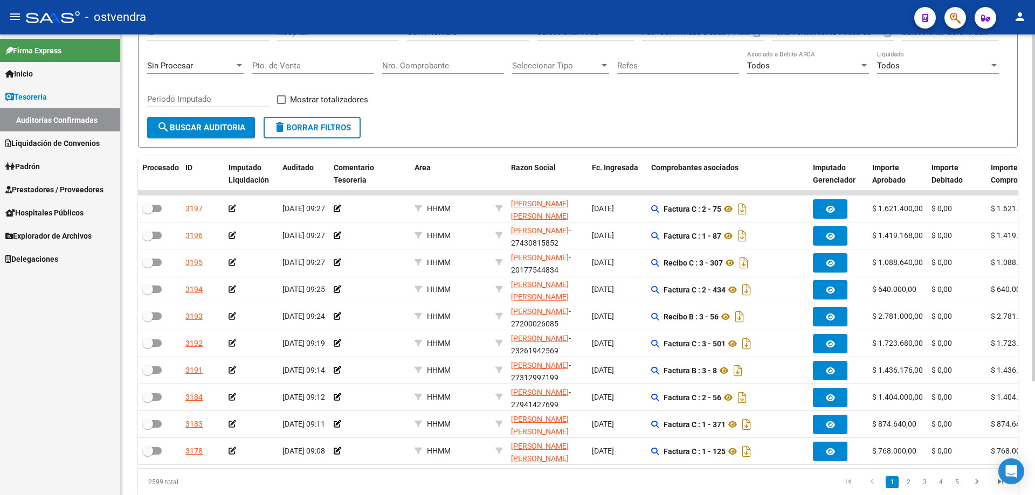
scroll to position [151, 0]
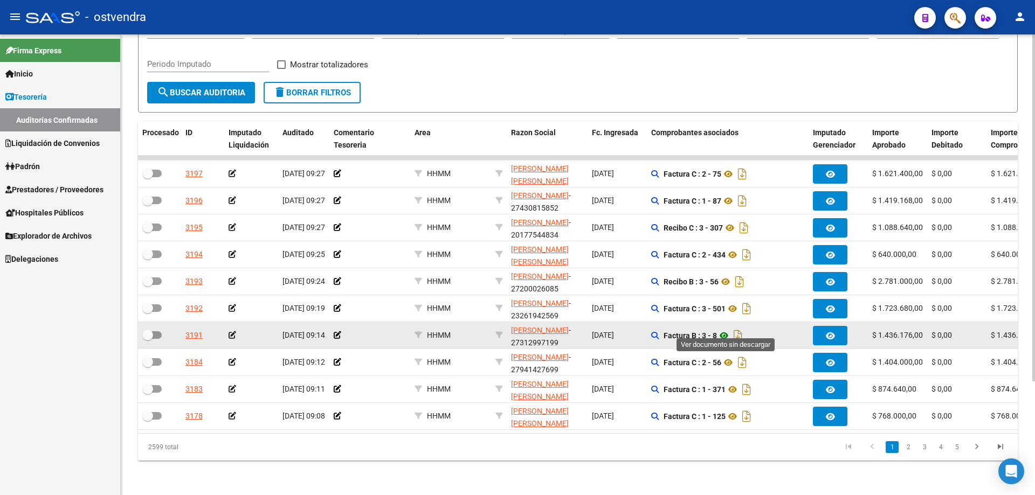
click at [724, 329] on icon at bounding box center [724, 335] width 14 height 13
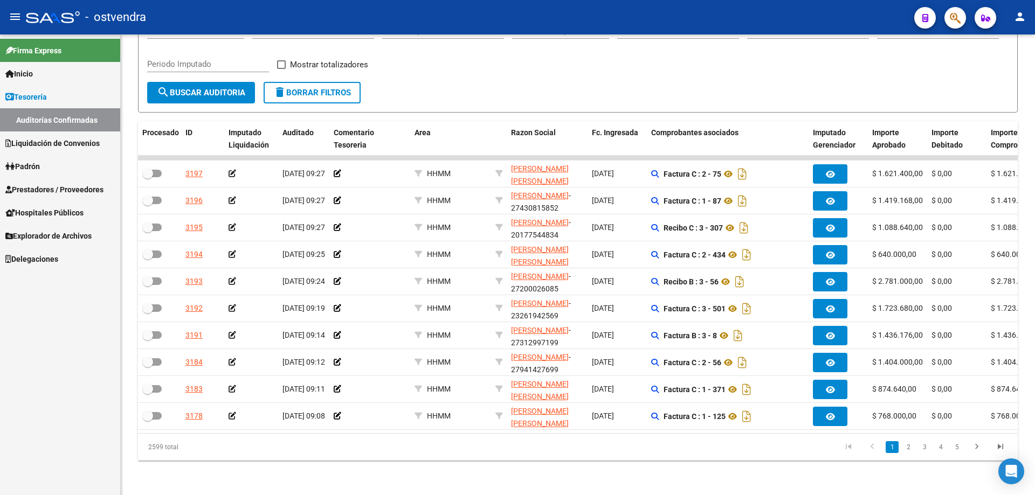
click at [51, 191] on span "Prestadores / Proveedores" at bounding box center [54, 190] width 98 height 12
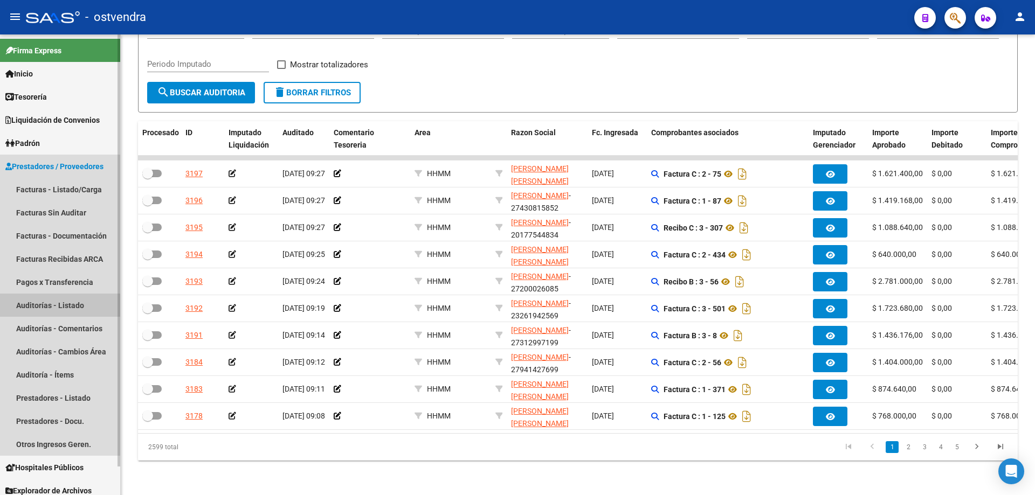
click at [46, 309] on link "Auditorías - Listado" at bounding box center [60, 305] width 120 height 23
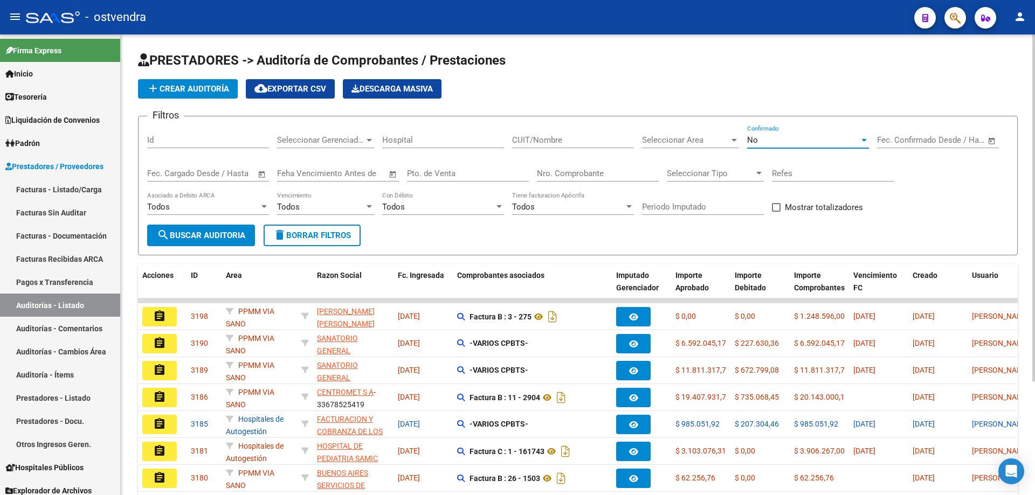
click at [772, 144] on div "No" at bounding box center [803, 140] width 112 height 10
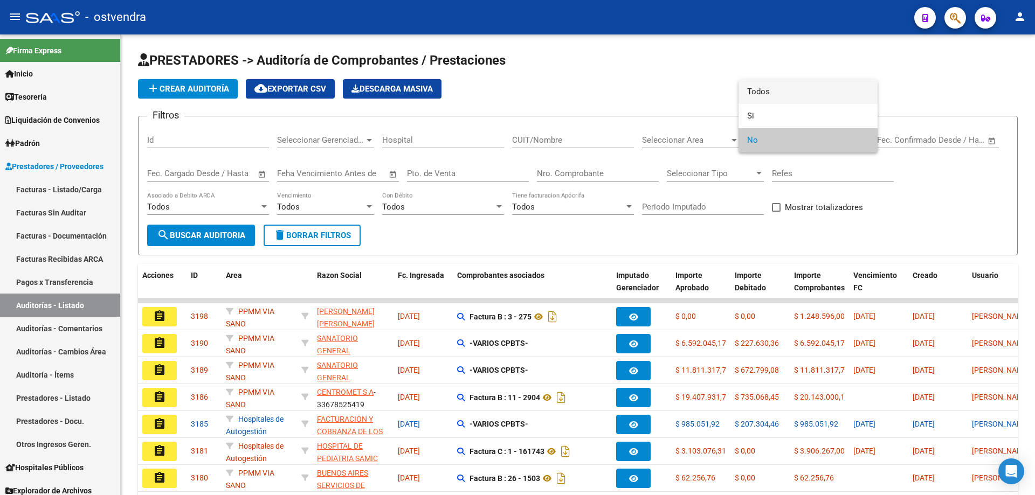
click at [779, 91] on span "Todos" at bounding box center [808, 92] width 122 height 24
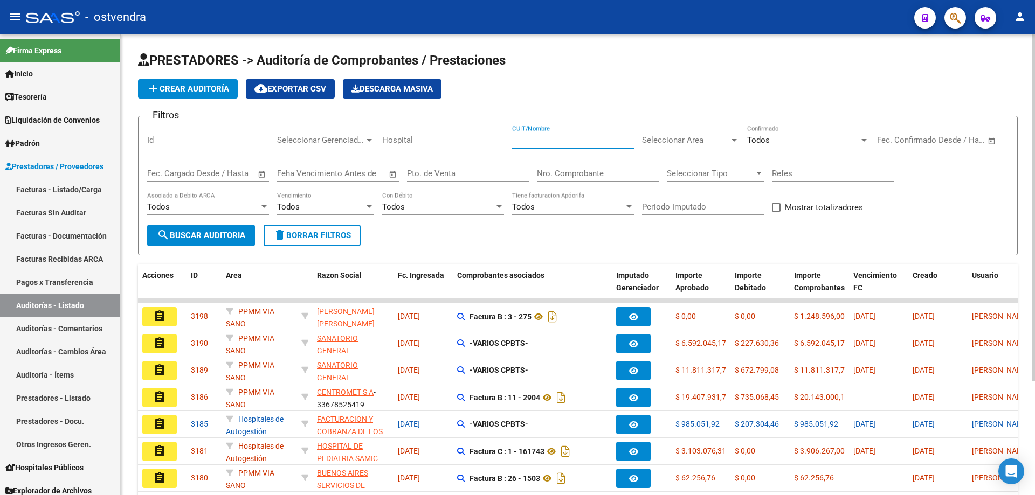
click at [565, 136] on input "CUIT/Nombre" at bounding box center [573, 140] width 122 height 10
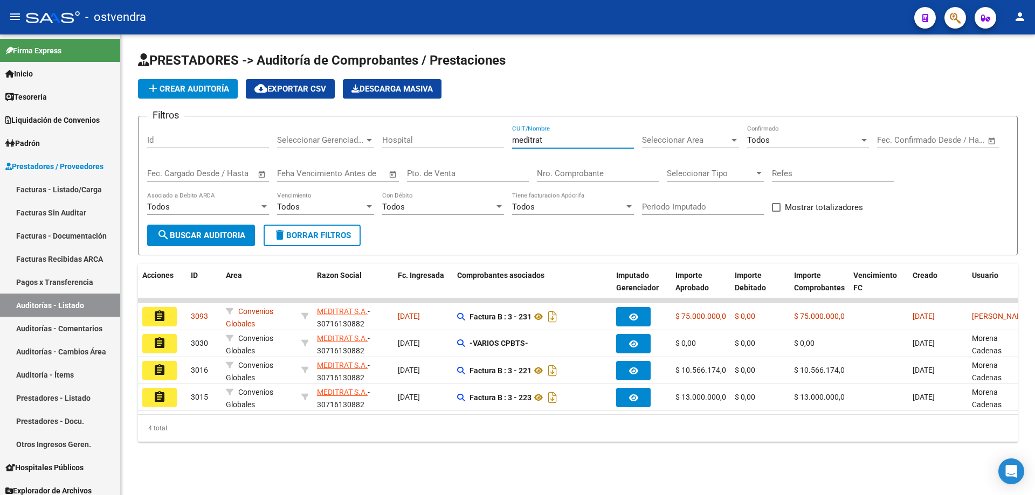
type input "meditrat"
drag, startPoint x: 552, startPoint y: 137, endPoint x: 508, endPoint y: 139, distance: 43.7
click at [508, 139] on div "Filtros Id Seleccionar Gerenciador Seleccionar Gerenciador Hospital meditrat CU…" at bounding box center [577, 175] width 861 height 100
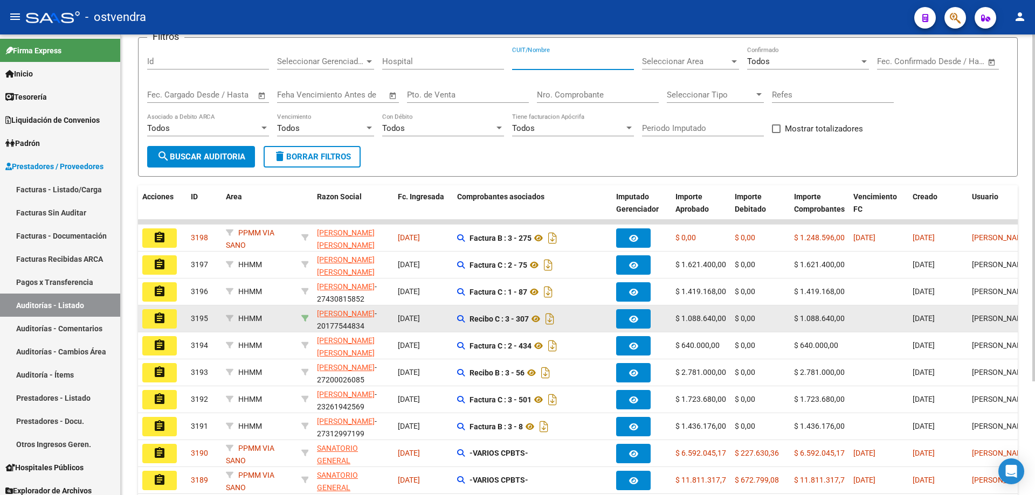
scroll to position [108, 0]
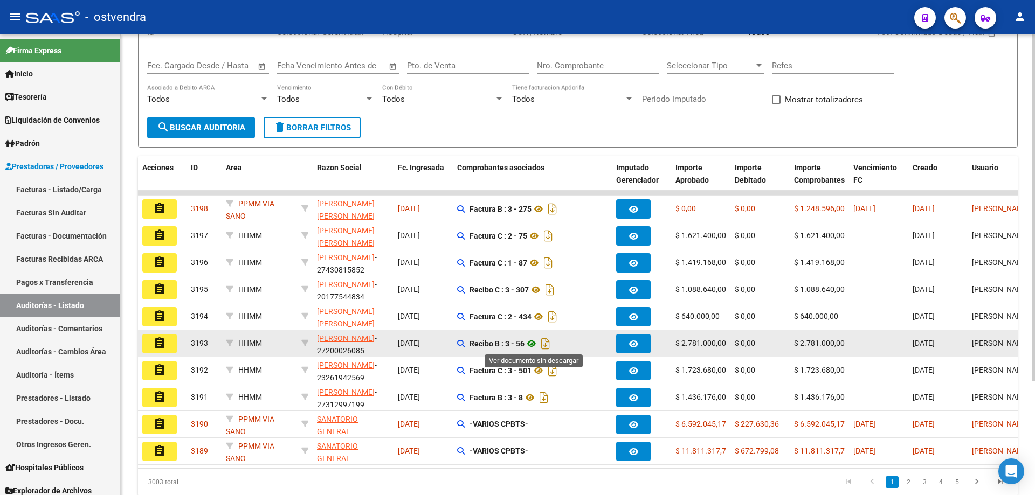
click at [530, 346] on icon at bounding box center [531, 343] width 14 height 13
